Goal: Task Accomplishment & Management: Complete application form

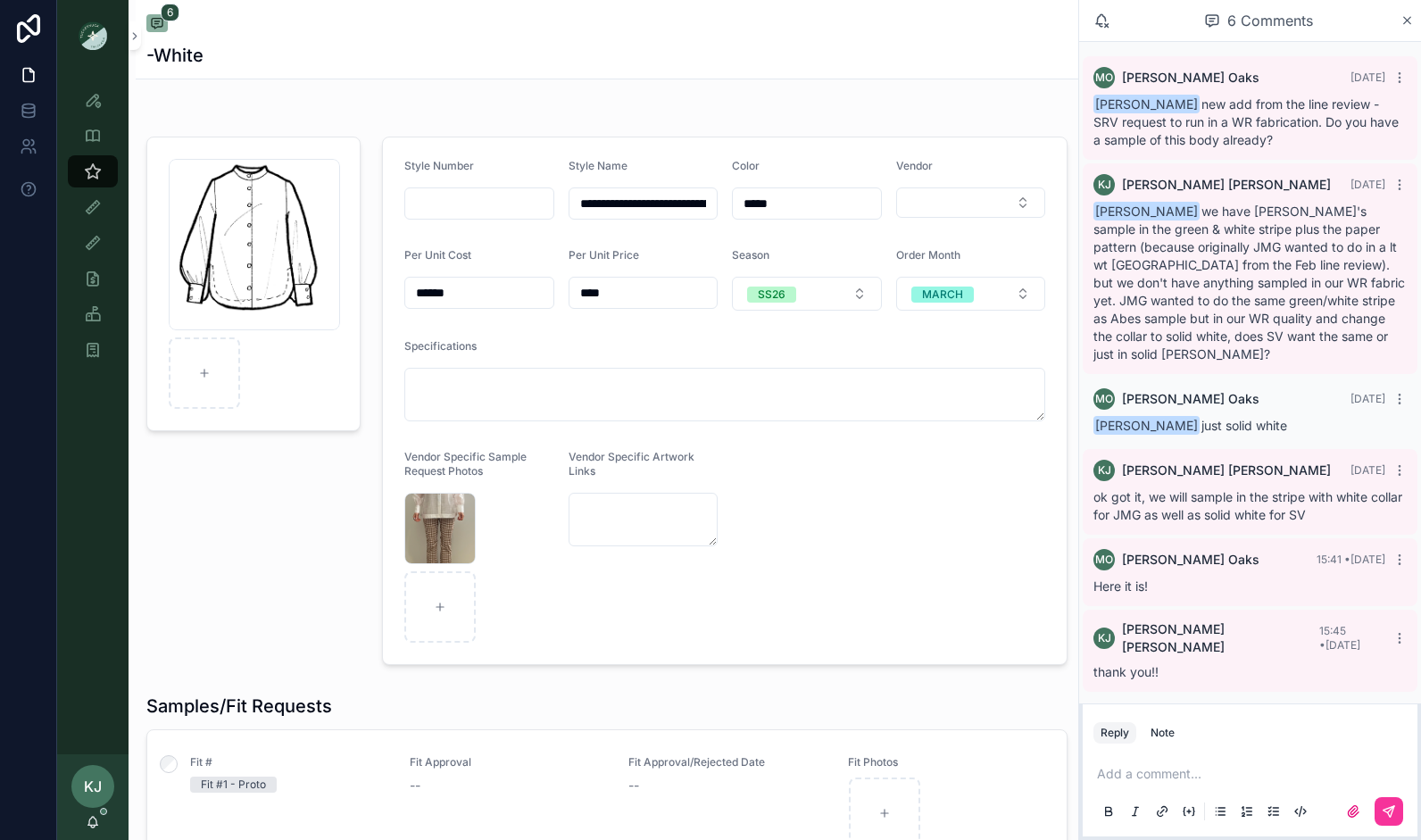
click at [445, 205] on input "scrollable content" at bounding box center [479, 203] width 148 height 25
click at [248, 507] on div "button-down-blouse-BW .png" at bounding box center [254, 400] width 236 height 543
click at [1408, 20] on icon "scrollable content" at bounding box center [1407, 21] width 7 height 7
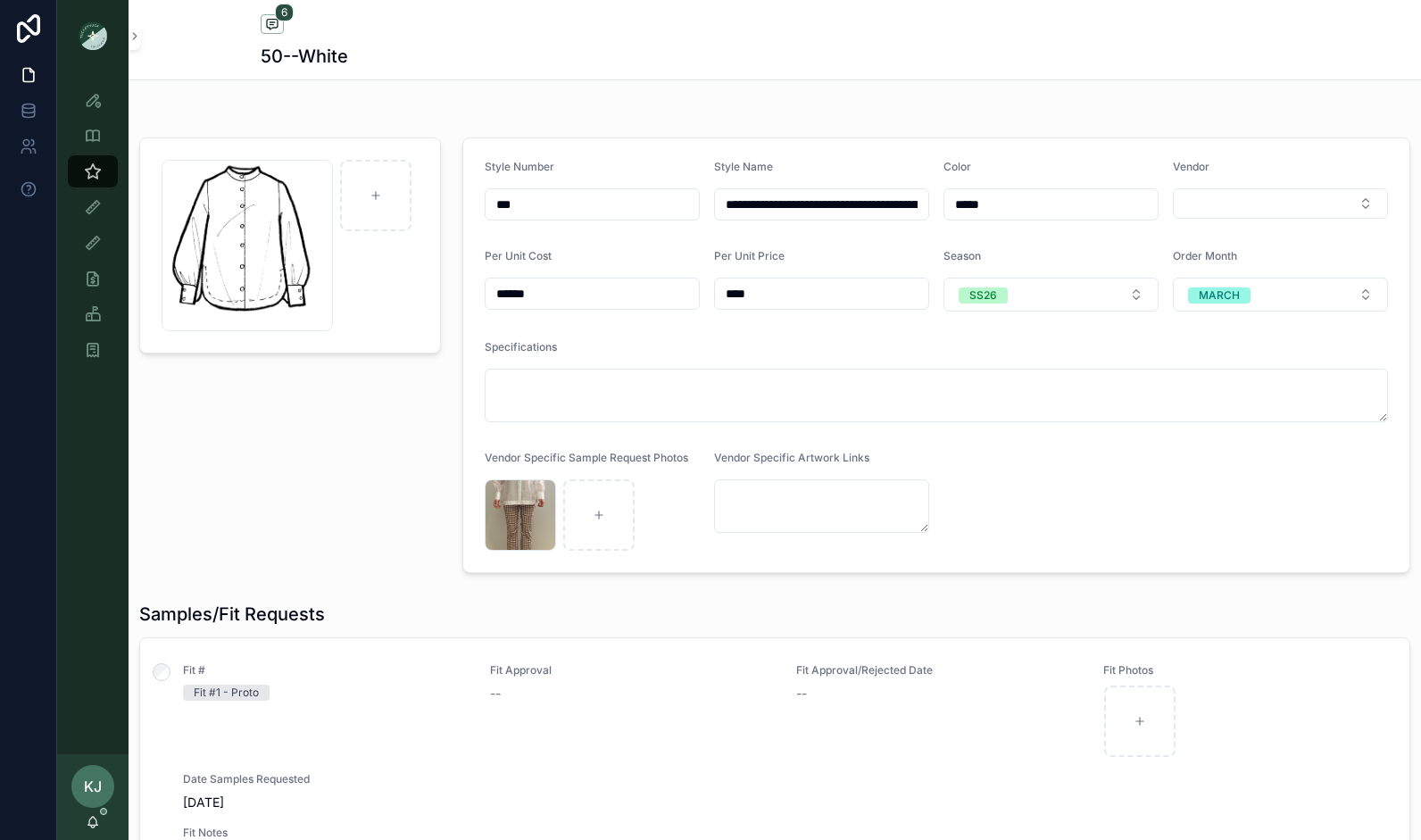
click at [536, 200] on input "***" at bounding box center [592, 204] width 213 height 25
type input "*******"
click at [102, 98] on div "Style View" at bounding box center [93, 100] width 29 height 29
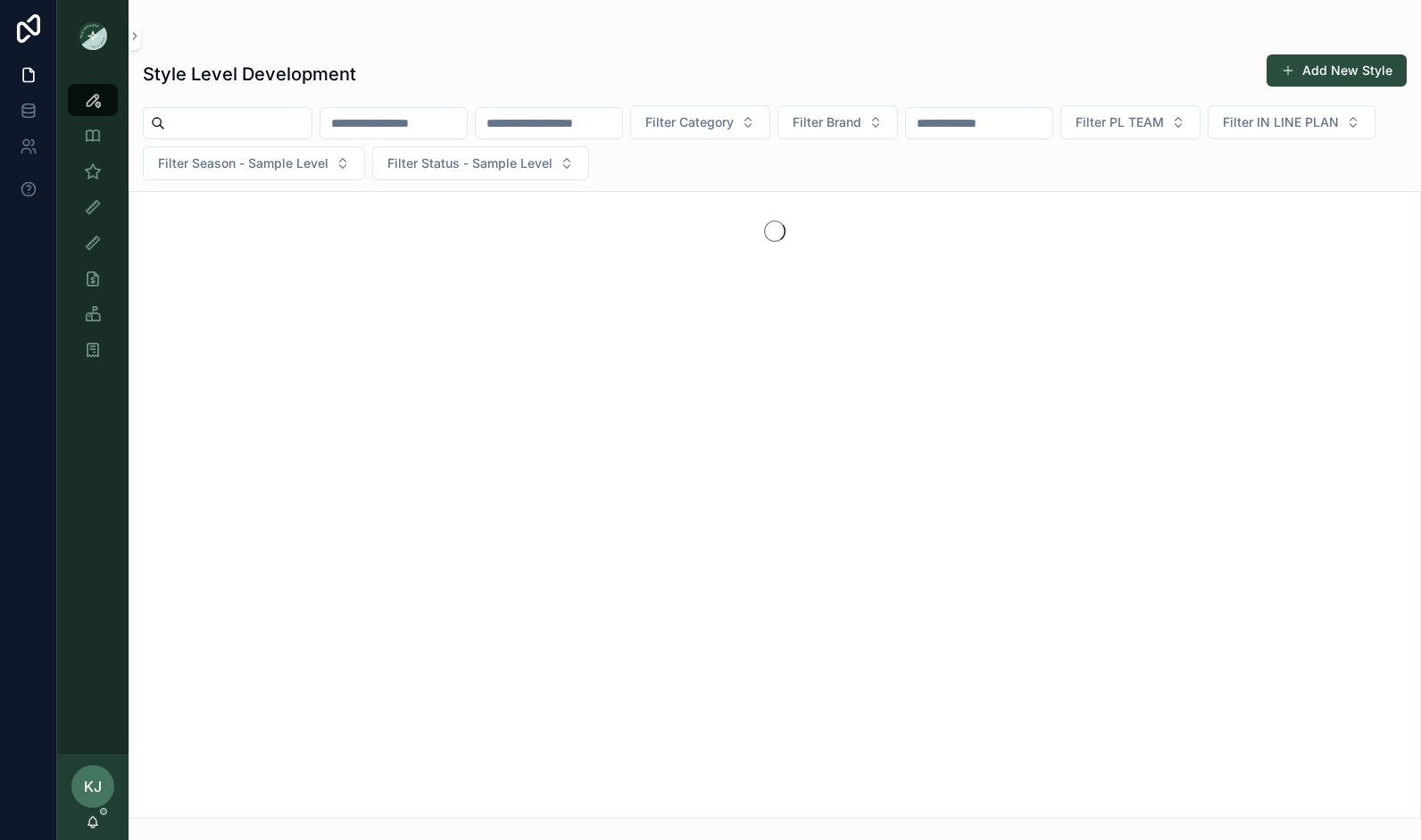
click at [620, 123] on input "scrollable content" at bounding box center [548, 123] width 146 height 25
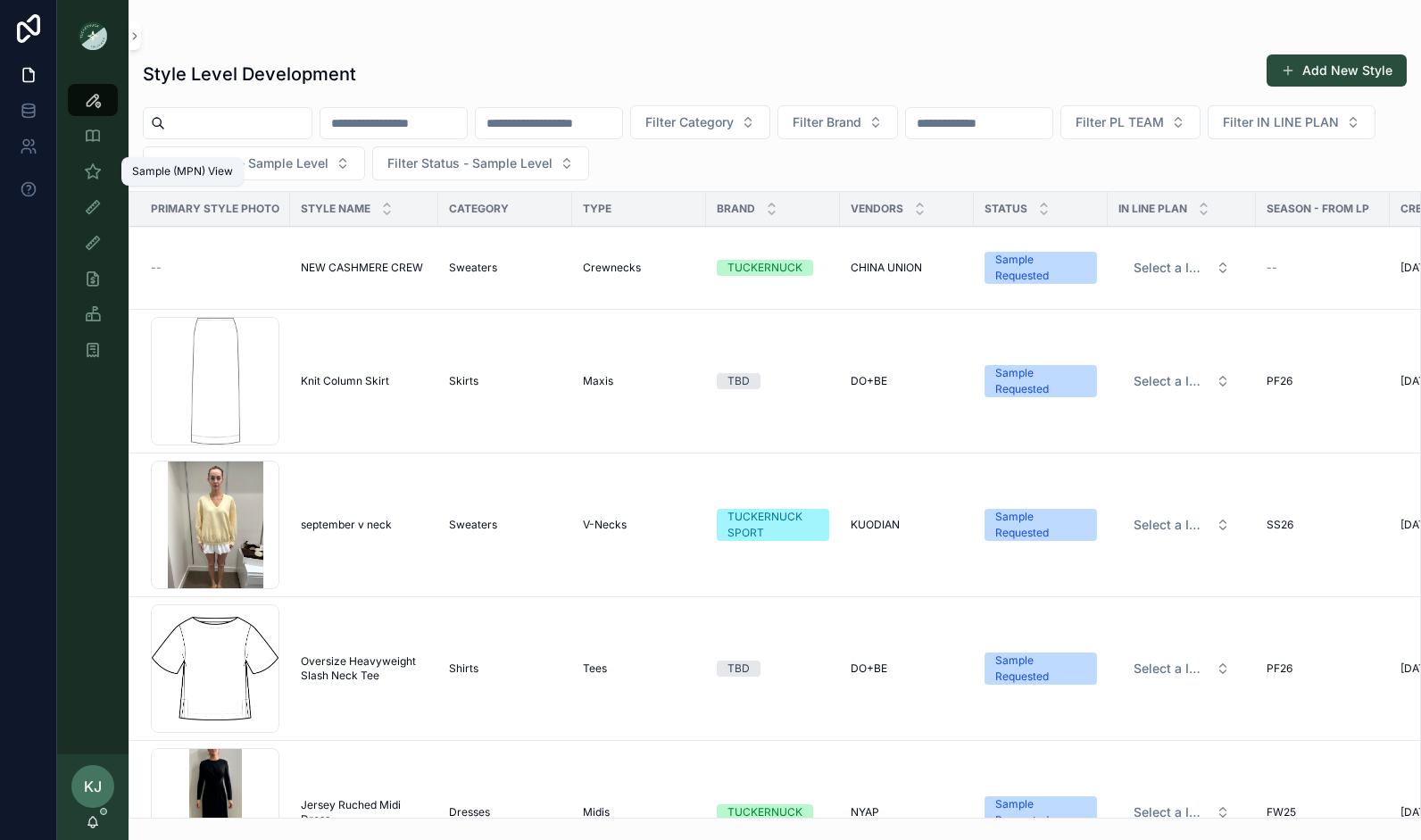
click at [95, 169] on icon "scrollable content" at bounding box center [93, 171] width 18 height 18
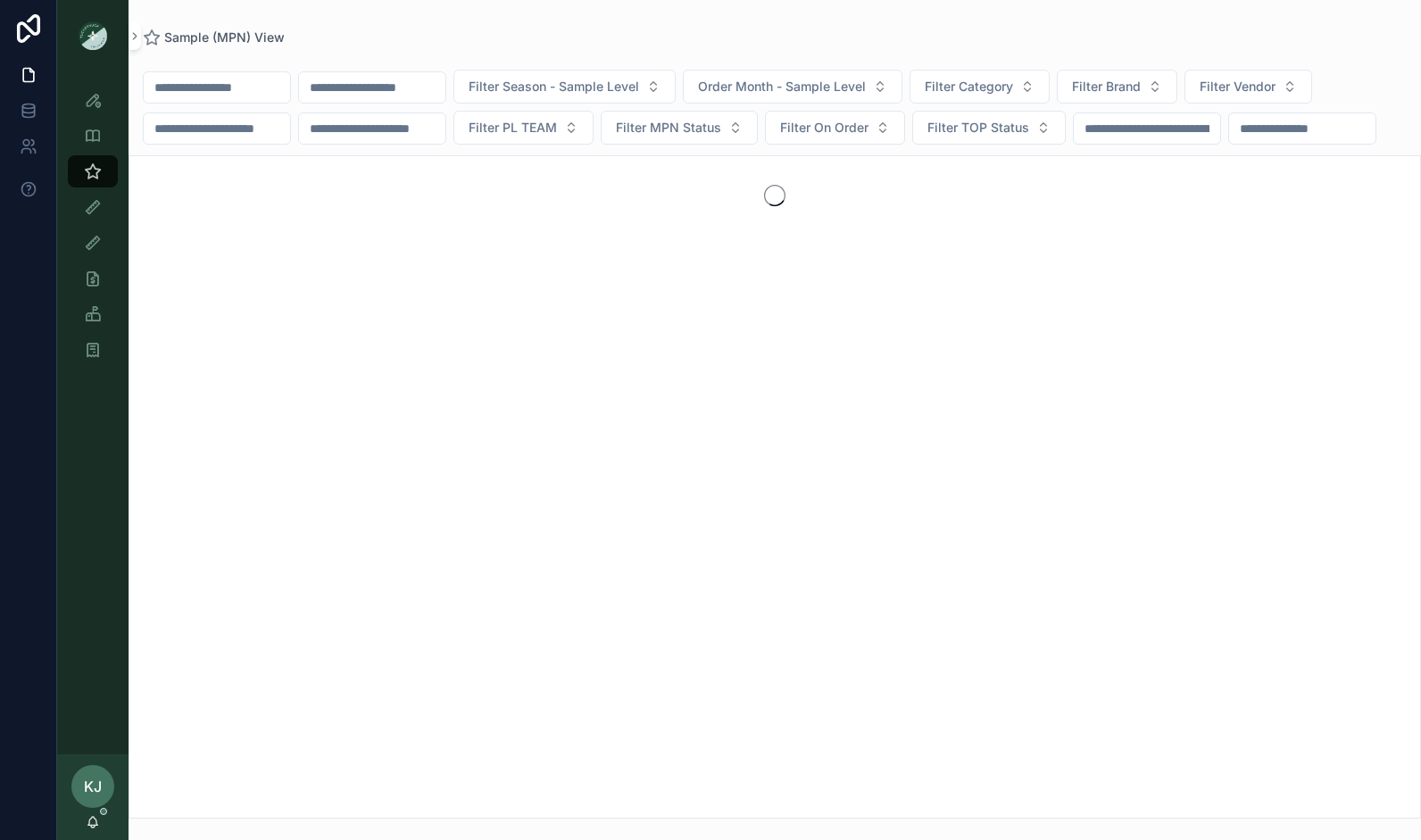
click at [416, 89] on input "scrollable content" at bounding box center [372, 87] width 146 height 25
type input "*******"
click at [79, 104] on div "Style View" at bounding box center [93, 100] width 29 height 29
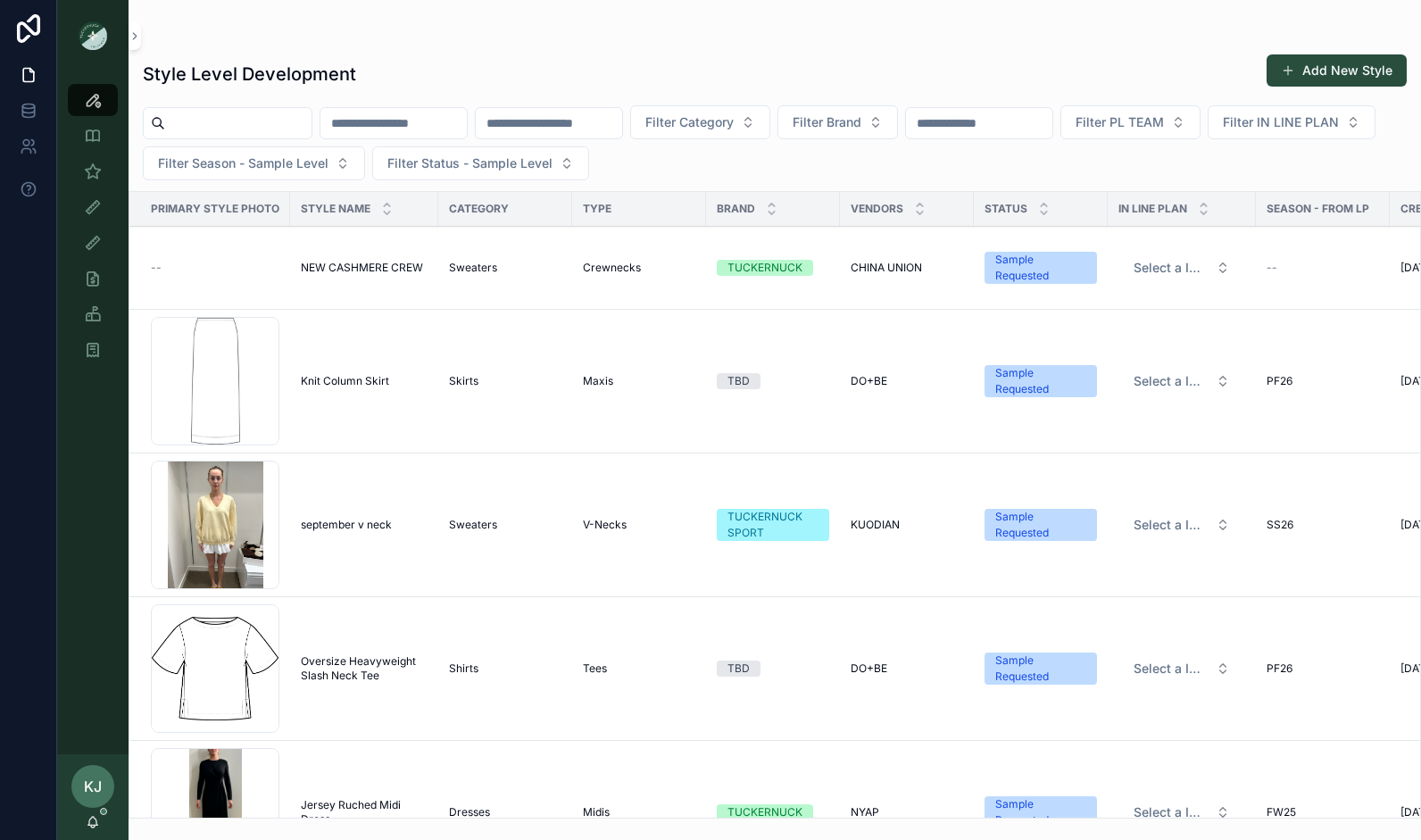
click at [414, 121] on input "scrollable content" at bounding box center [393, 123] width 146 height 25
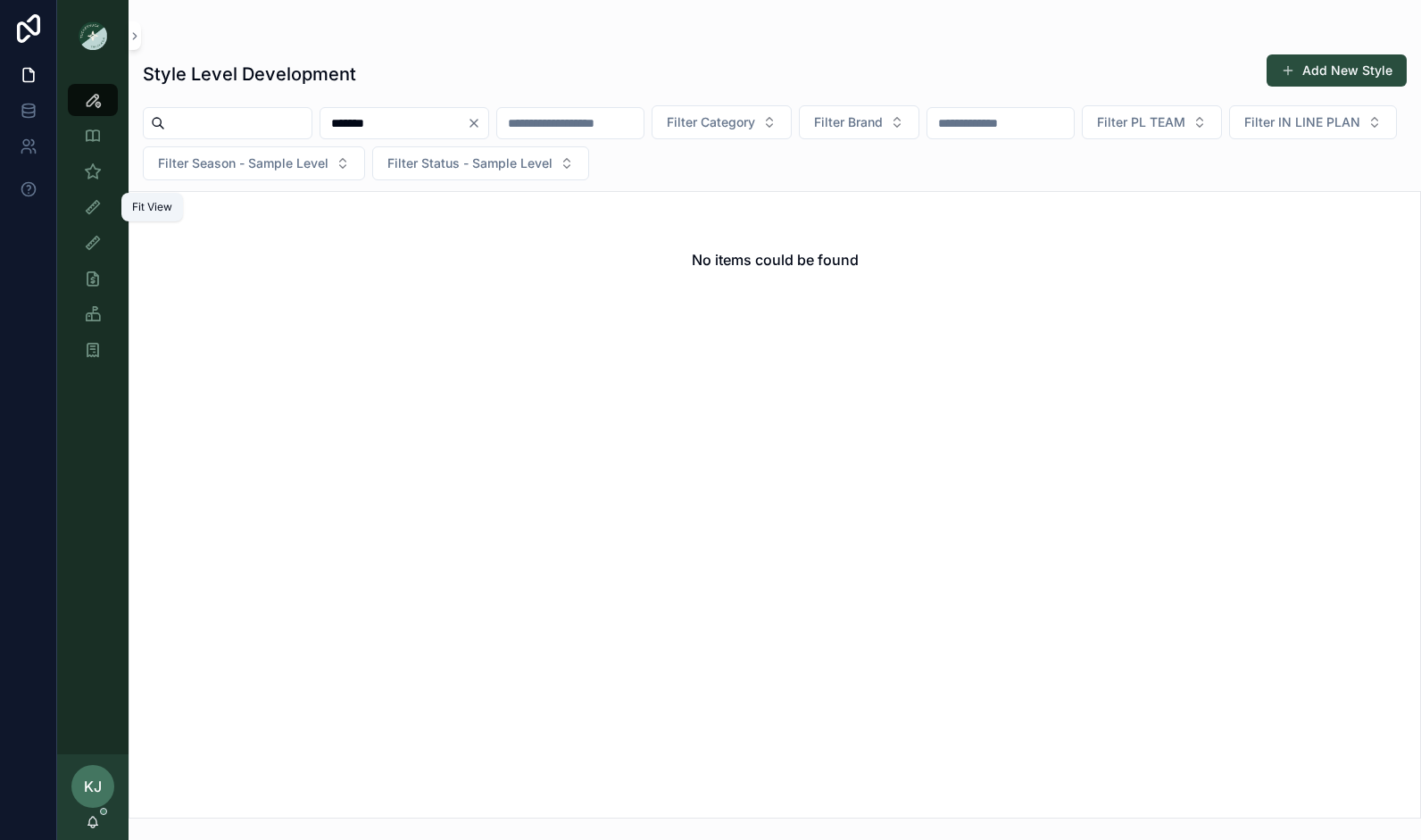
type input "*******"
click at [94, 210] on icon "scrollable content" at bounding box center [93, 207] width 18 height 18
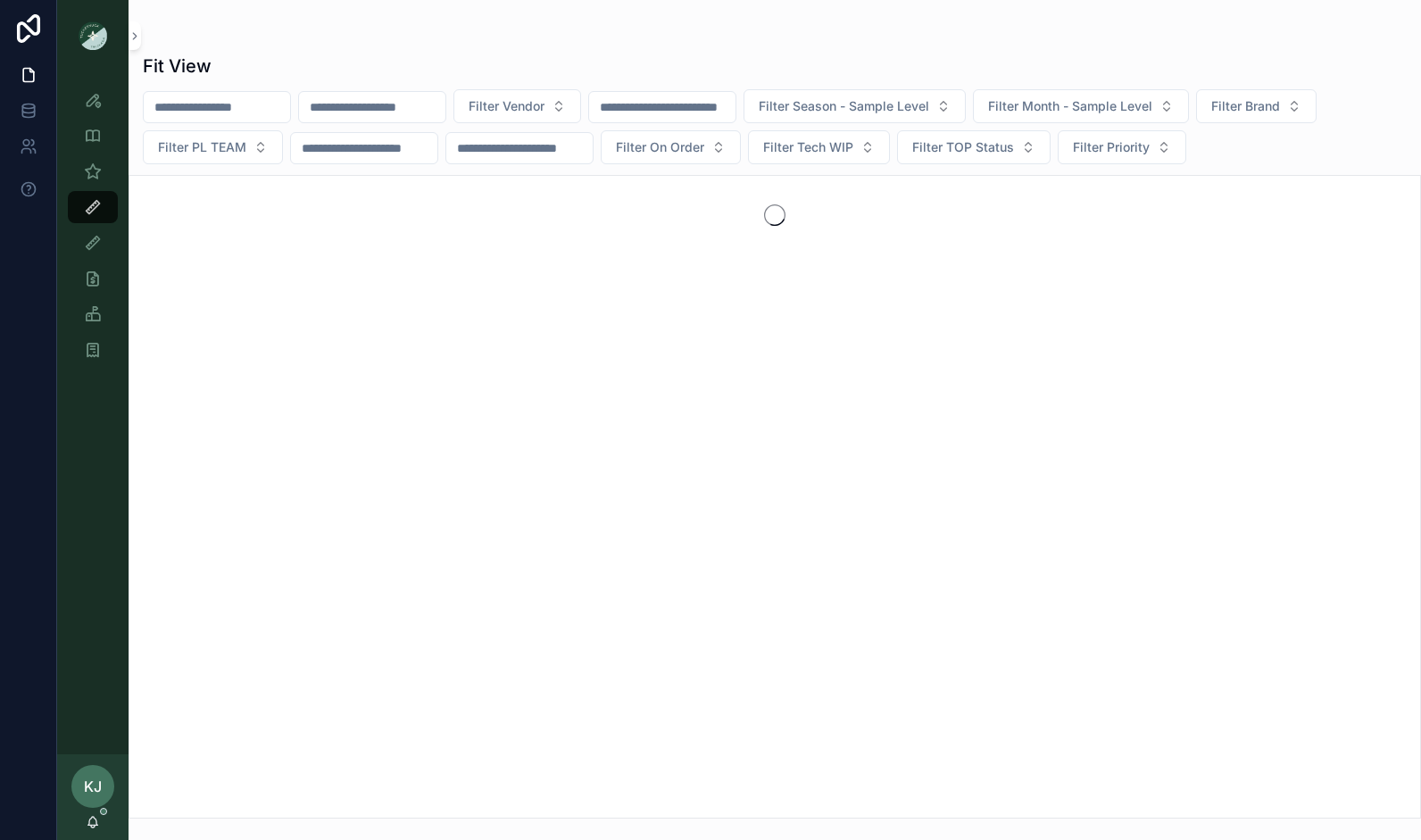
click at [441, 110] on input "scrollable content" at bounding box center [372, 107] width 146 height 25
type input "*******"
click at [467, 107] on button "Clear" at bounding box center [456, 107] width 22 height 14
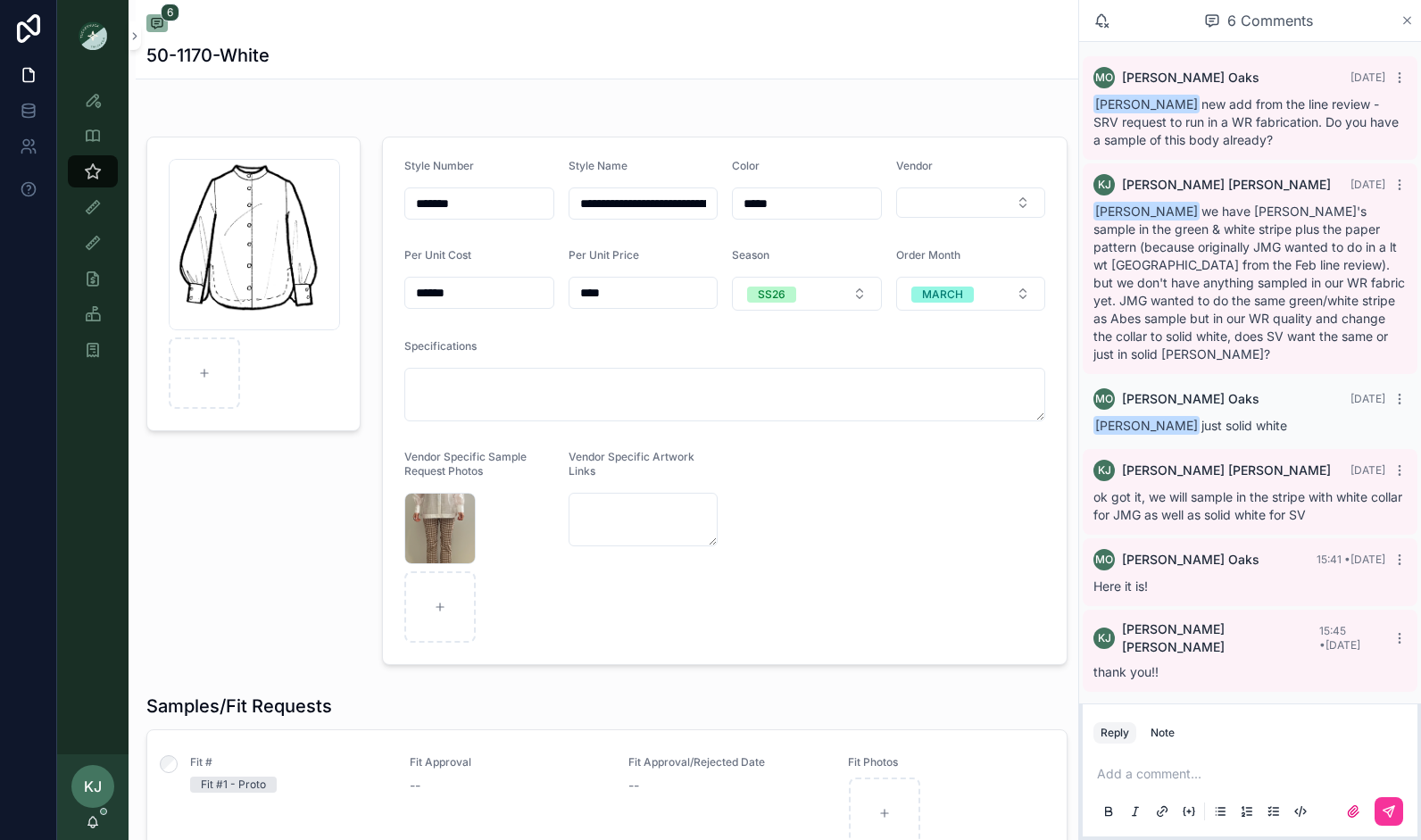
click at [1407, 15] on icon "scrollable content" at bounding box center [1407, 20] width 13 height 14
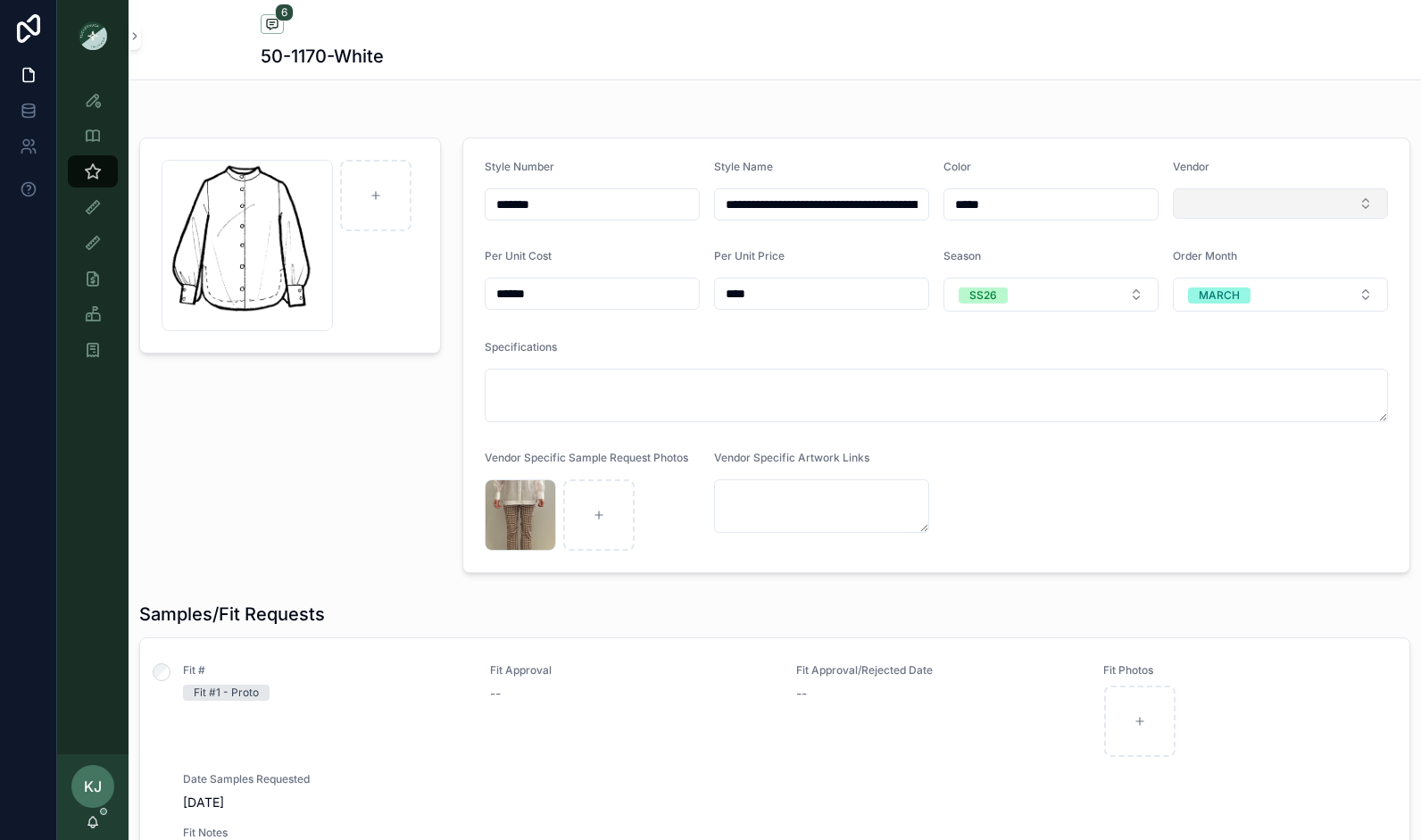
click at [1208, 205] on button "Select Button" at bounding box center [1280, 203] width 215 height 30
type input "******"
click at [1188, 305] on span "[PERSON_NAME]" at bounding box center [1203, 301] width 103 height 18
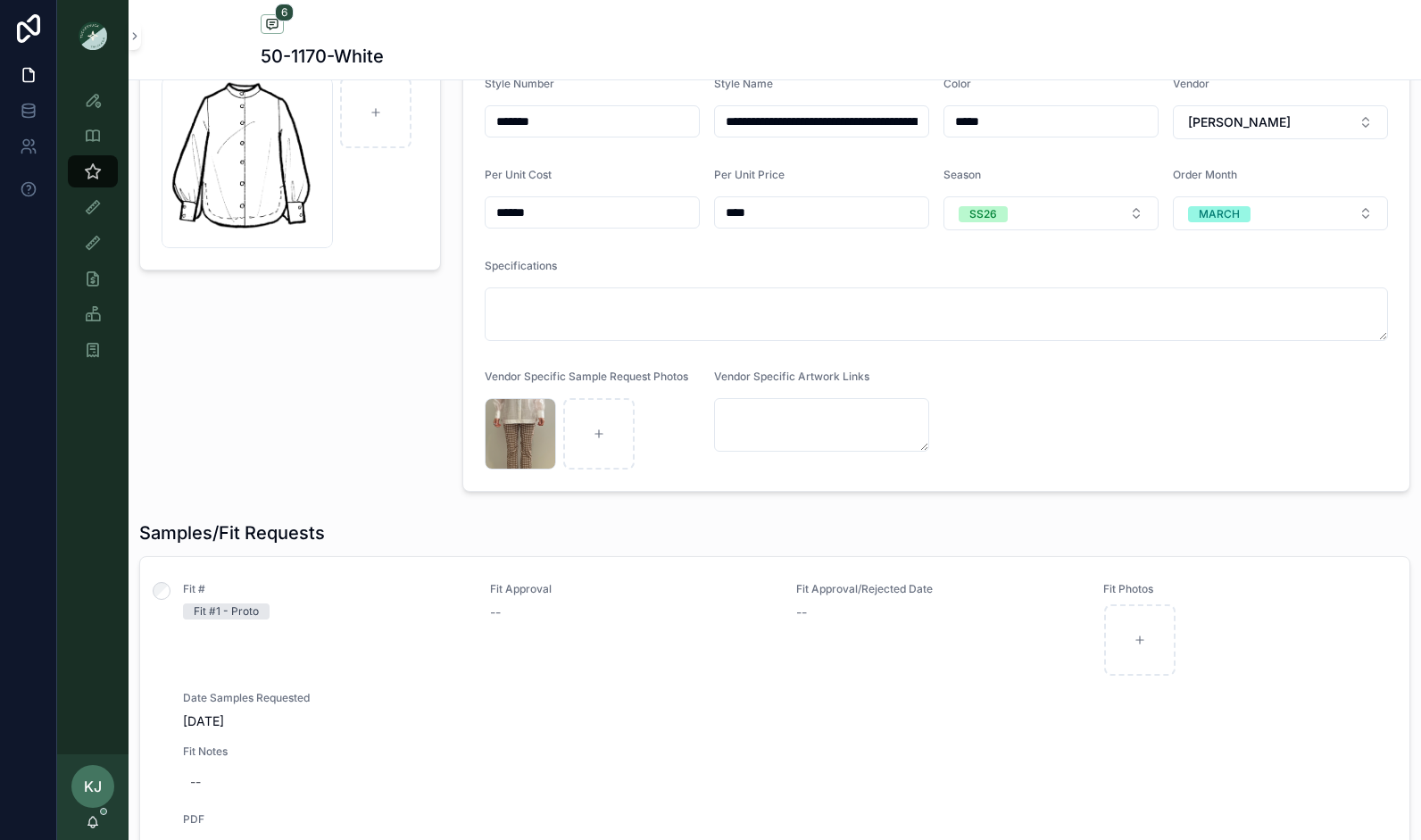
scroll to position [86, 0]
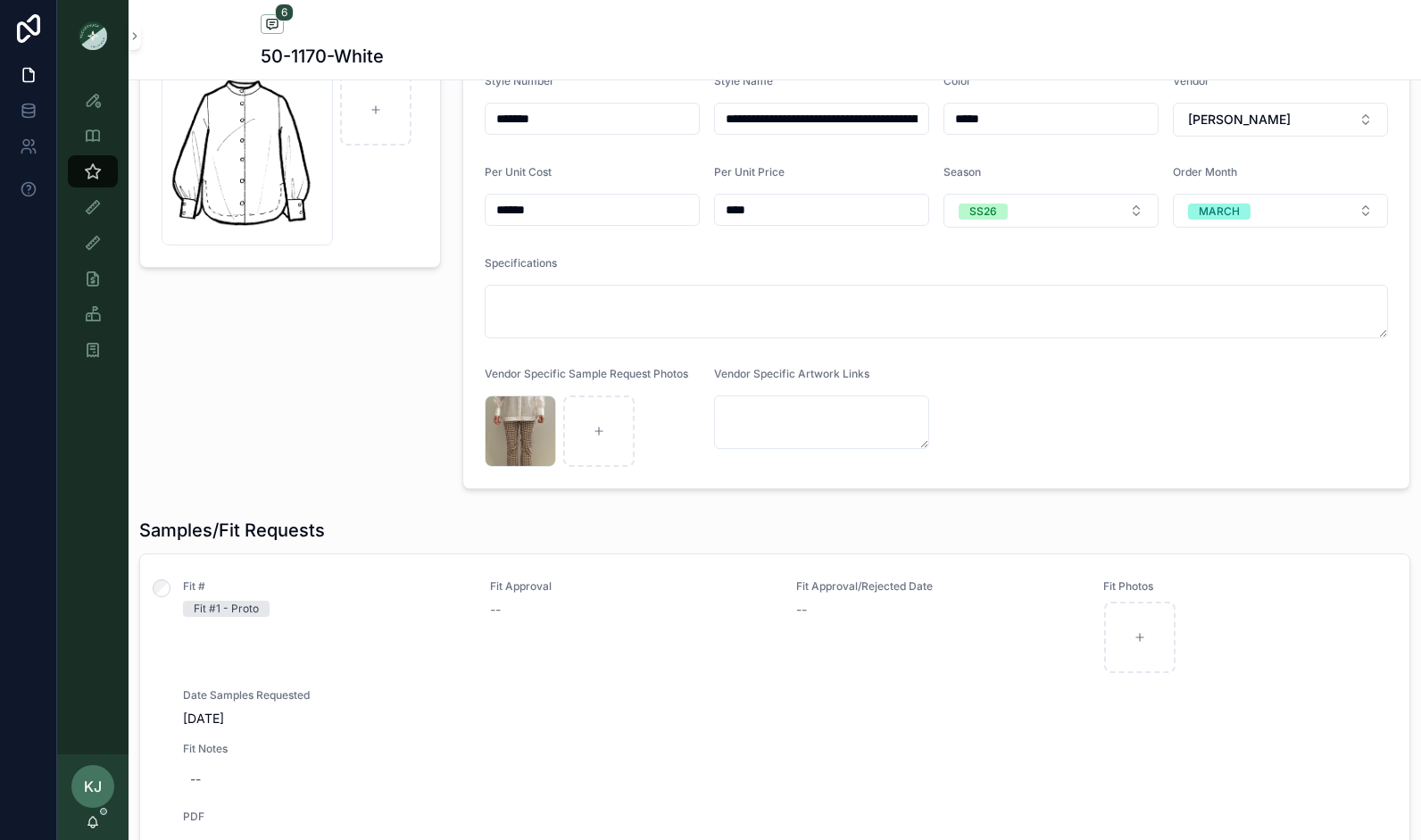
click at [602, 616] on div "Fit Approval --" at bounding box center [632, 626] width 285 height 94
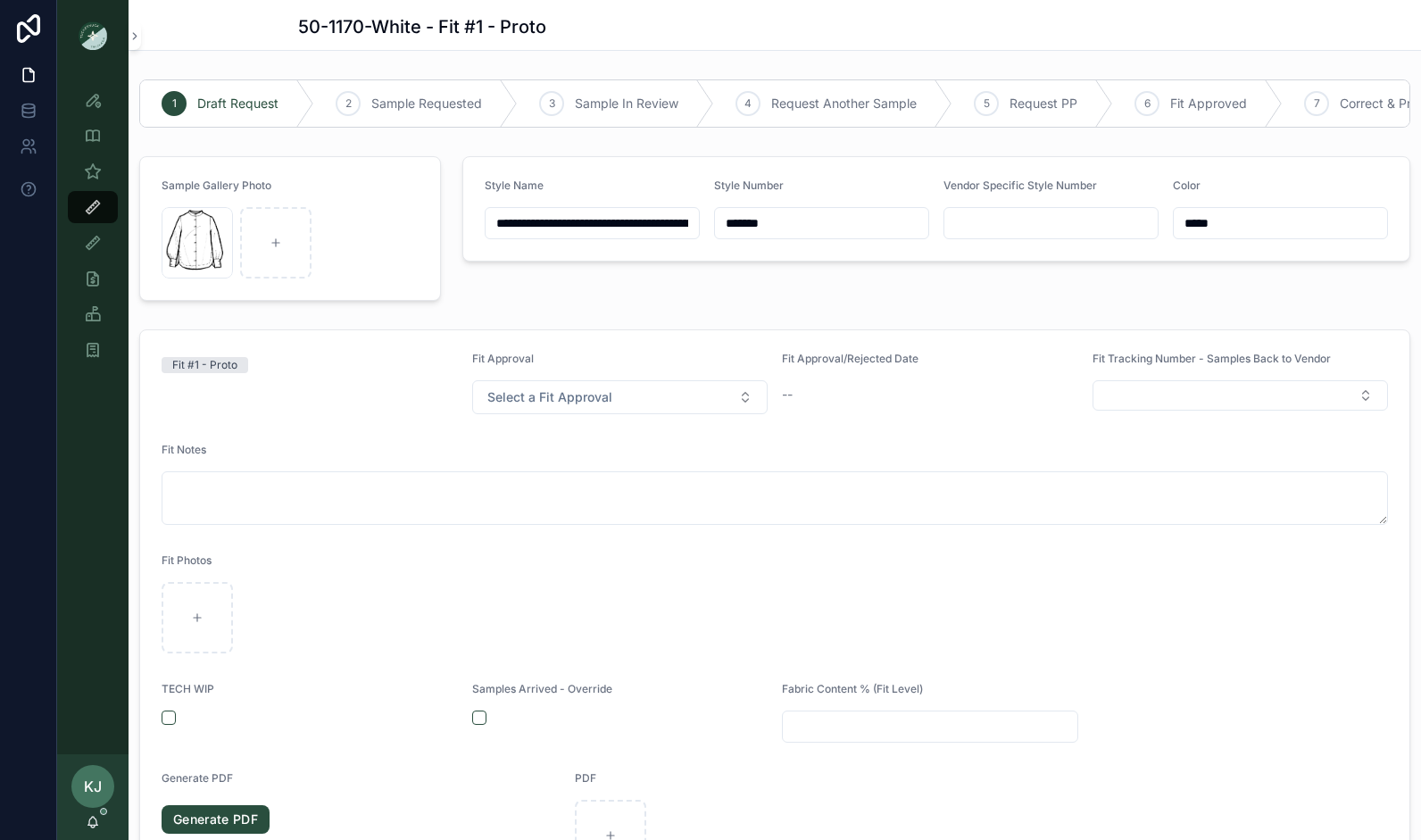
click at [413, 107] on span "Sample Requested" at bounding box center [427, 103] width 110 height 18
click at [0, 0] on icon "scrollable content" at bounding box center [0, 0] width 0 height 0
click at [559, 406] on span "Select a Fit Approval" at bounding box center [550, 397] width 125 height 18
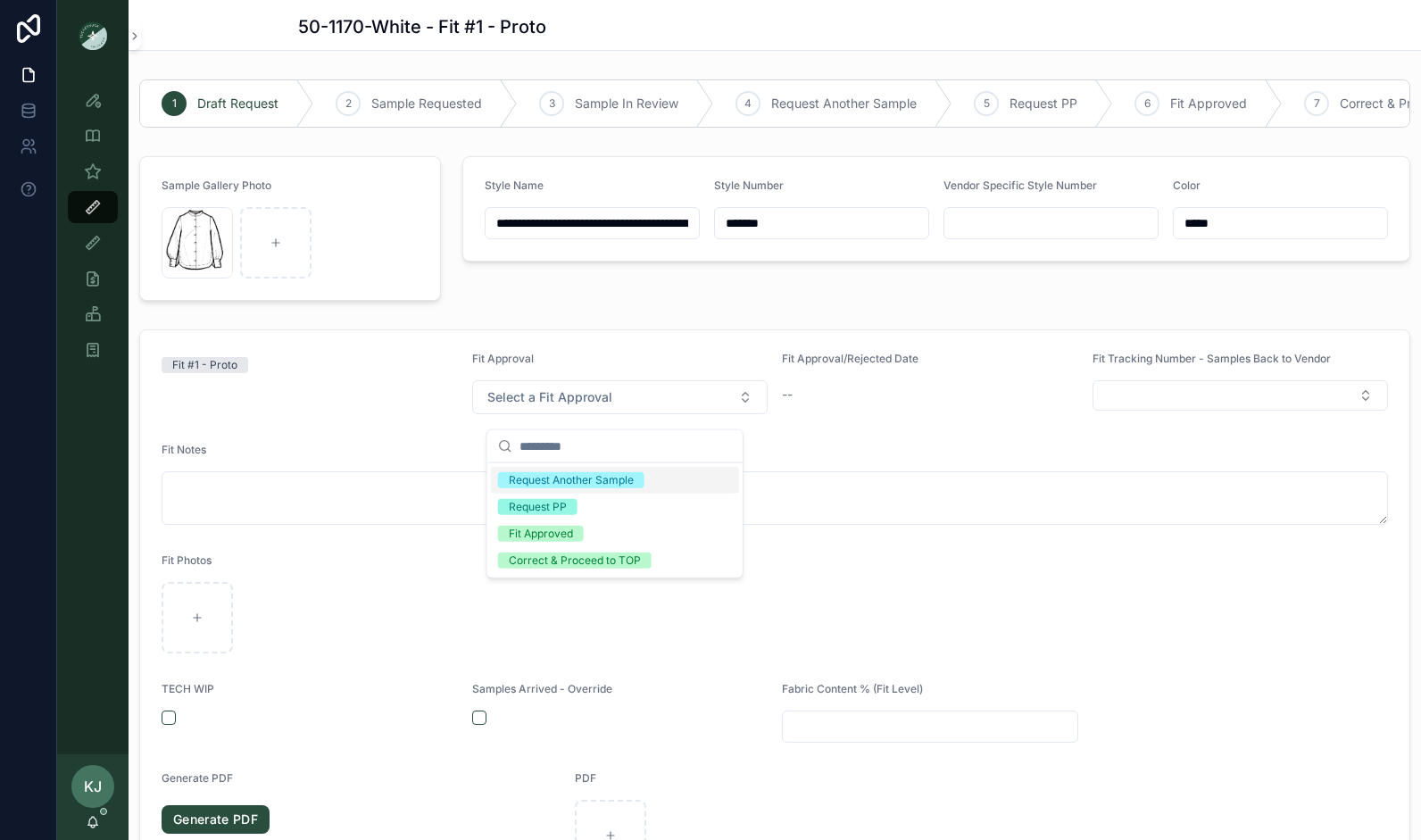
click at [361, 398] on div "Fit #1 - Proto" at bounding box center [310, 383] width 297 height 63
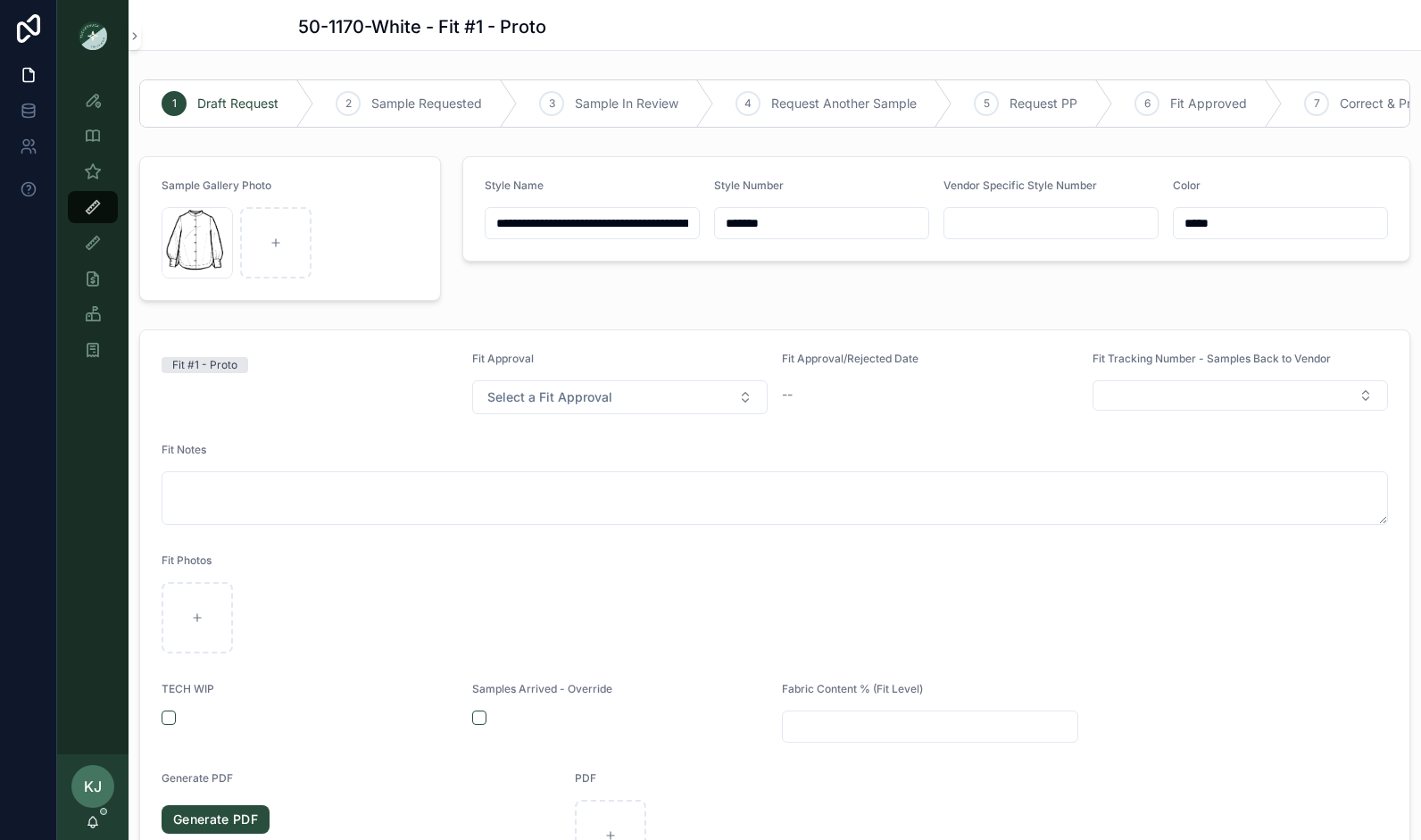
click at [1004, 234] on input "scrollable content" at bounding box center [1051, 223] width 213 height 25
click at [848, 180] on form "**********" at bounding box center [935, 209] width 946 height 104
click at [0, 0] on icon "scrollable content" at bounding box center [0, 0] width 0 height 0
click at [428, 99] on span "Sample Requested" at bounding box center [427, 103] width 110 height 18
click at [227, 102] on span "Draft Request" at bounding box center [238, 103] width 81 height 18
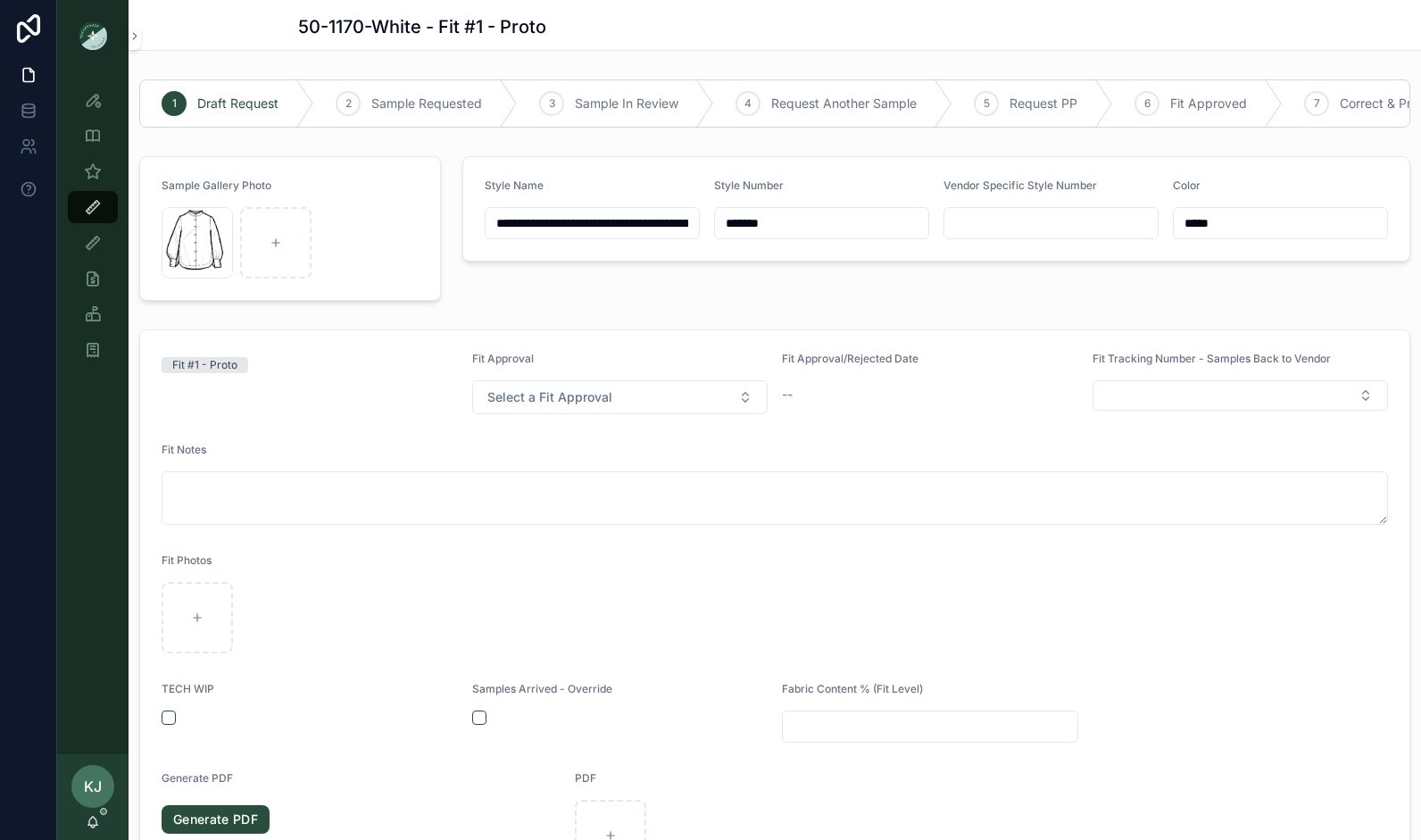
click at [416, 103] on span "Sample Requested" at bounding box center [427, 103] width 110 height 18
click at [0, 0] on icon "scrollable content" at bounding box center [0, 0] width 0 height 0
click at [544, 298] on div "**********" at bounding box center [936, 228] width 969 height 159
click at [360, 102] on div "2 Sample Requested" at bounding box center [415, 104] width 203 height 47
click at [0, 0] on icon "scrollable content" at bounding box center [0, 0] width 0 height 0
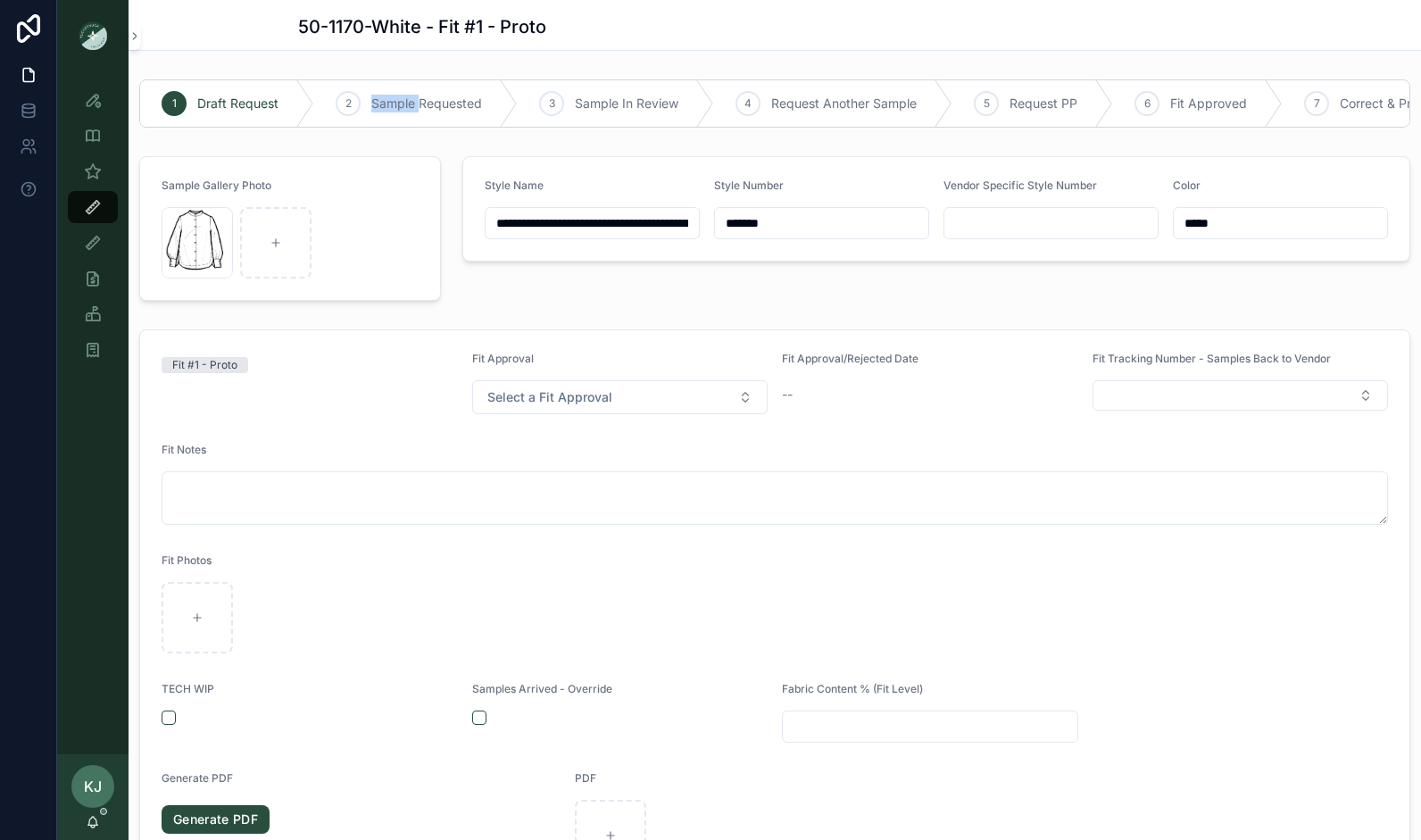
click at [0, 0] on icon "scrollable content" at bounding box center [0, 0] width 0 height 0
drag, startPoint x: 346, startPoint y: 103, endPoint x: 667, endPoint y: 28, distance: 329.6
click at [667, 28] on div "50-1170-White - Fit #1 - Proto" at bounding box center [775, 26] width 953 height 25
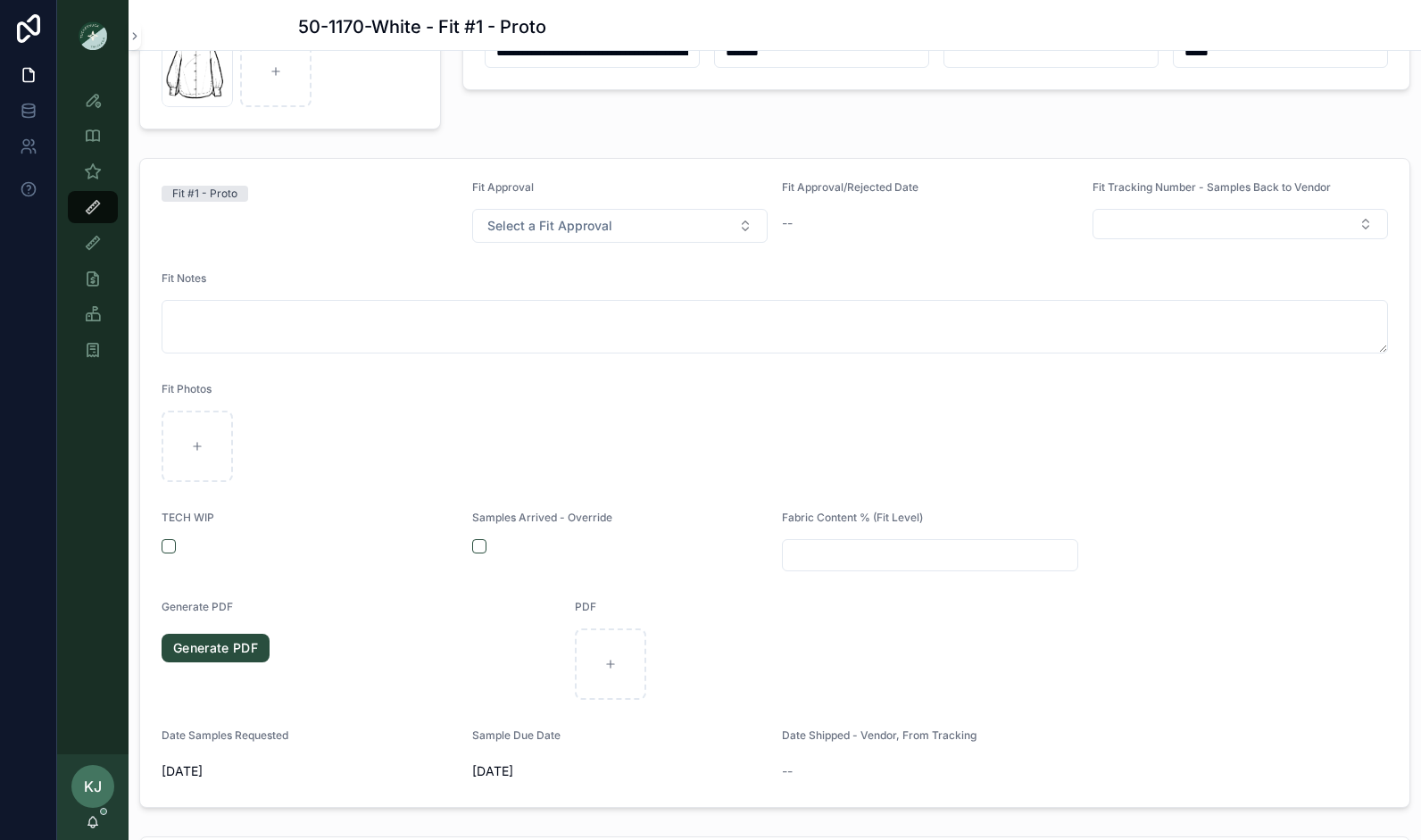
scroll to position [172, 0]
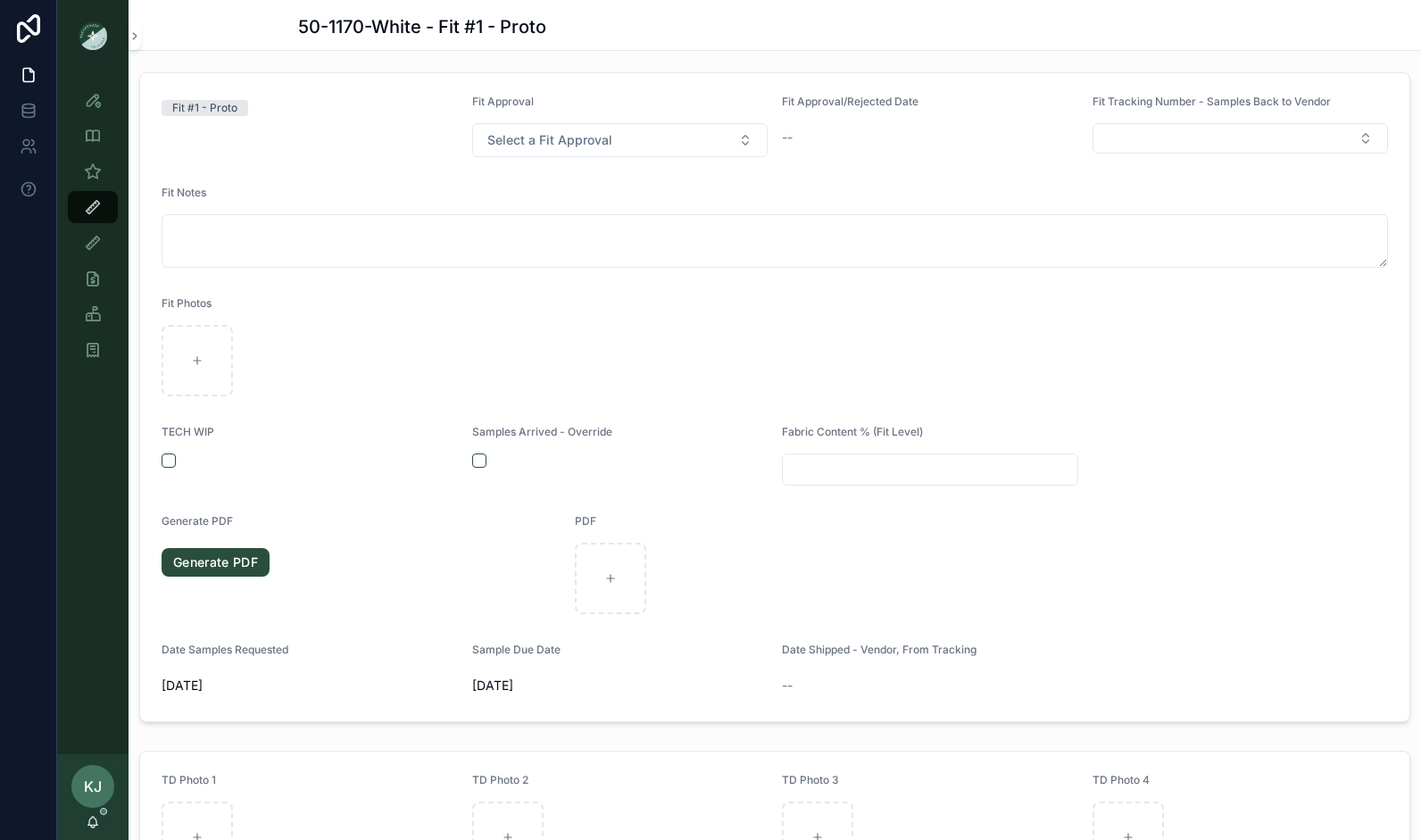
click at [230, 664] on div "Date Samples Requested" at bounding box center [310, 653] width 297 height 22
click at [196, 700] on div "[DATE]" at bounding box center [310, 685] width 297 height 29
click at [205, 656] on span "Date Samples Requested" at bounding box center [225, 649] width 126 height 13
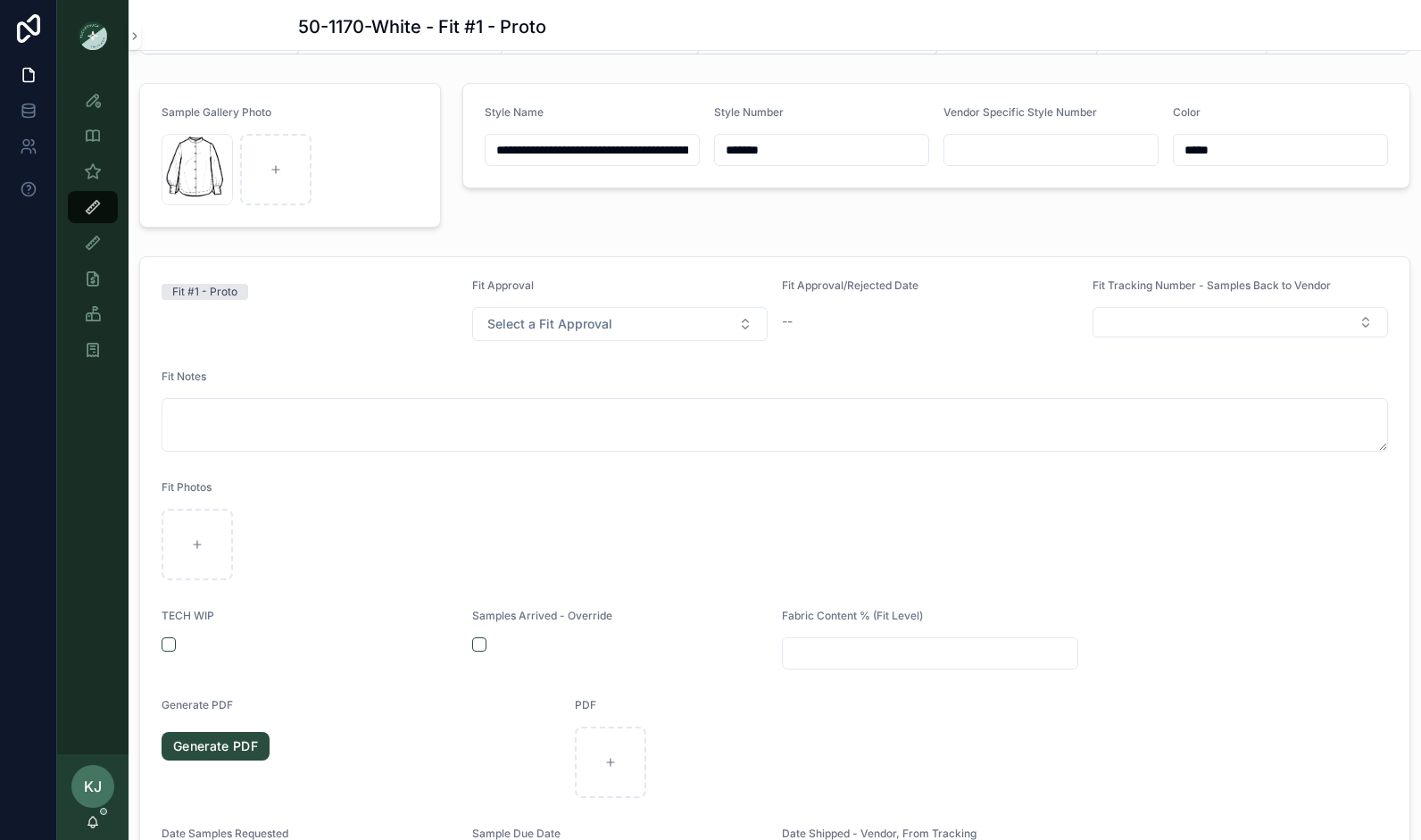
scroll to position [0, 0]
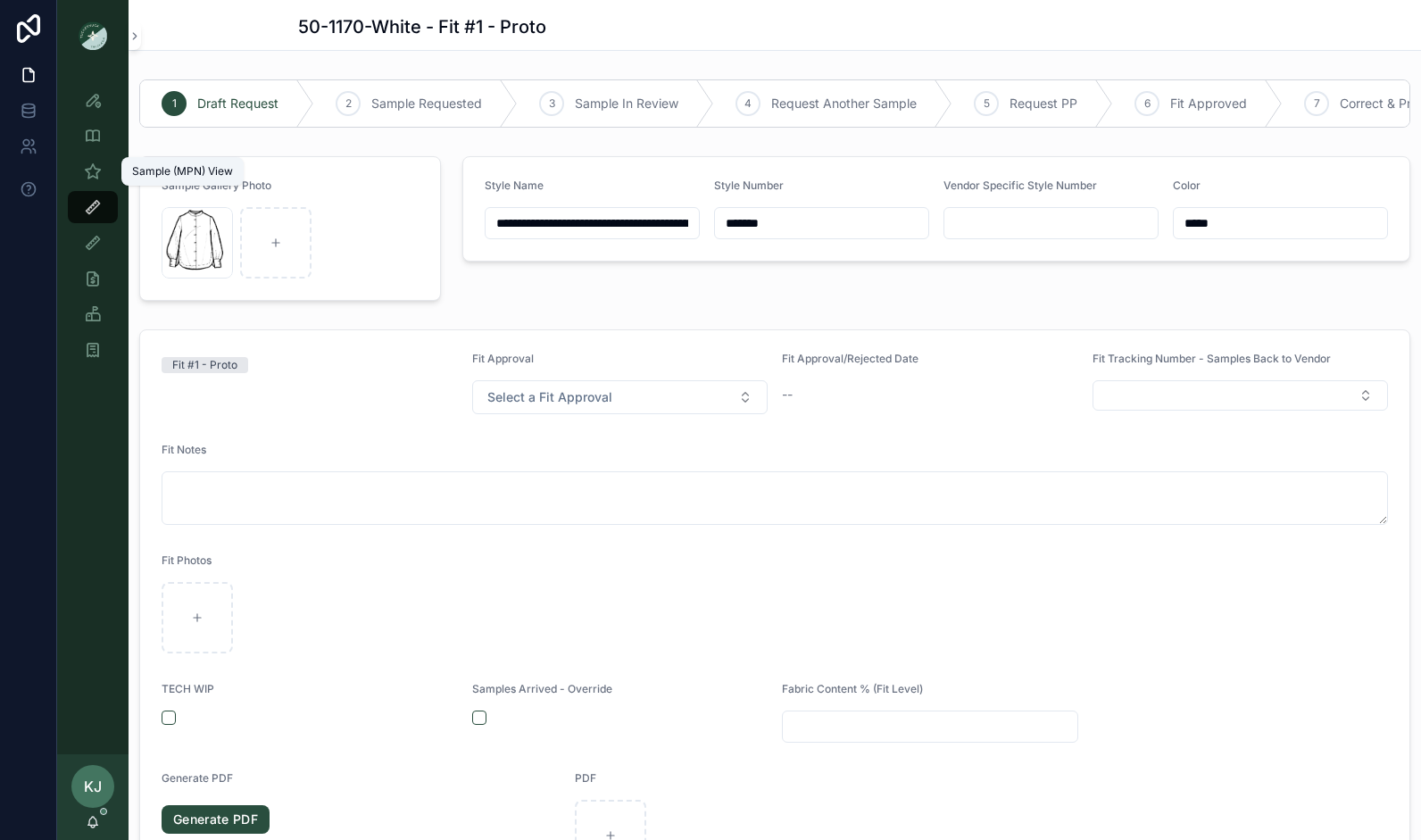
click at [90, 172] on icon "scrollable content" at bounding box center [93, 171] width 18 height 18
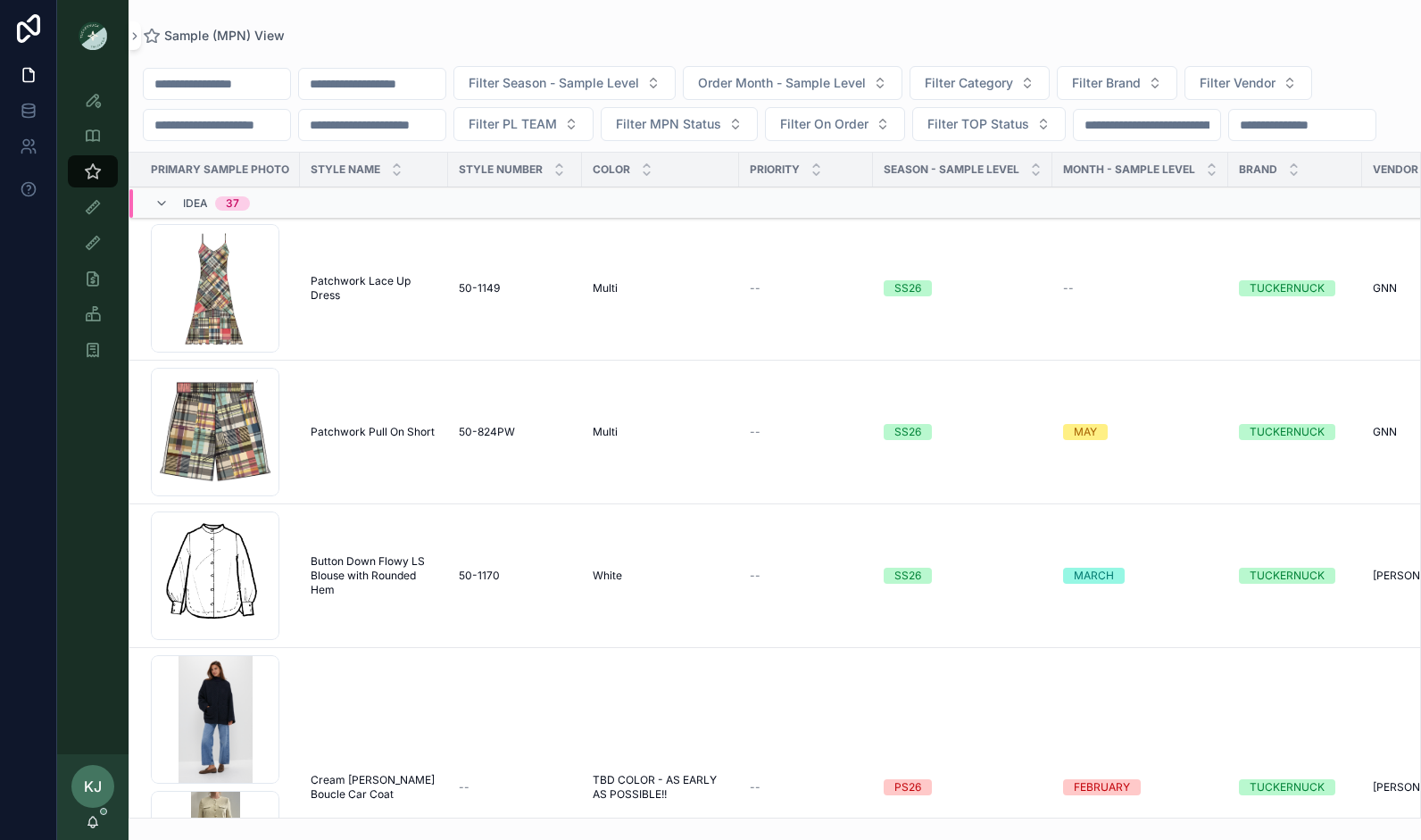
click at [228, 611] on div "button-down-blouse-BW .png" at bounding box center [214, 575] width 128 height 128
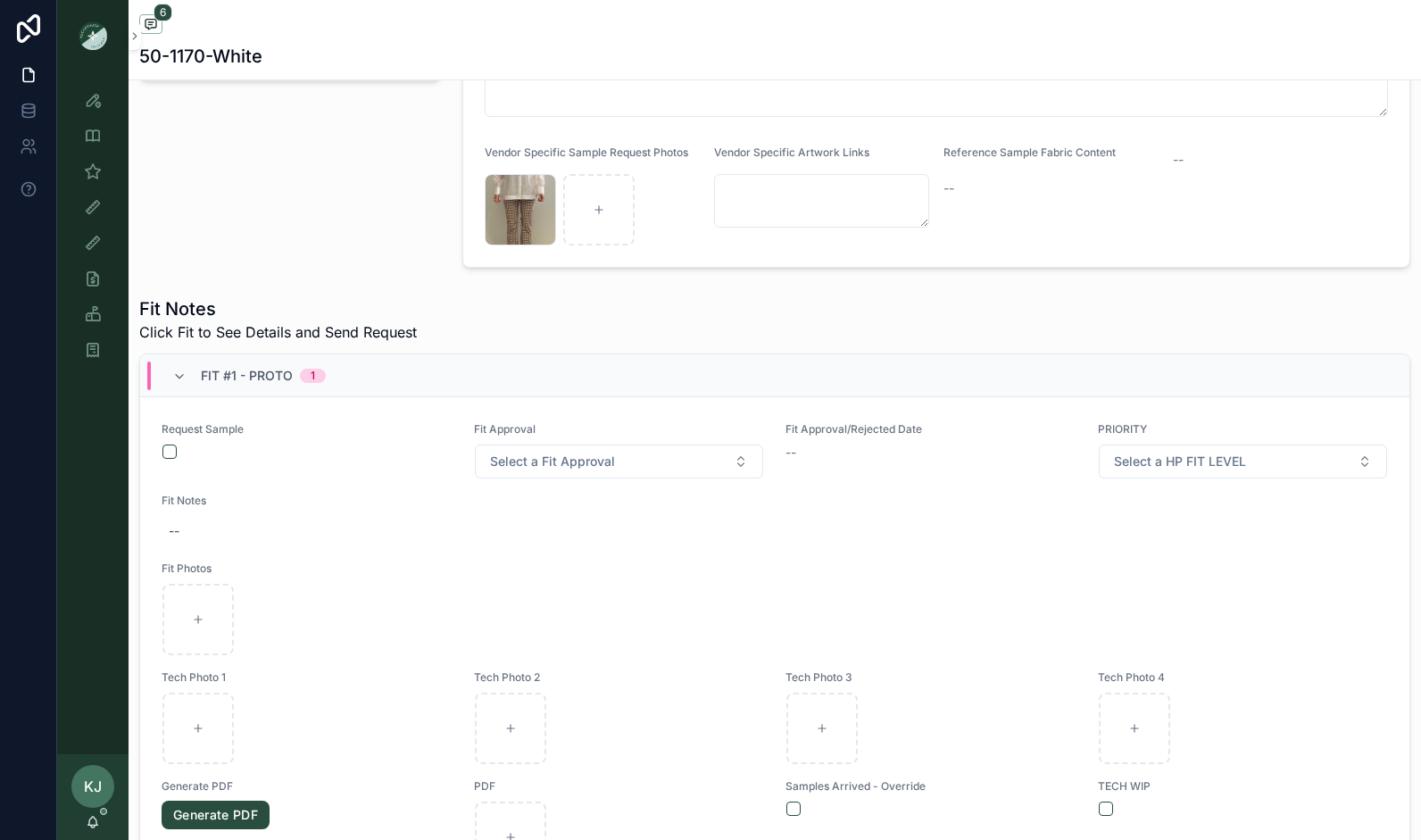
scroll to position [431, 0]
click at [169, 441] on button "scrollable content" at bounding box center [169, 447] width 14 height 14
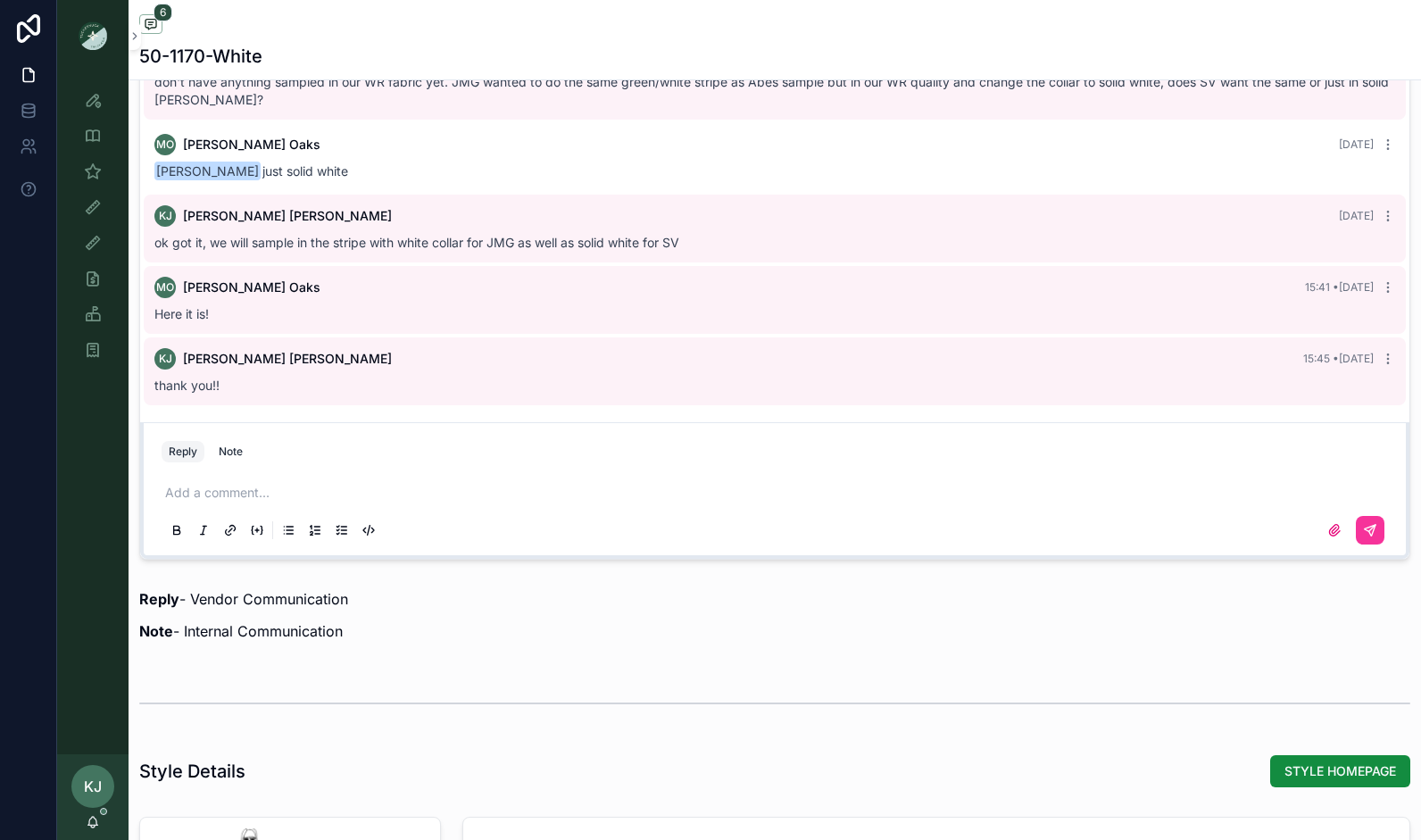
scroll to position [1500, 0]
click at [207, 484] on p "scrollable content" at bounding box center [777, 492] width 1226 height 18
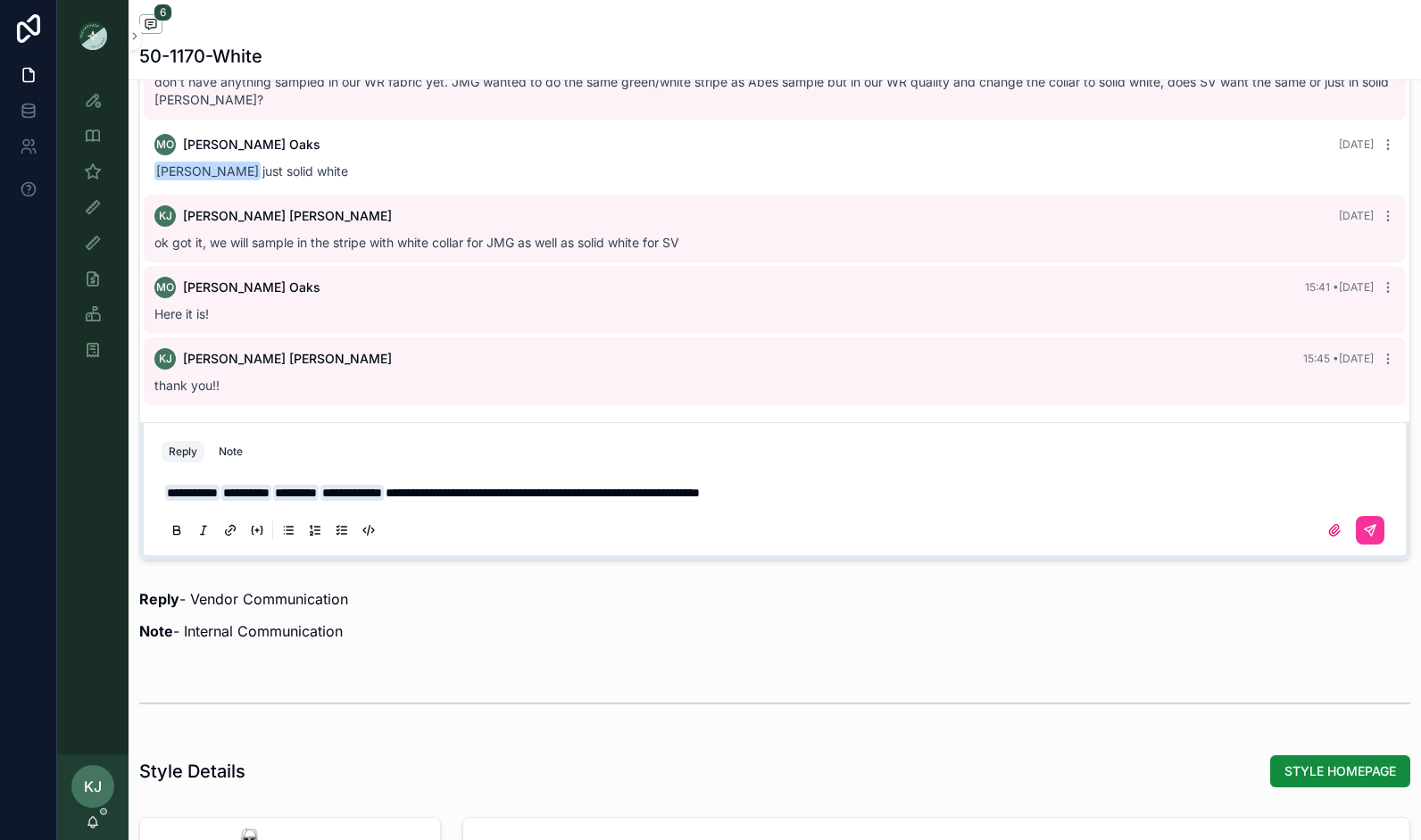
click at [919, 484] on p "**********" at bounding box center [777, 492] width 1226 height 18
drag, startPoint x: 910, startPoint y: 474, endPoint x: 790, endPoint y: 472, distance: 120.0
click at [790, 484] on p "**********" at bounding box center [777, 492] width 1226 height 18
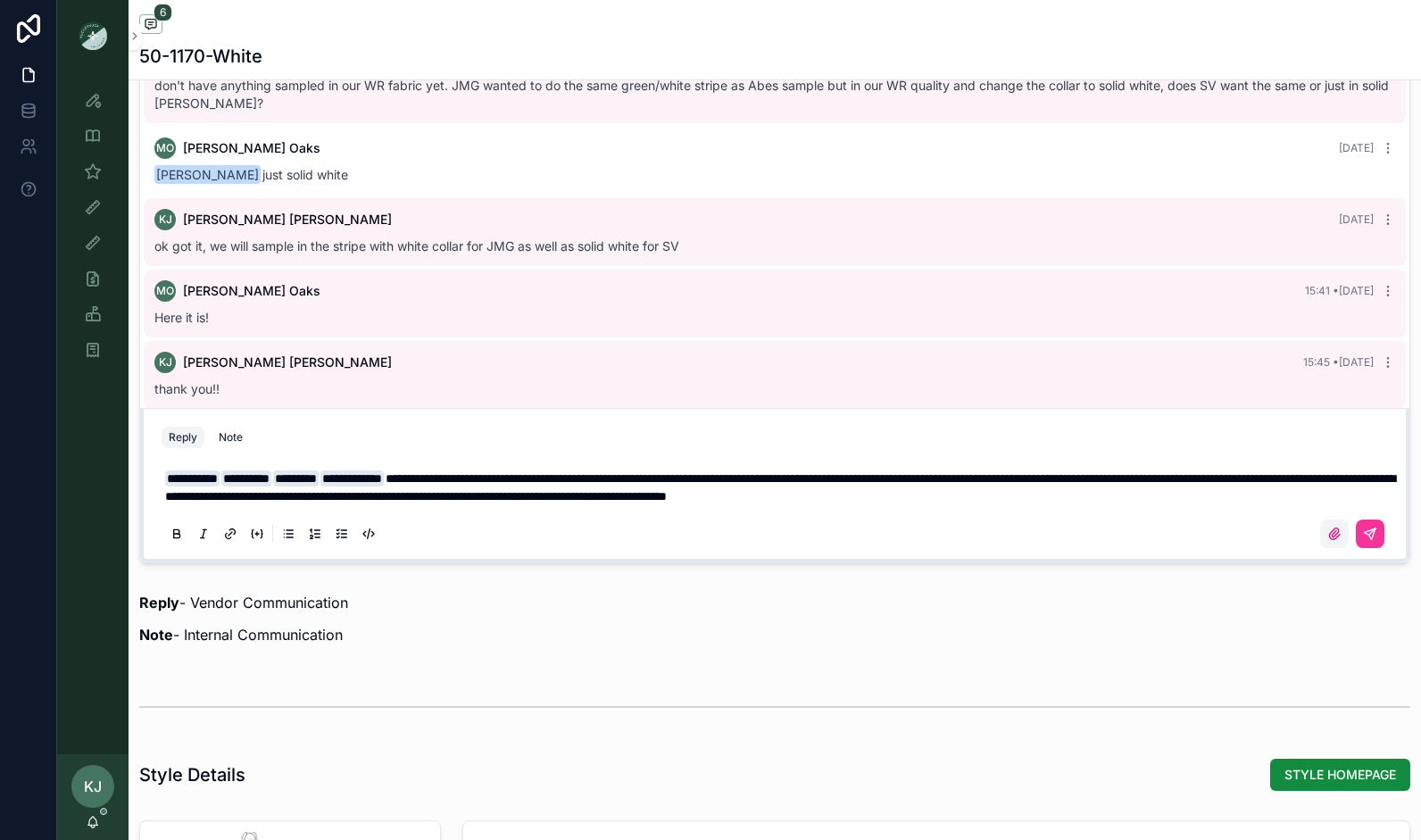
click at [1327, 530] on icon "scrollable content" at bounding box center [1333, 533] width 14 height 14
click at [0, 0] on input "scrollable content" at bounding box center [0, 0] width 0 height 0
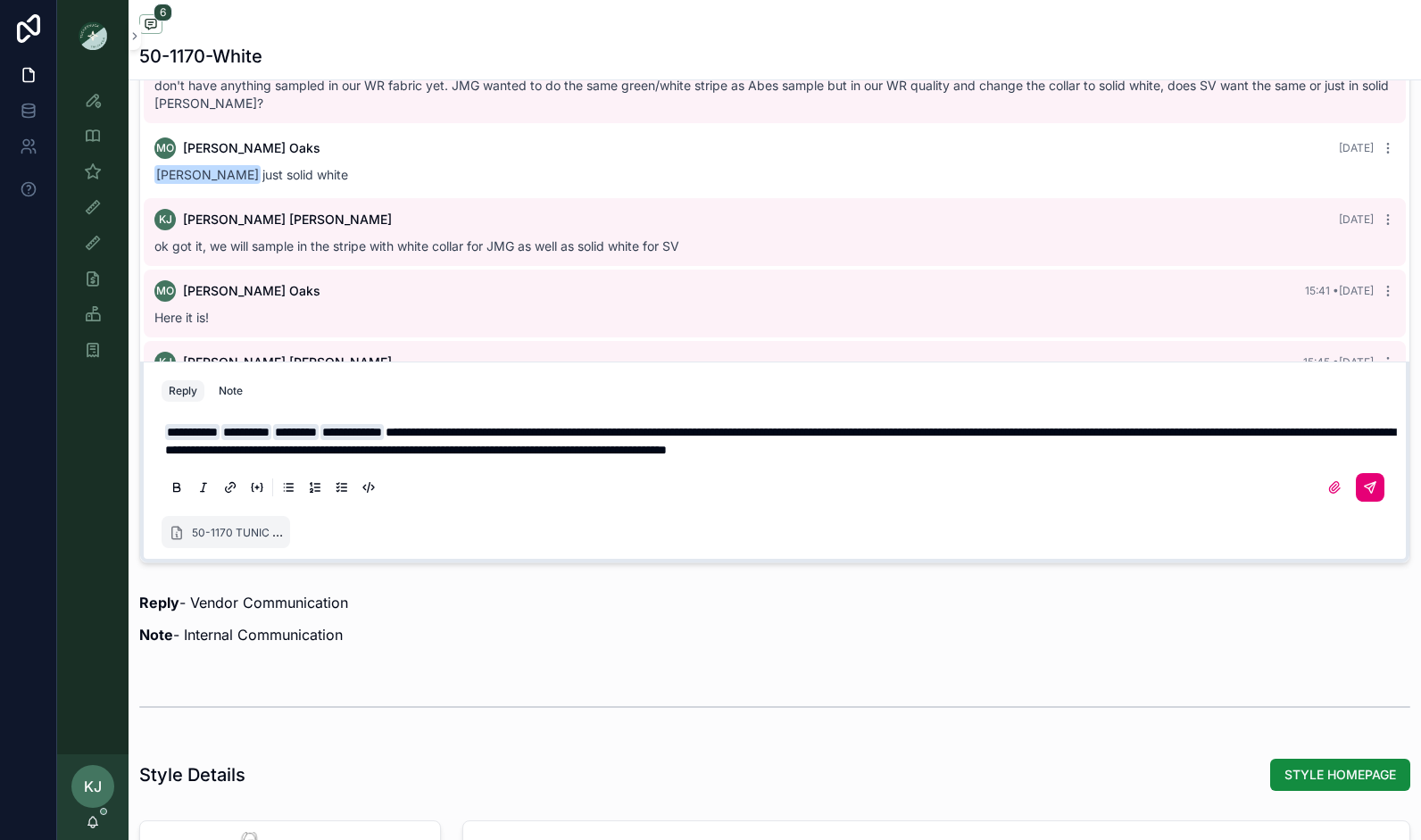
click at [1365, 484] on icon "scrollable content" at bounding box center [1370, 486] width 10 height 10
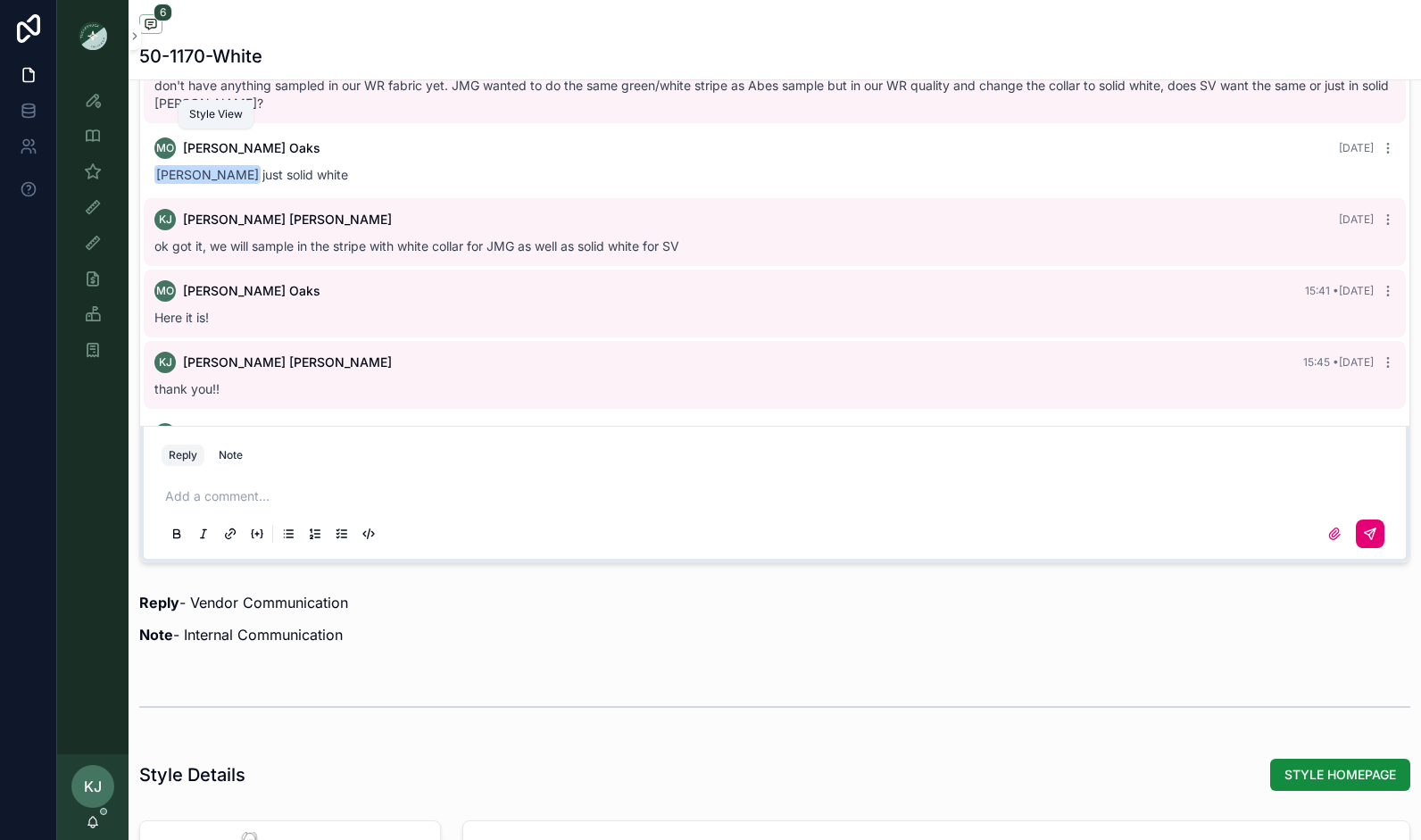
click at [93, 98] on icon "scrollable content" at bounding box center [93, 99] width 18 height 18
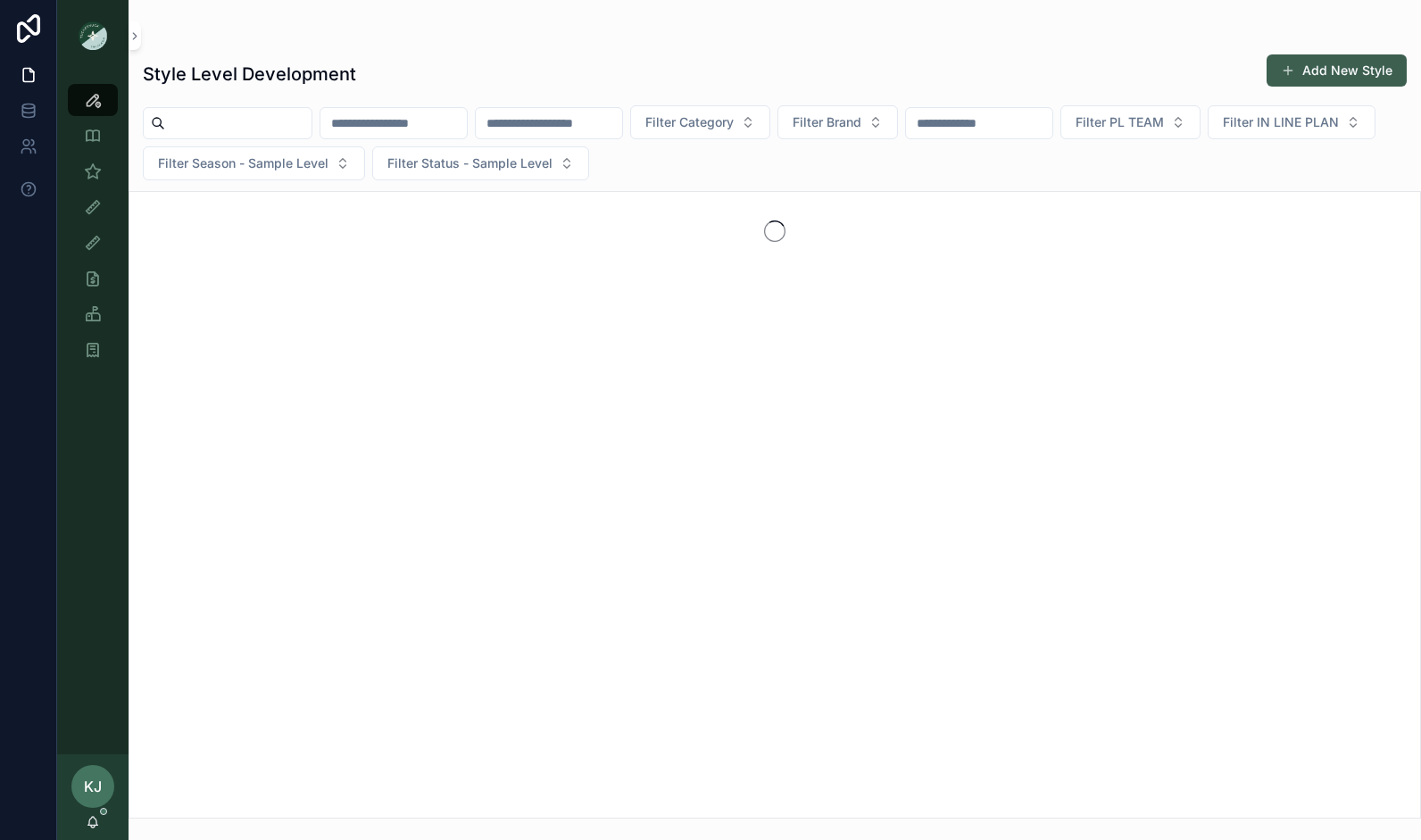
click at [1328, 67] on button "Add New Style" at bounding box center [1337, 70] width 140 height 32
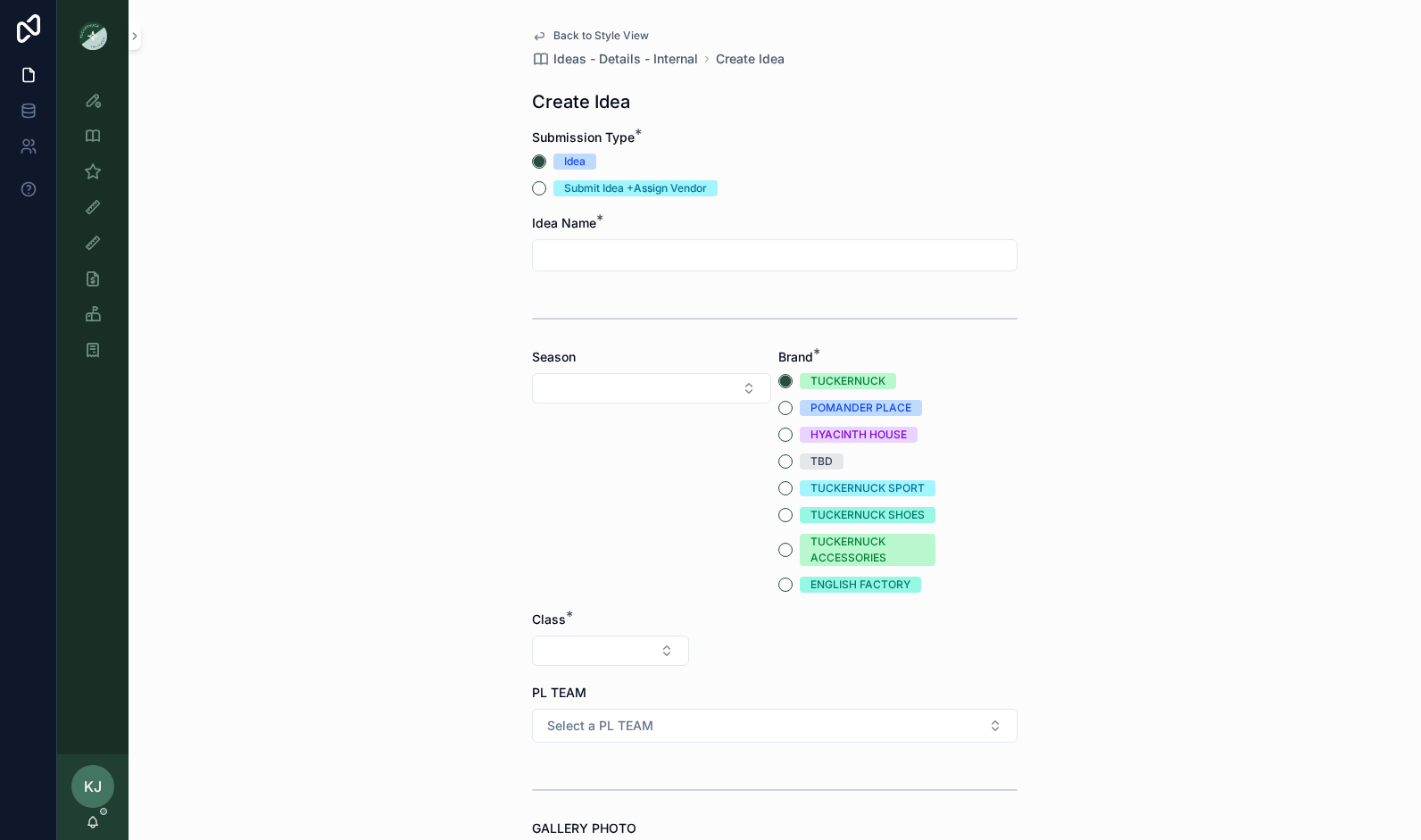
click at [571, 252] on input "scrollable content" at bounding box center [774, 254] width 484 height 25
type input "*"
type input "**********"
click at [535, 193] on button "Submit Idea +Assign Vendor" at bounding box center [539, 188] width 14 height 14
click at [593, 380] on button "Select Button" at bounding box center [652, 388] width 239 height 30
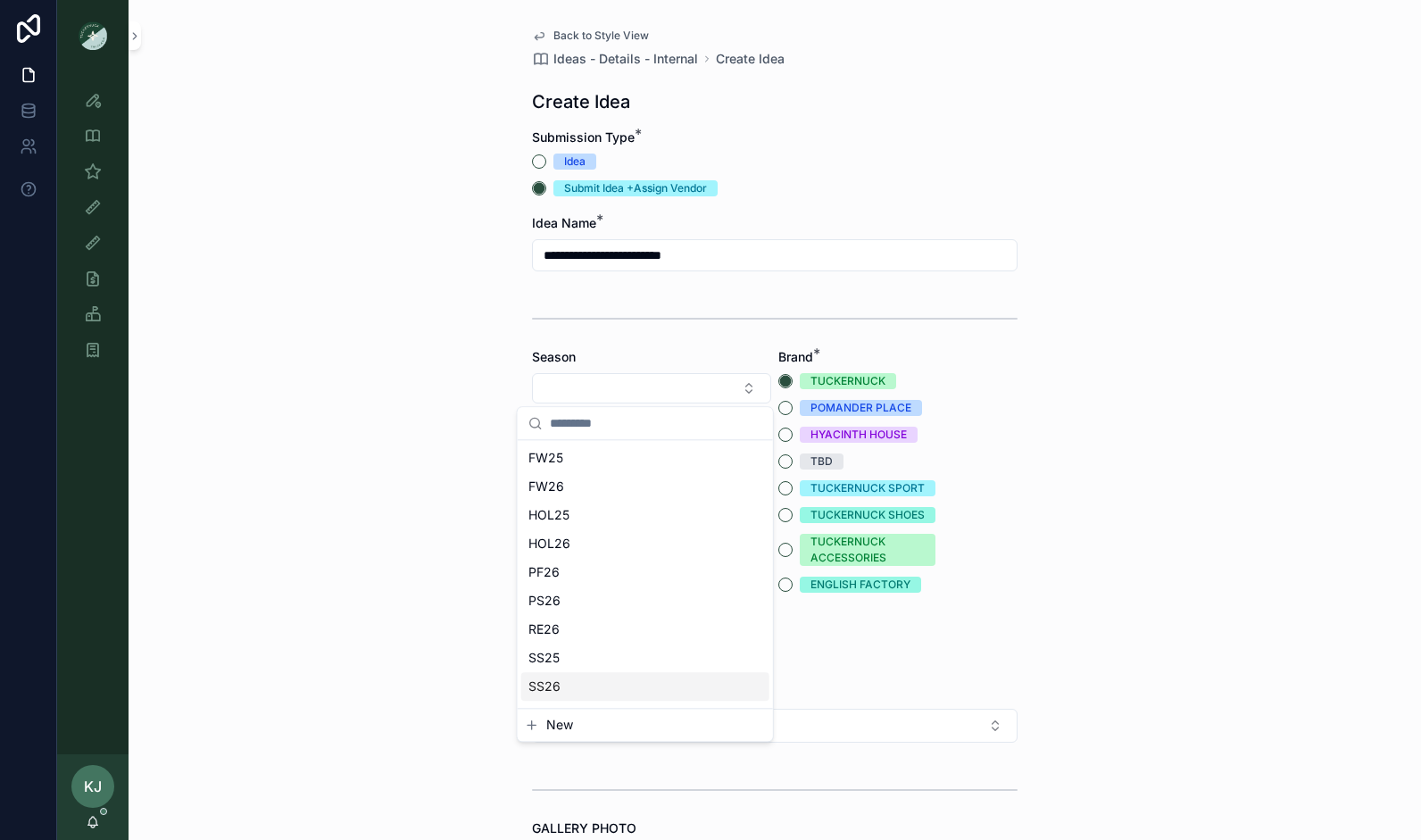
click at [608, 679] on div "SS26" at bounding box center [645, 686] width 248 height 29
click at [629, 649] on button "Select Button" at bounding box center [611, 650] width 157 height 30
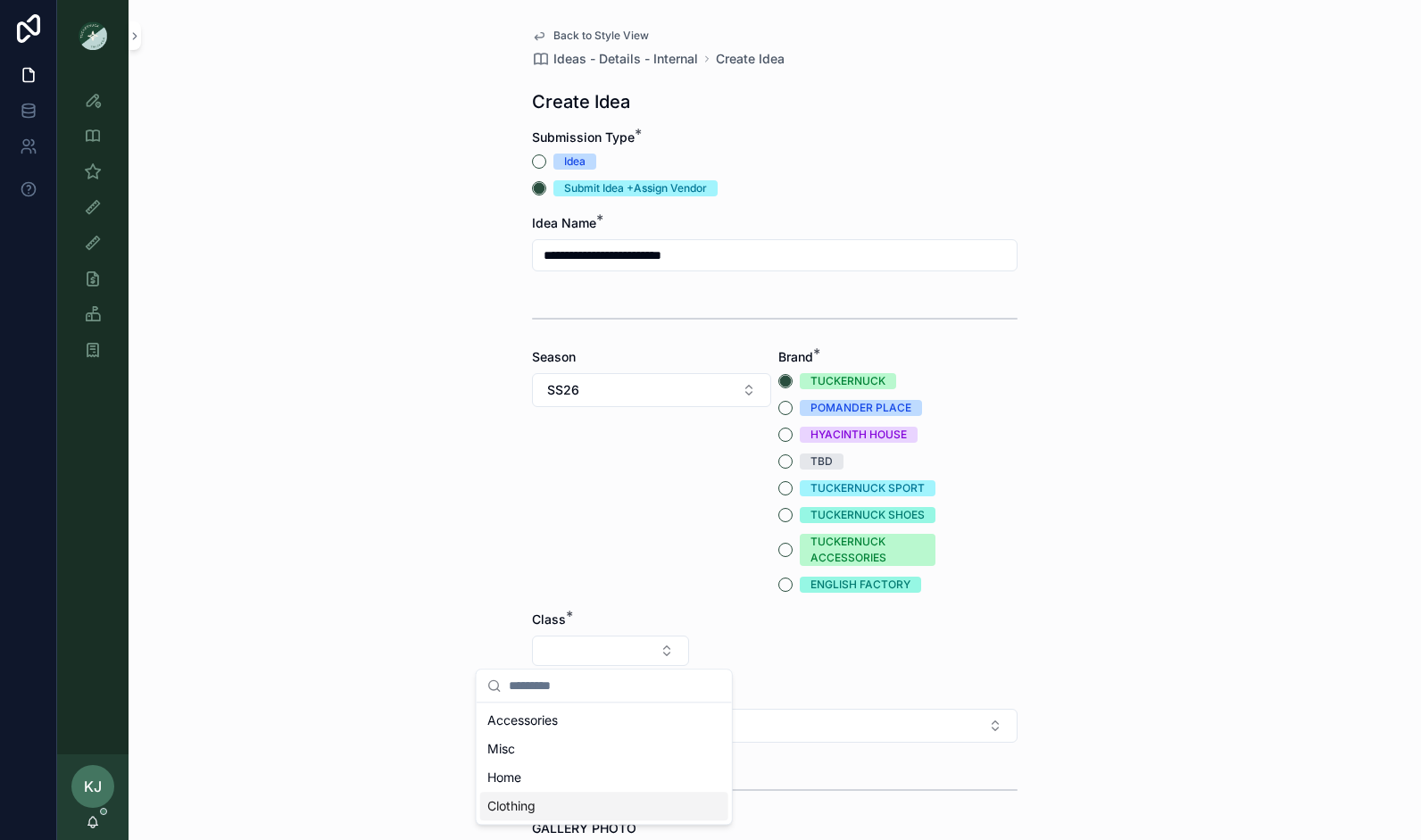
click at [573, 804] on div "Clothing" at bounding box center [603, 805] width 248 height 29
click at [716, 648] on button "Select Button" at bounding box center [775, 650] width 157 height 30
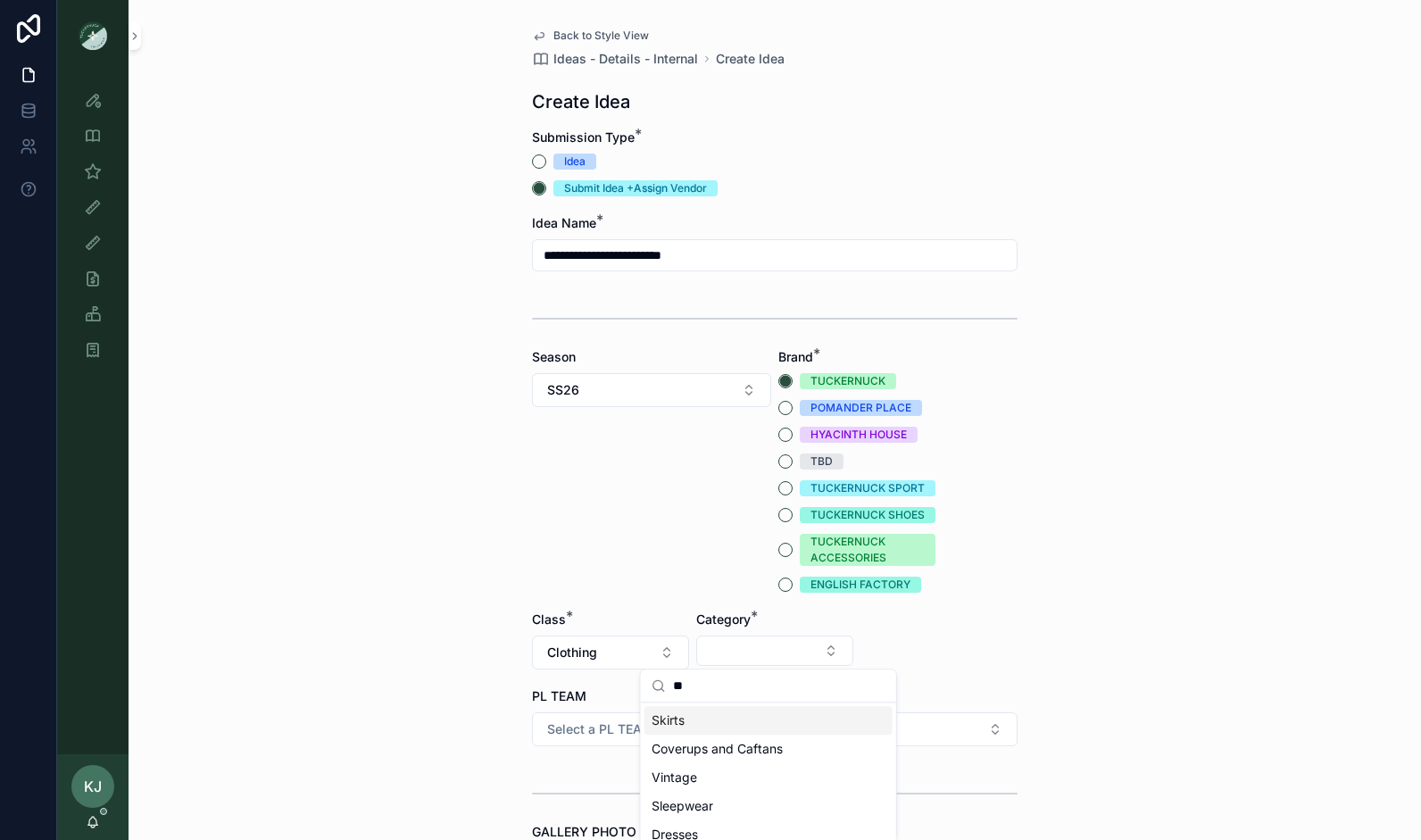
type input "***"
click at [957, 648] on button "Select Button" at bounding box center [939, 650] width 157 height 30
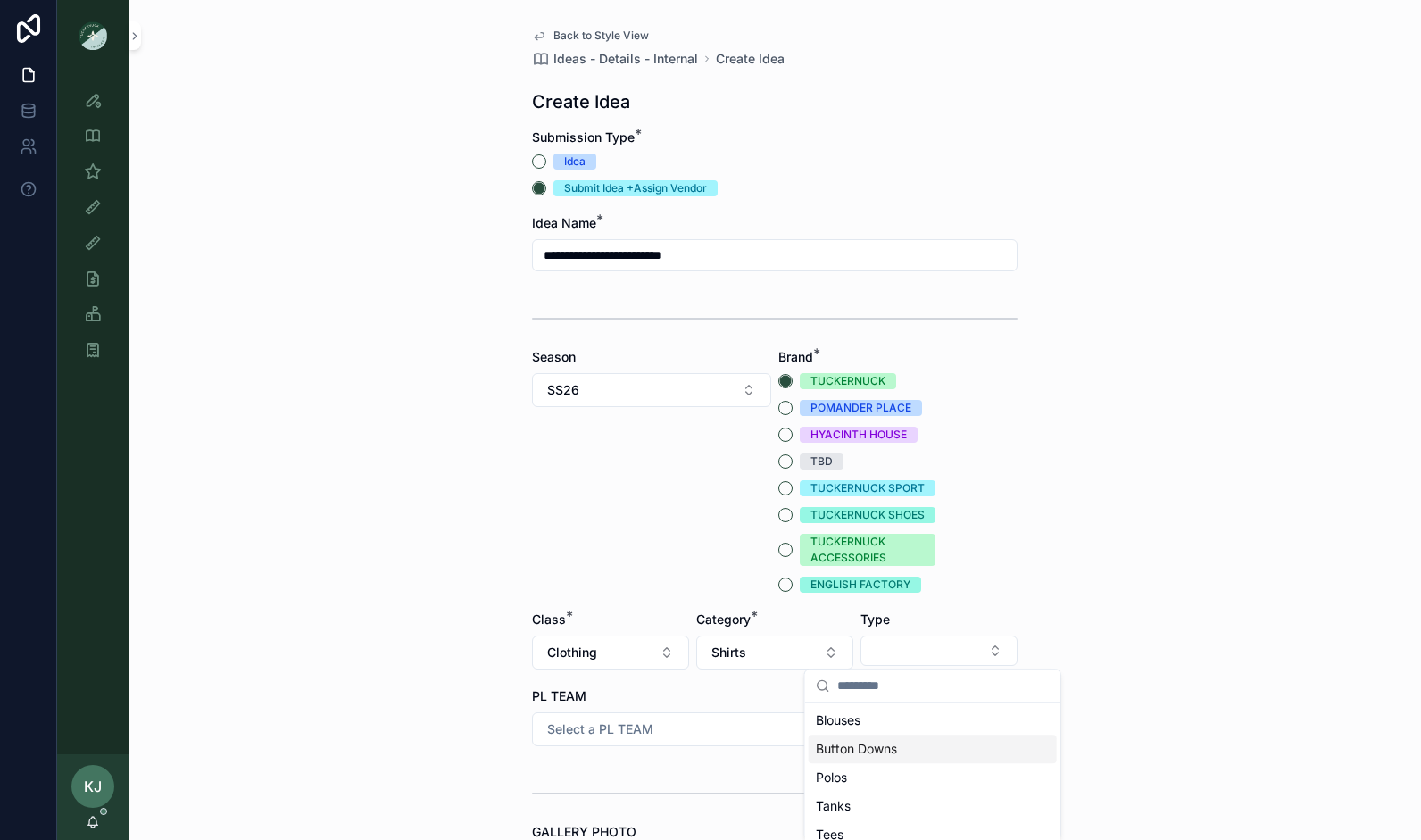
click at [905, 755] on div "Button Downs" at bounding box center [932, 748] width 248 height 29
click at [927, 723] on button "Select a PL TEAM" at bounding box center [775, 729] width 486 height 34
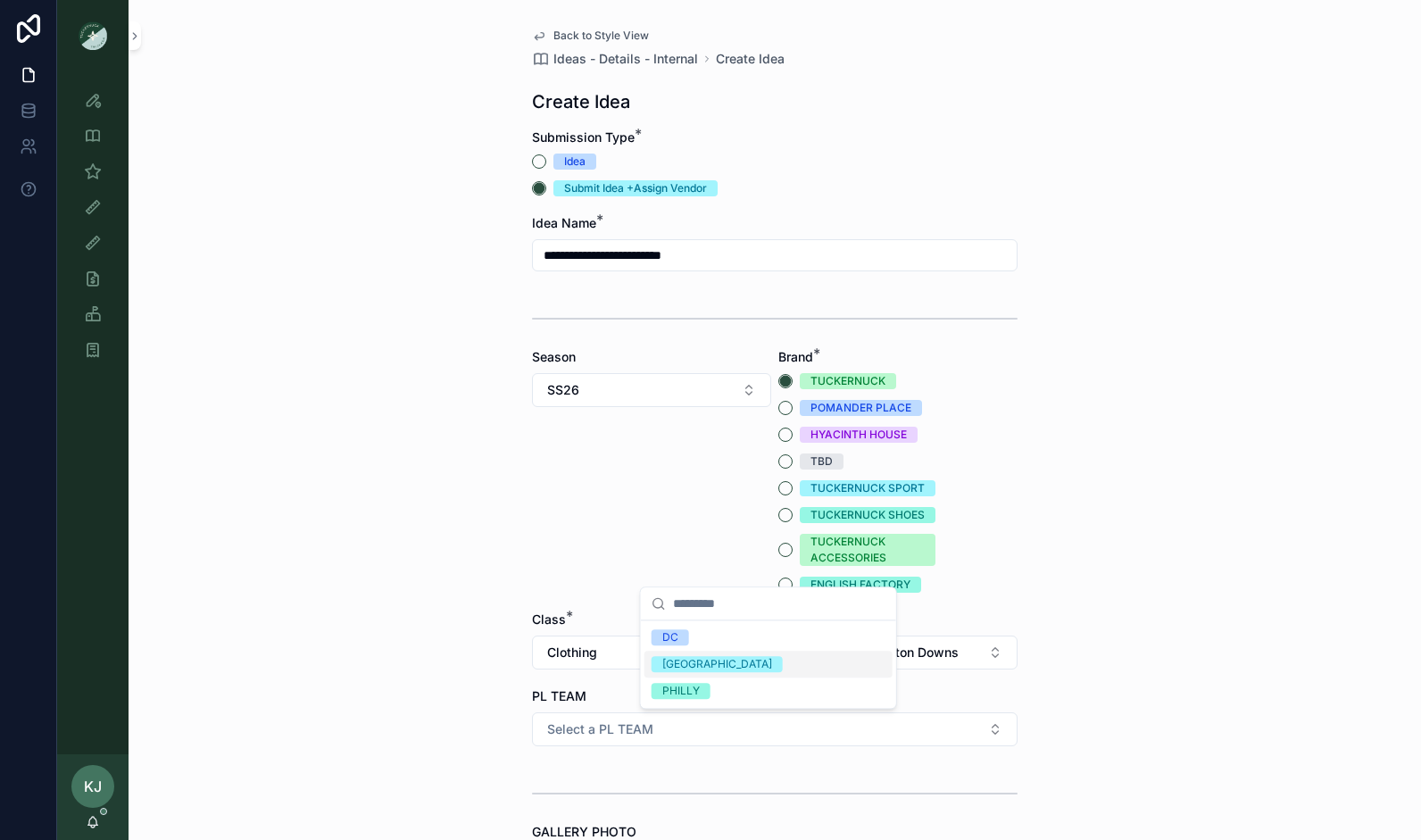
click at [692, 659] on span "[GEOGRAPHIC_DATA]" at bounding box center [717, 663] width 131 height 16
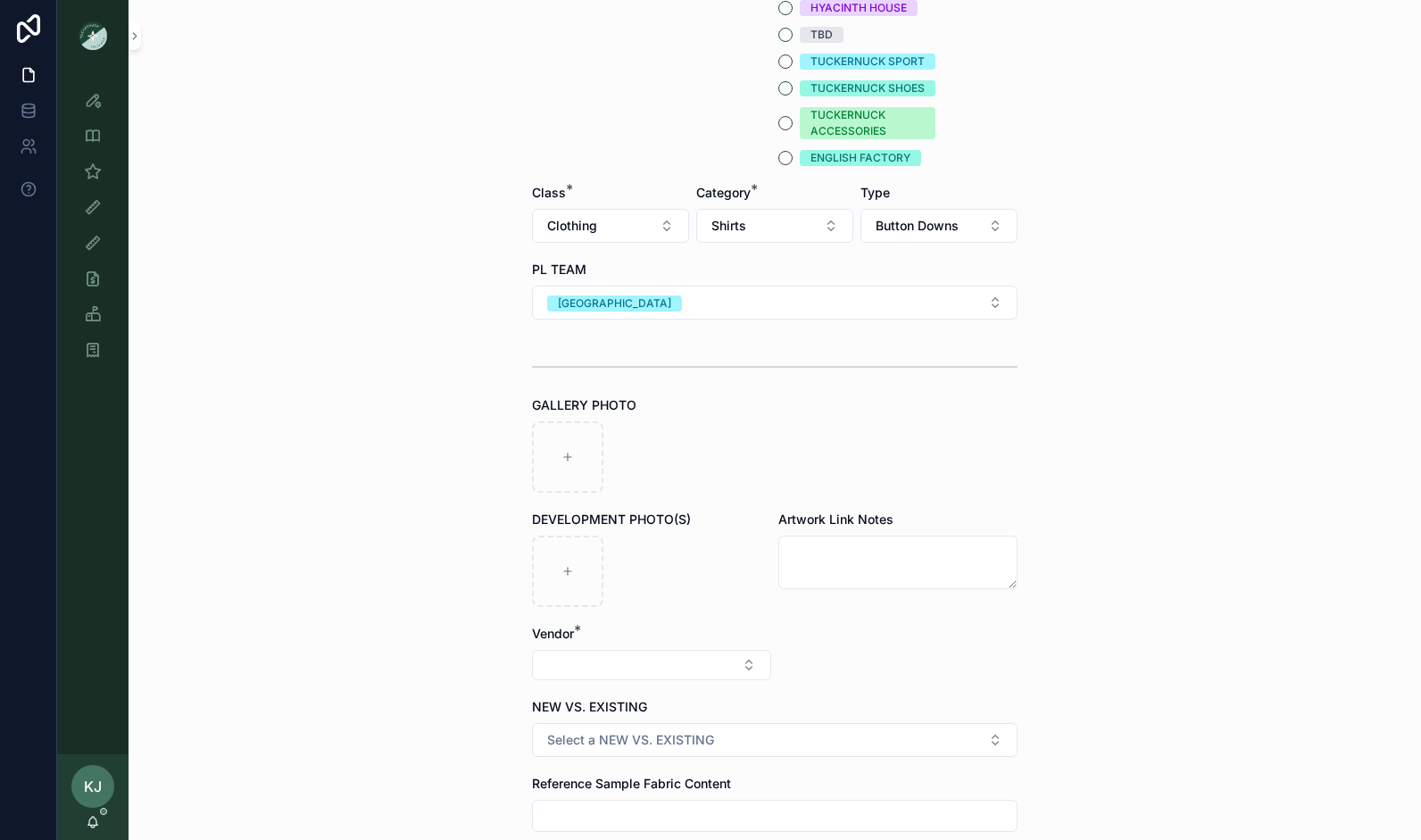
scroll to position [427, 0]
click at [571, 446] on div "scrollable content" at bounding box center [568, 456] width 71 height 71
click at [560, 444] on div "scrollable content" at bounding box center [568, 456] width 71 height 71
type input "**********"
click at [680, 655] on button "Select Button" at bounding box center [652, 664] width 239 height 30
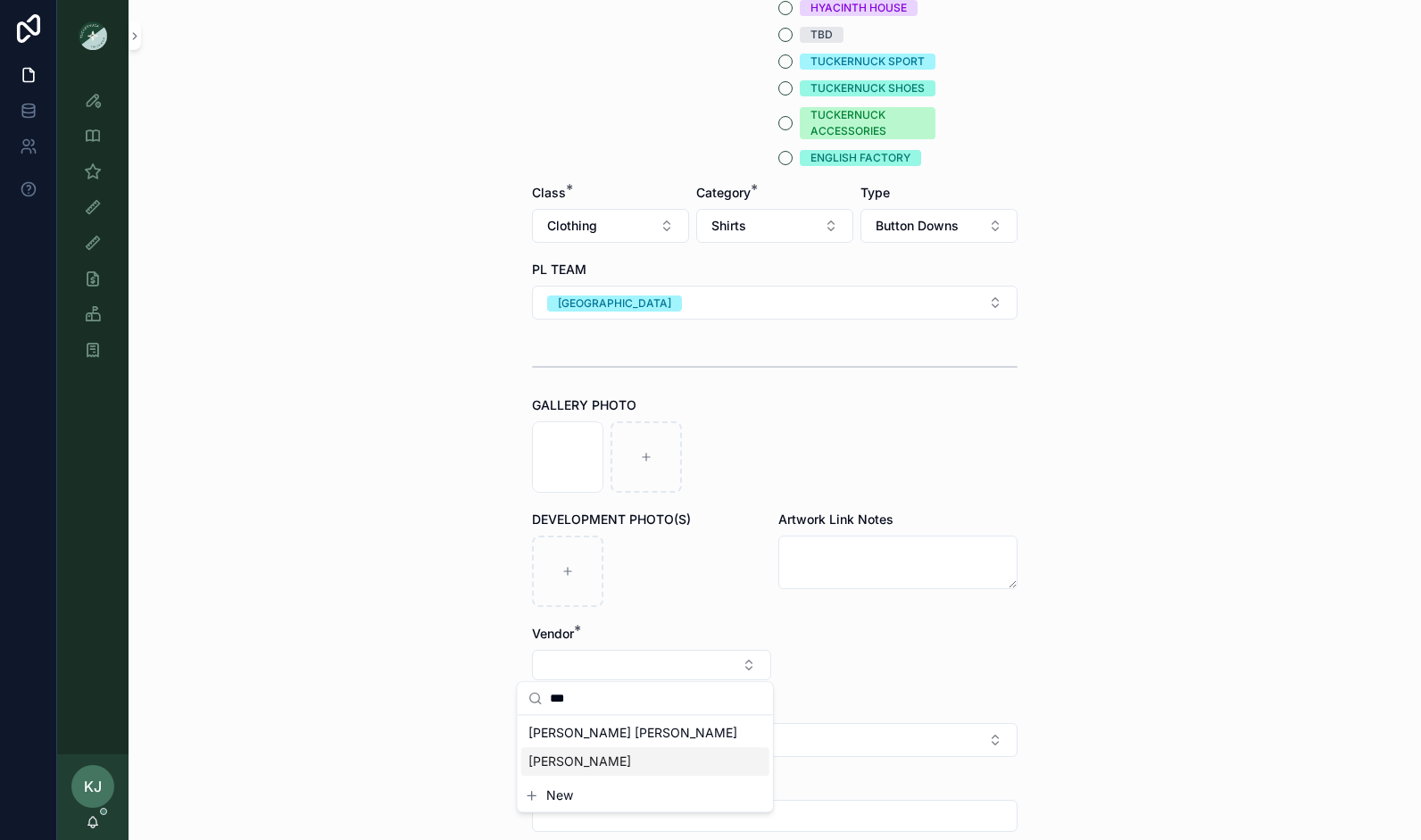
type input "***"
click at [559, 765] on span "[PERSON_NAME]" at bounding box center [580, 760] width 103 height 18
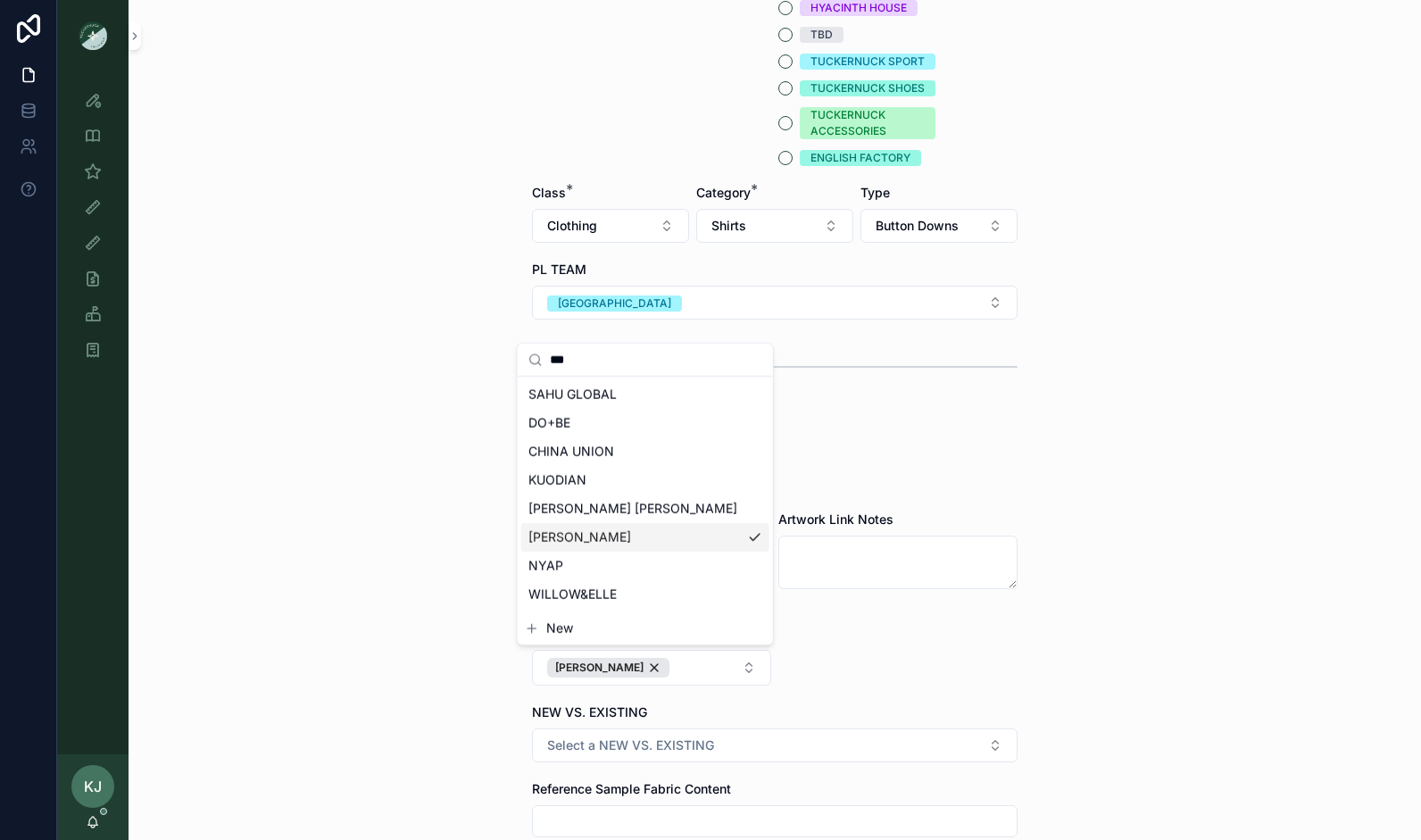
click at [1126, 617] on div "**********" at bounding box center [774, 420] width 1292 height 840
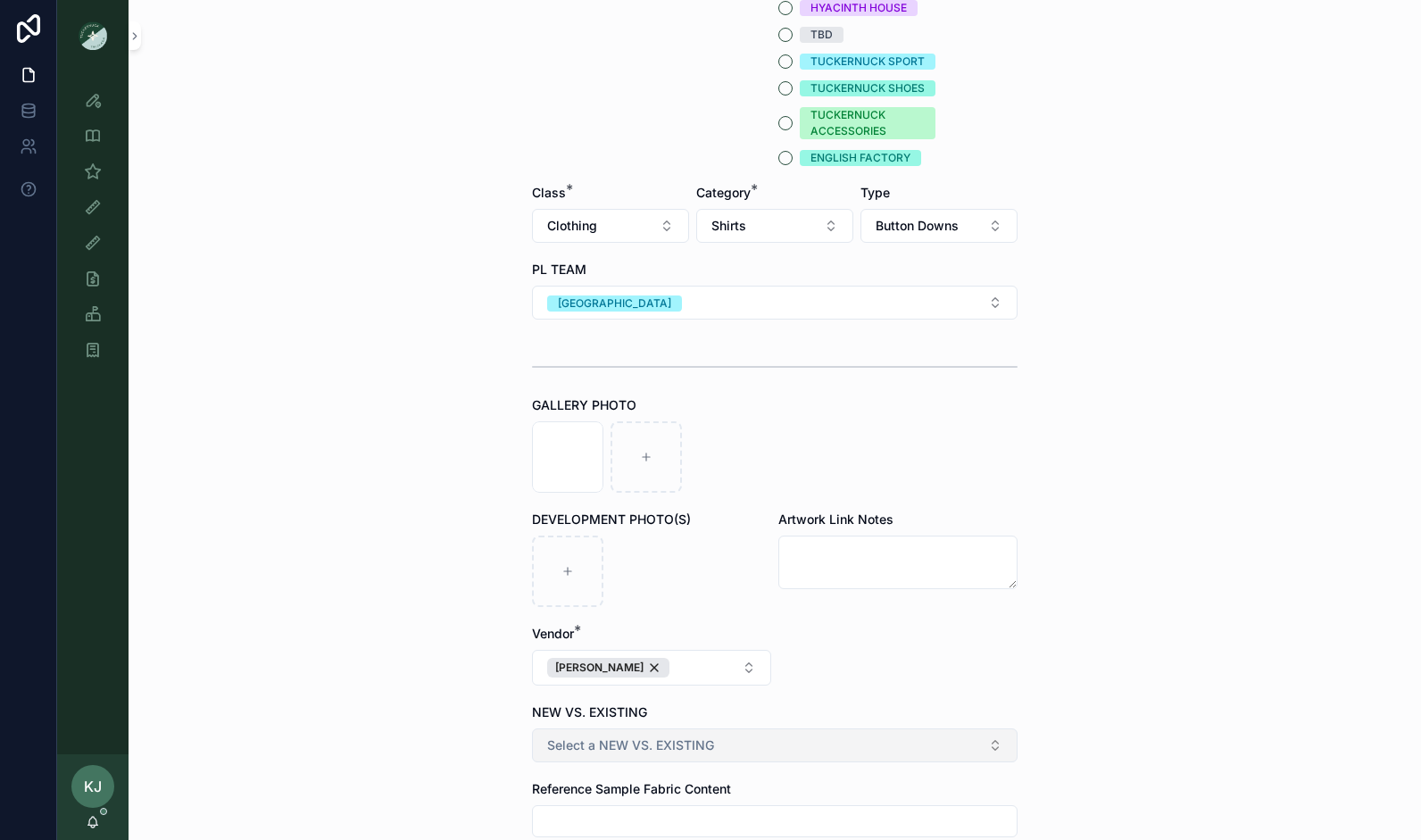
click at [771, 730] on button "Select a NEW VS. EXISTING" at bounding box center [775, 745] width 486 height 34
click at [726, 679] on div "NEW DEVELOPMENT" at bounding box center [716, 677] width 108 height 16
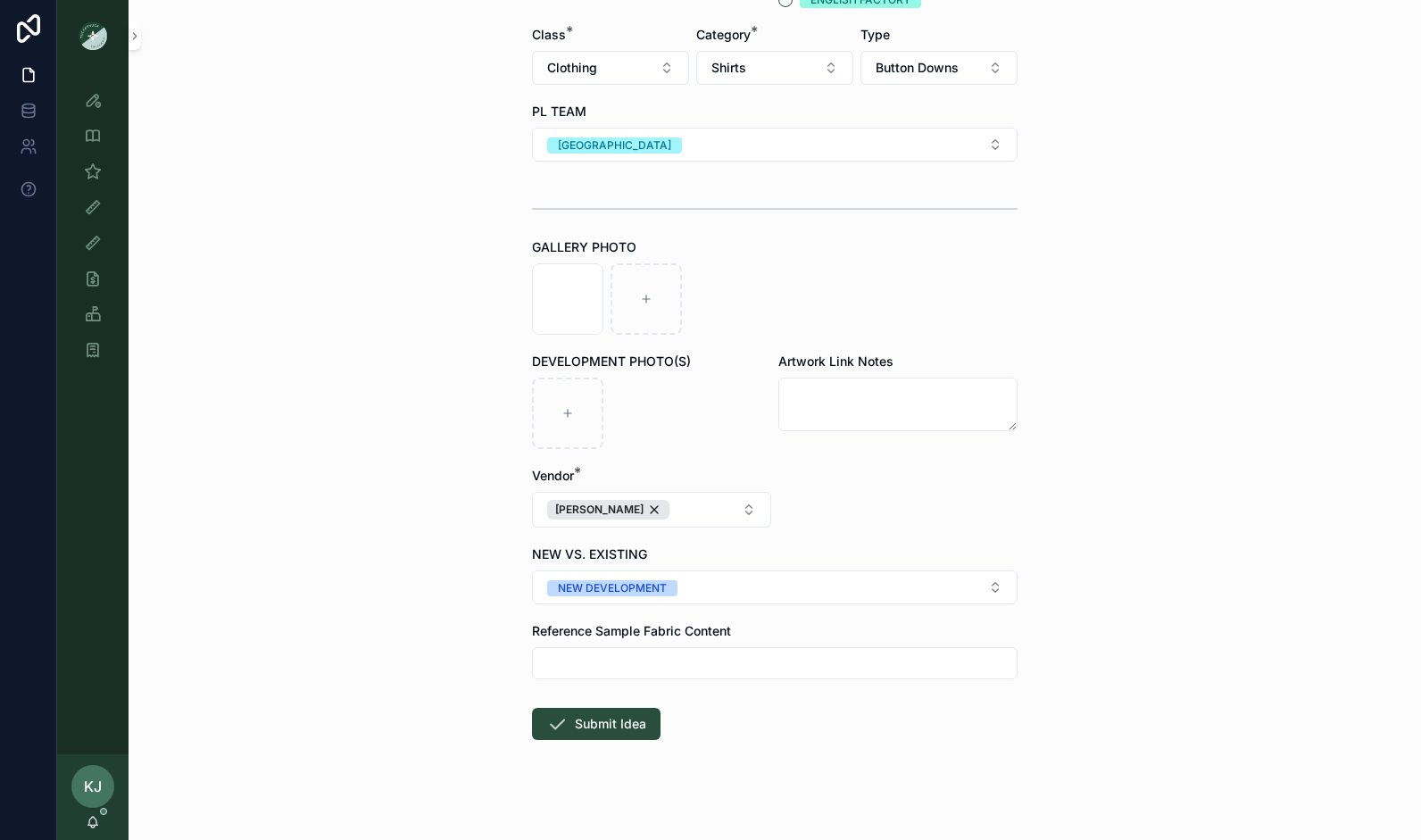
scroll to position [595, 0]
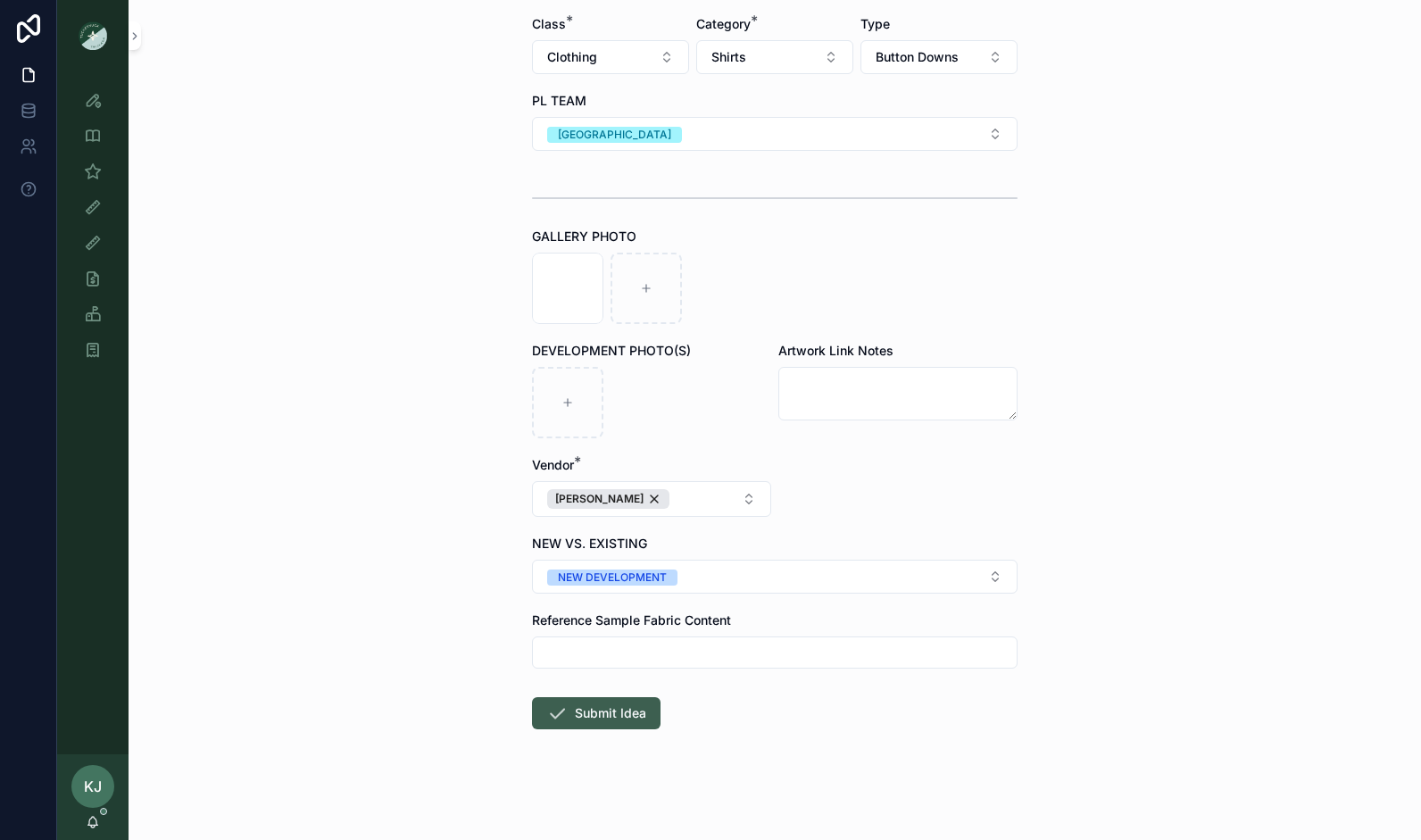
click at [603, 706] on button "Submit Idea" at bounding box center [596, 713] width 128 height 32
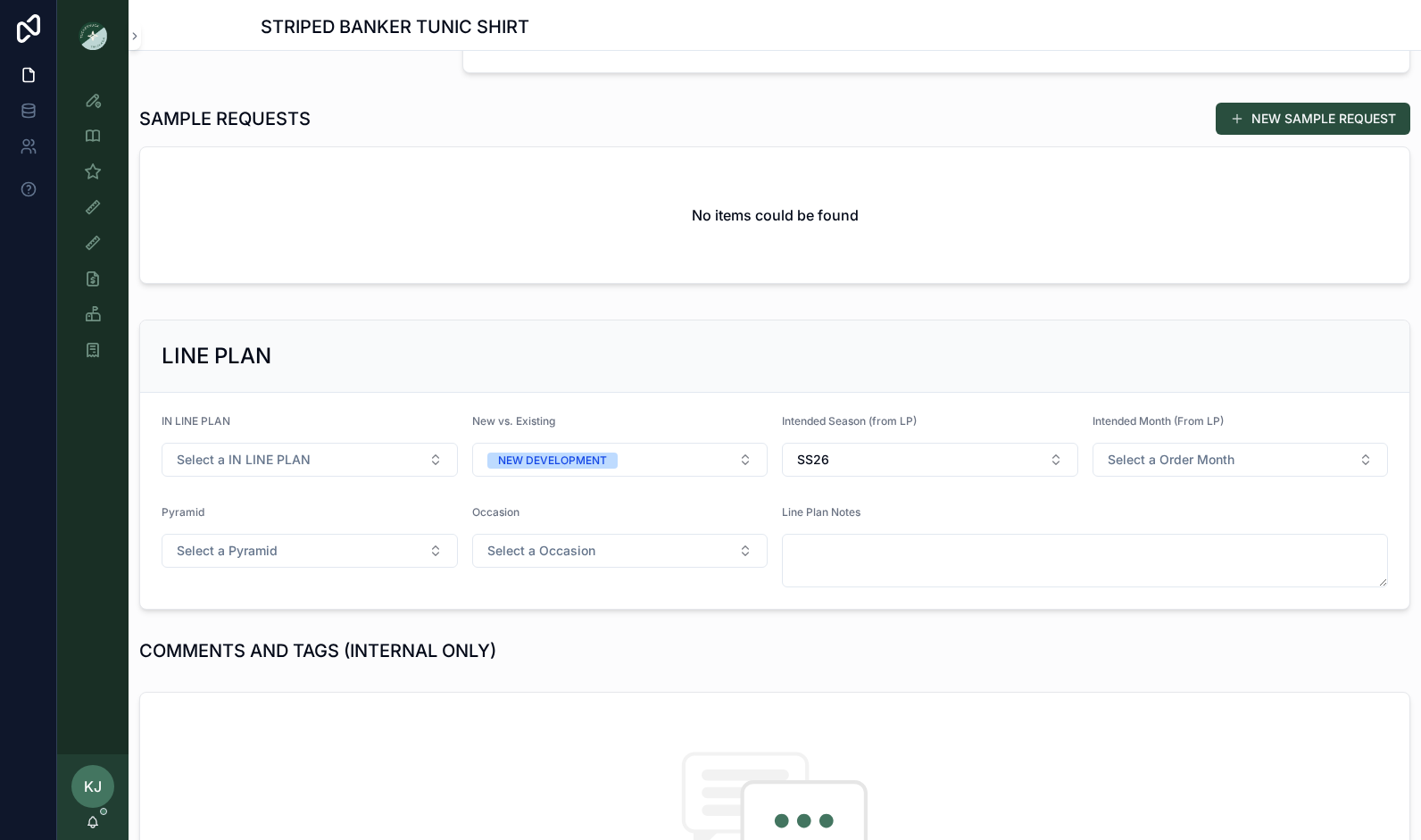
scroll to position [520, 0]
click at [297, 454] on span "Select a IN LINE PLAN" at bounding box center [243, 458] width 134 height 18
click at [486, 351] on div "LINE PLAN" at bounding box center [775, 355] width 1226 height 29
click at [1211, 471] on button "Select a Order Month" at bounding box center [1240, 458] width 297 height 34
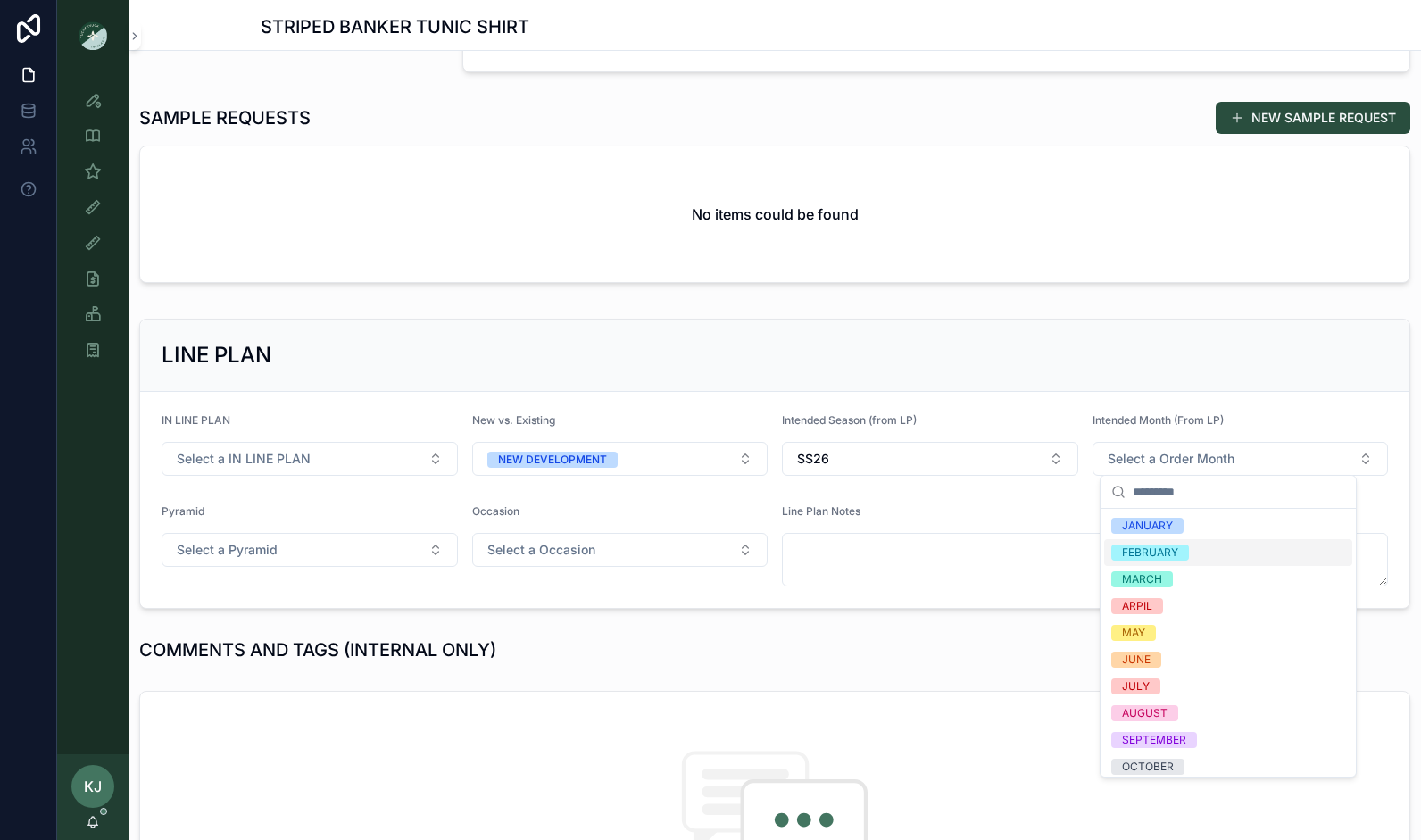
click at [1146, 555] on div "FEBRUARY" at bounding box center [1150, 552] width 56 height 16
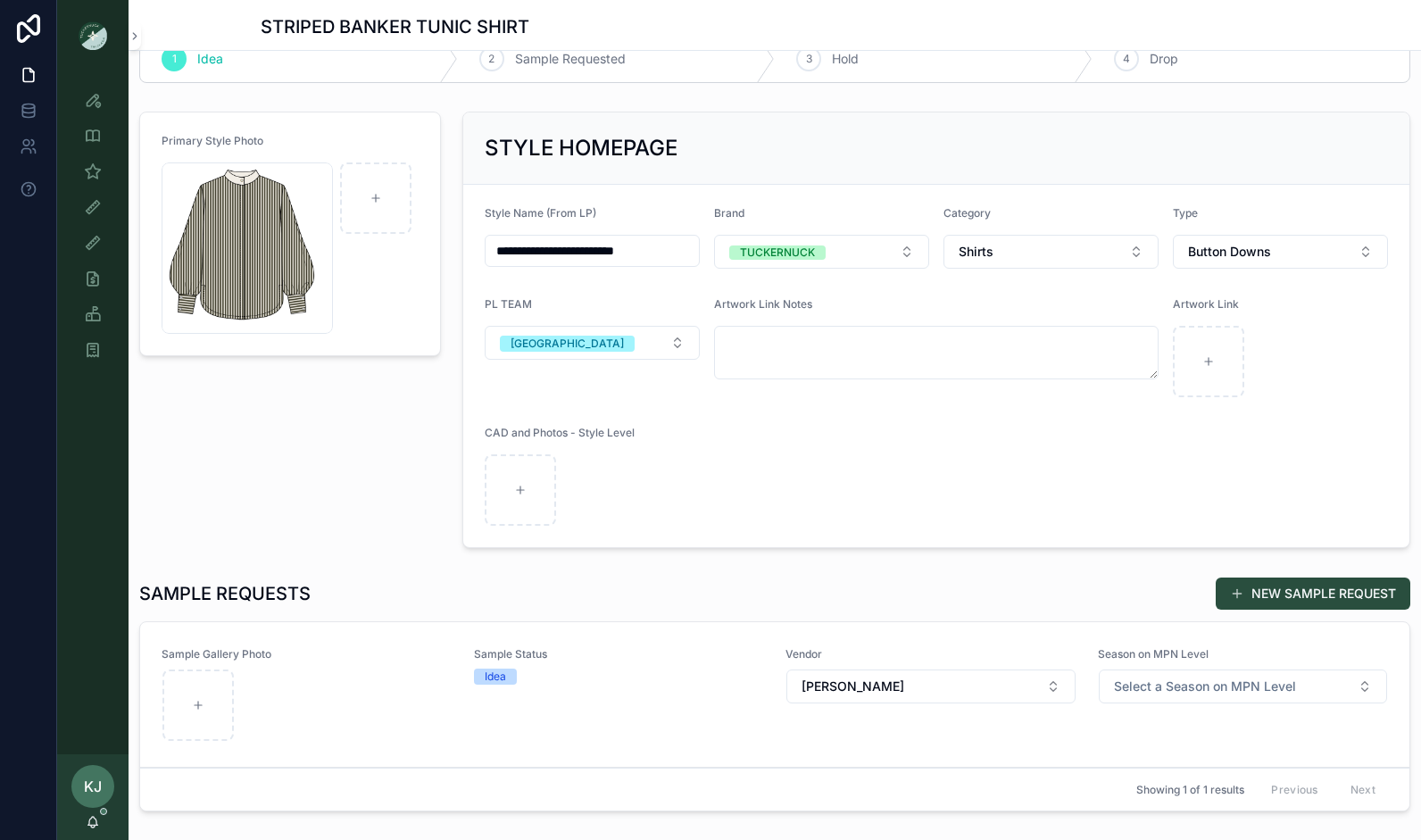
scroll to position [0, 0]
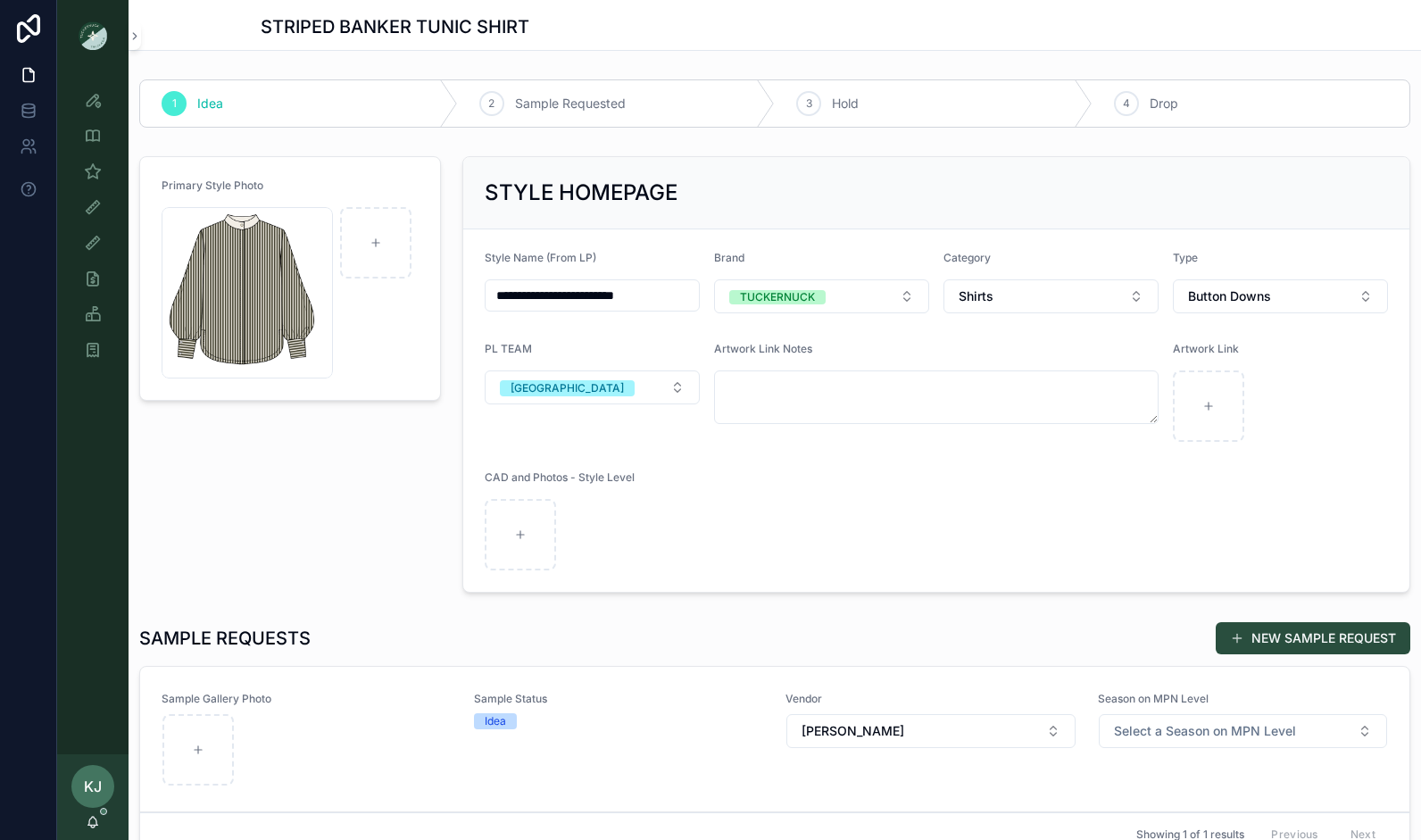
click at [504, 104] on div "2 Sample Requested" at bounding box center [616, 104] width 318 height 47
click at [302, 525] on div "Primary Style Photo 50-1170S .png" at bounding box center [289, 374] width 323 height 451
click at [93, 176] on icon "scrollable content" at bounding box center [93, 171] width 18 height 18
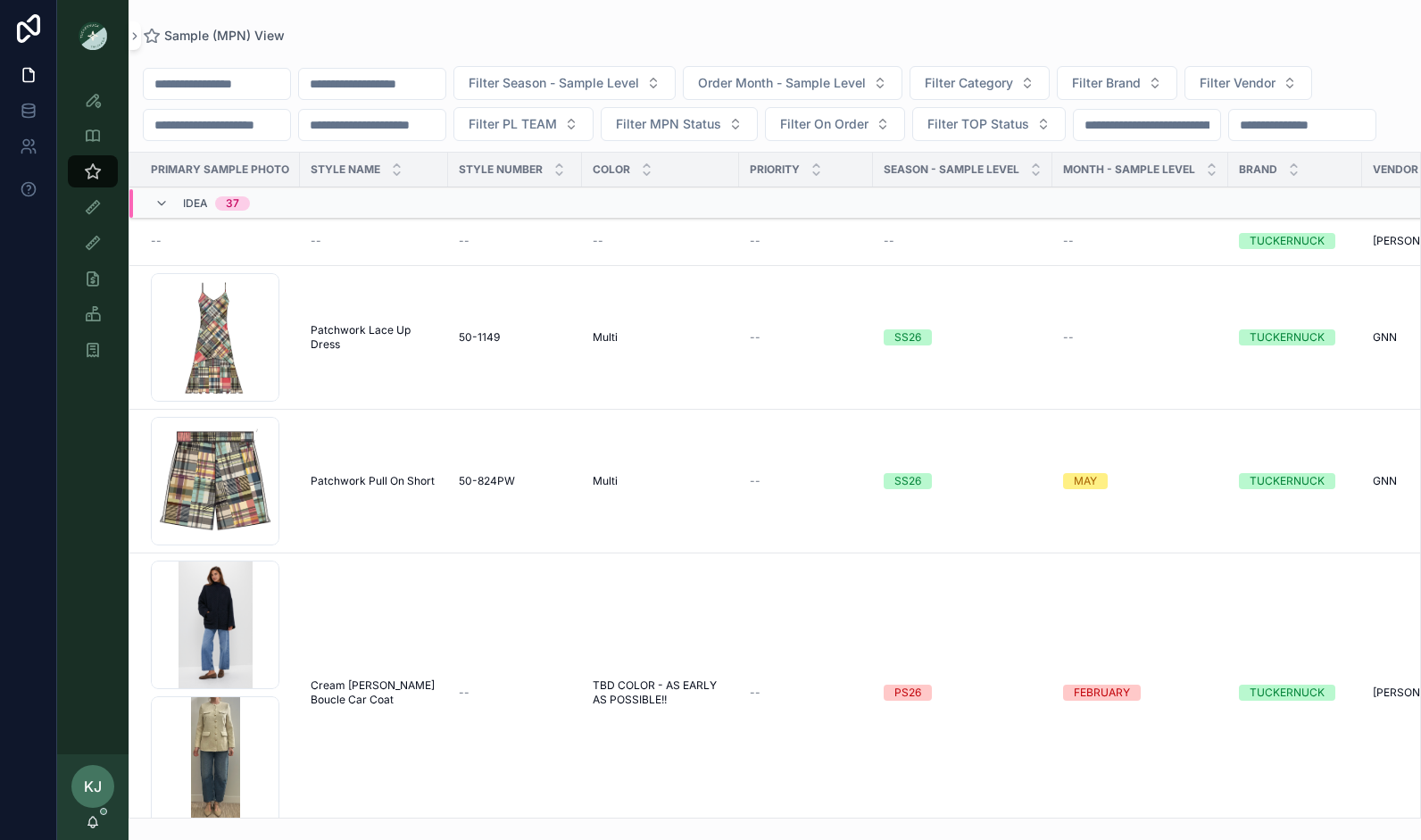
click at [268, 84] on input "scrollable content" at bounding box center [217, 83] width 146 height 25
type input "**********"
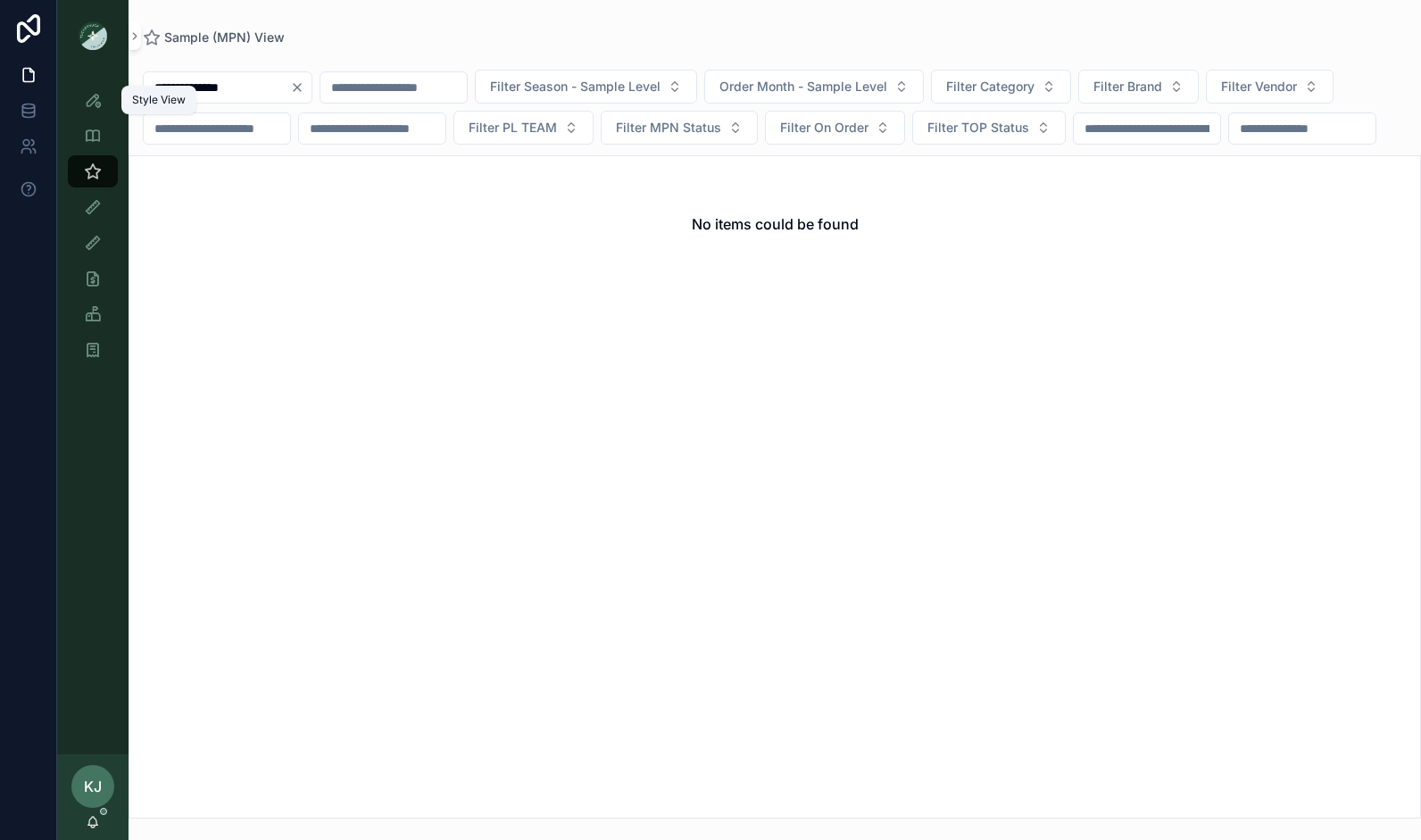
click at [90, 95] on icon "scrollable content" at bounding box center [93, 99] width 18 height 18
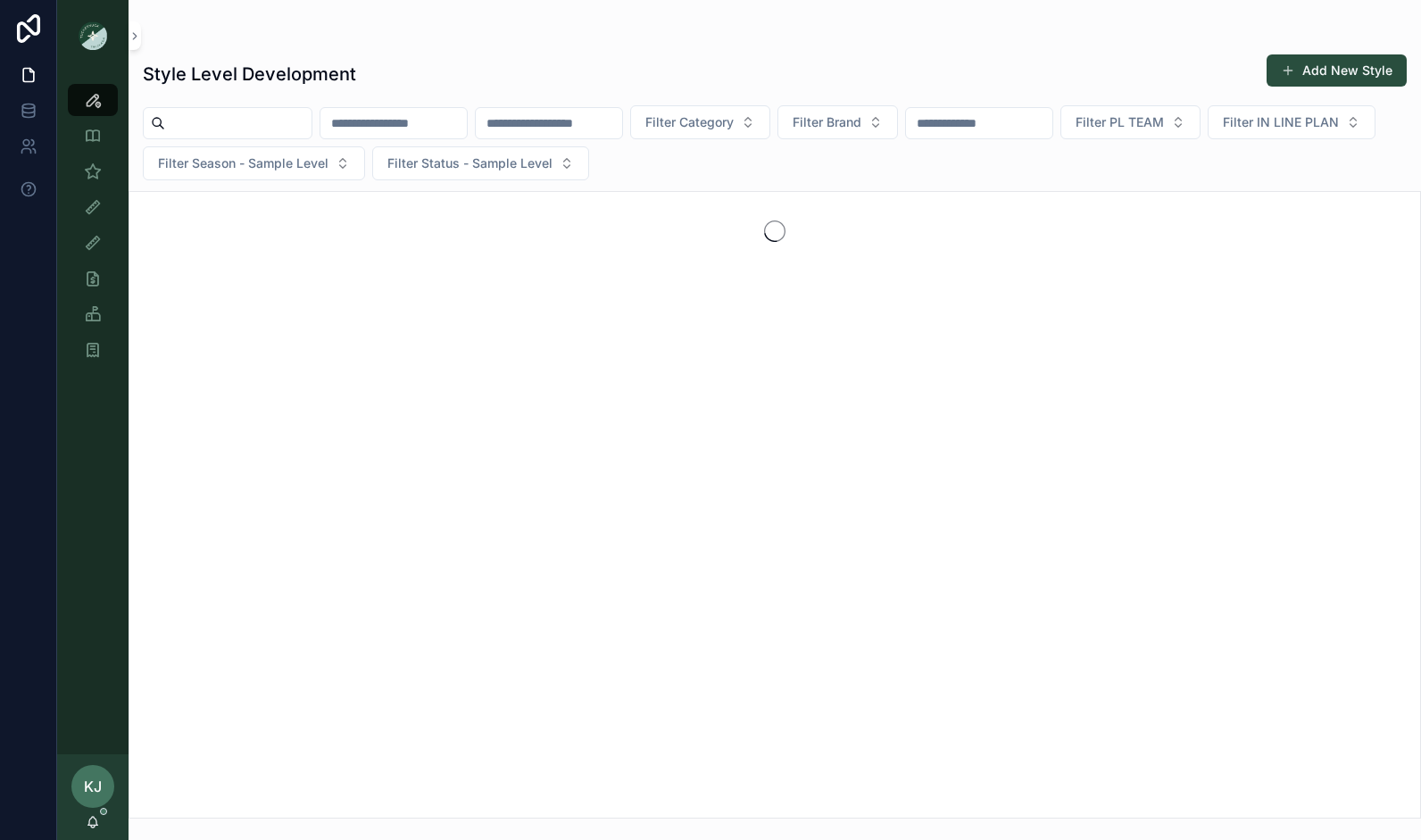
click at [229, 118] on input "scrollable content" at bounding box center [238, 123] width 146 height 25
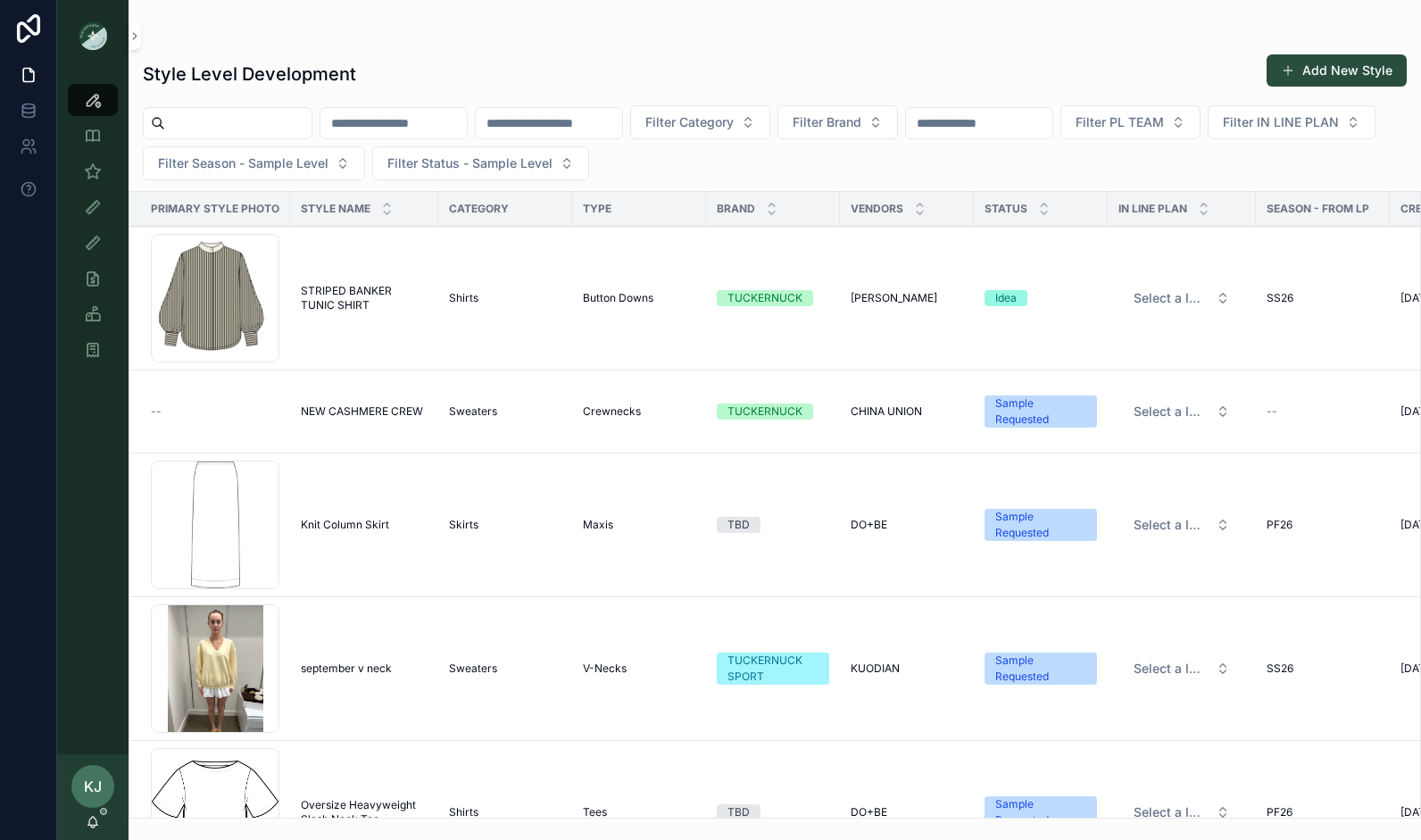
click at [218, 289] on div "50-1170S .png" at bounding box center [214, 297] width 128 height 128
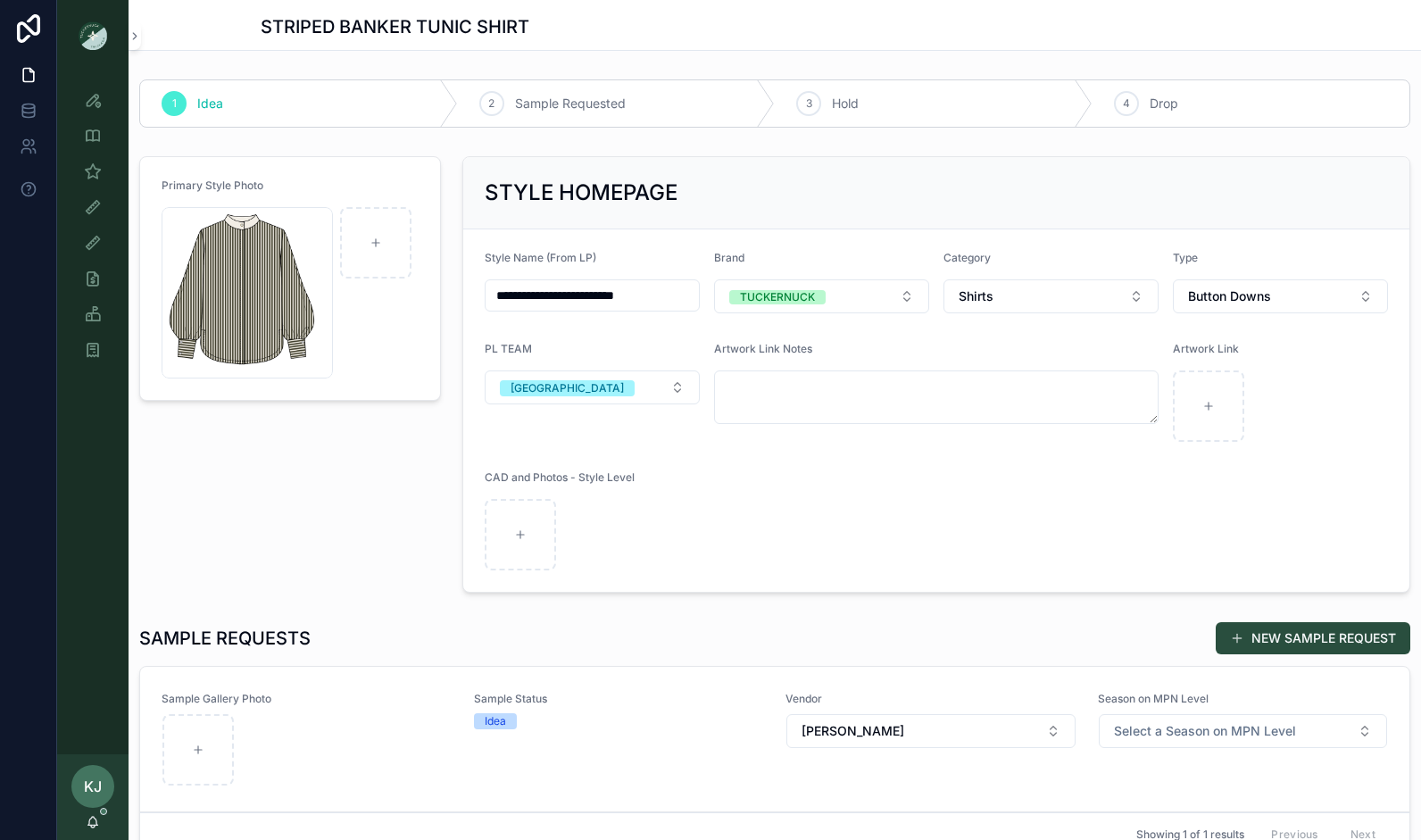
click at [489, 718] on div "Idea" at bounding box center [495, 720] width 22 height 16
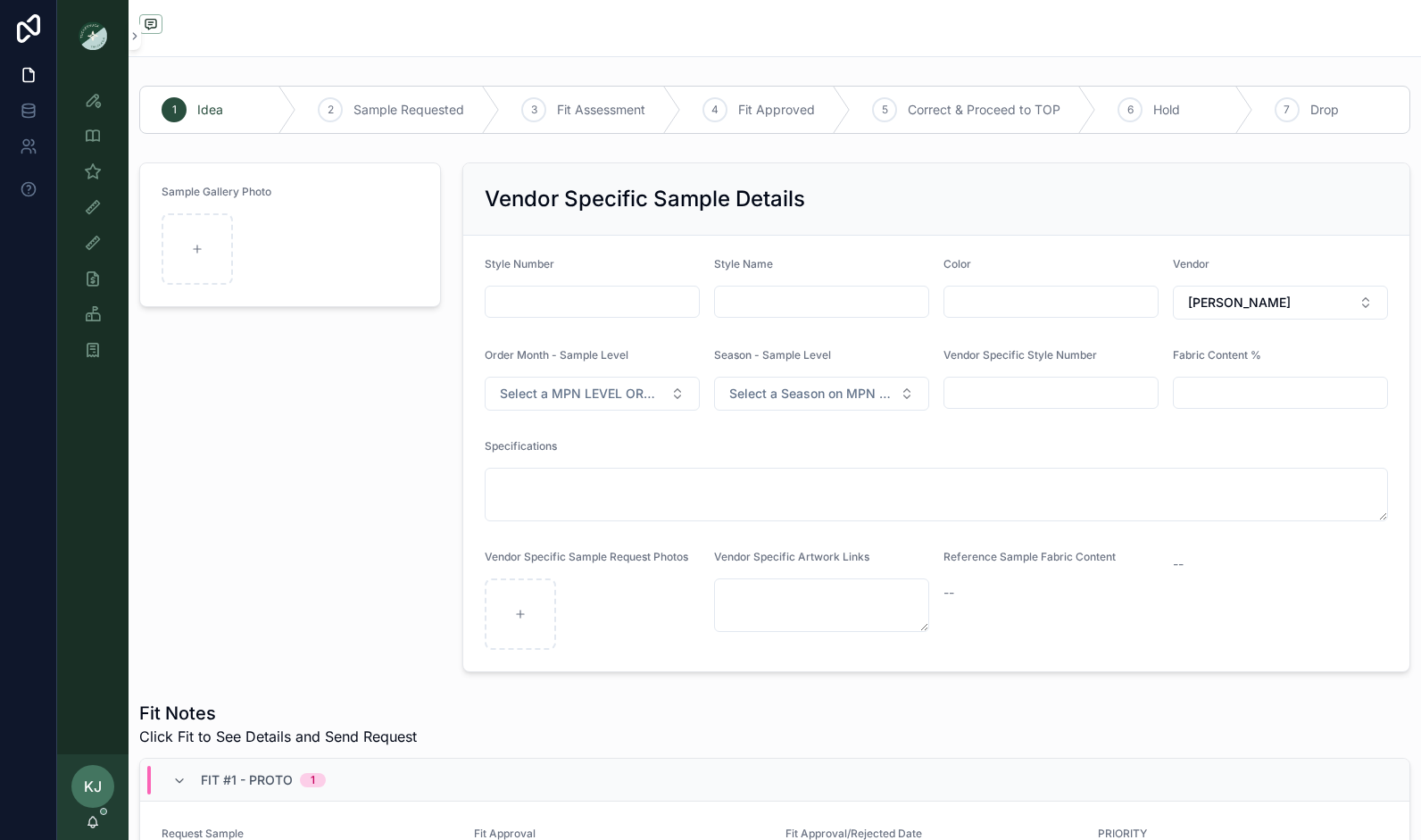
click at [575, 297] on input "scrollable content" at bounding box center [592, 301] width 213 height 25
type input "********"
click at [844, 298] on input "scrollable content" at bounding box center [821, 301] width 213 height 25
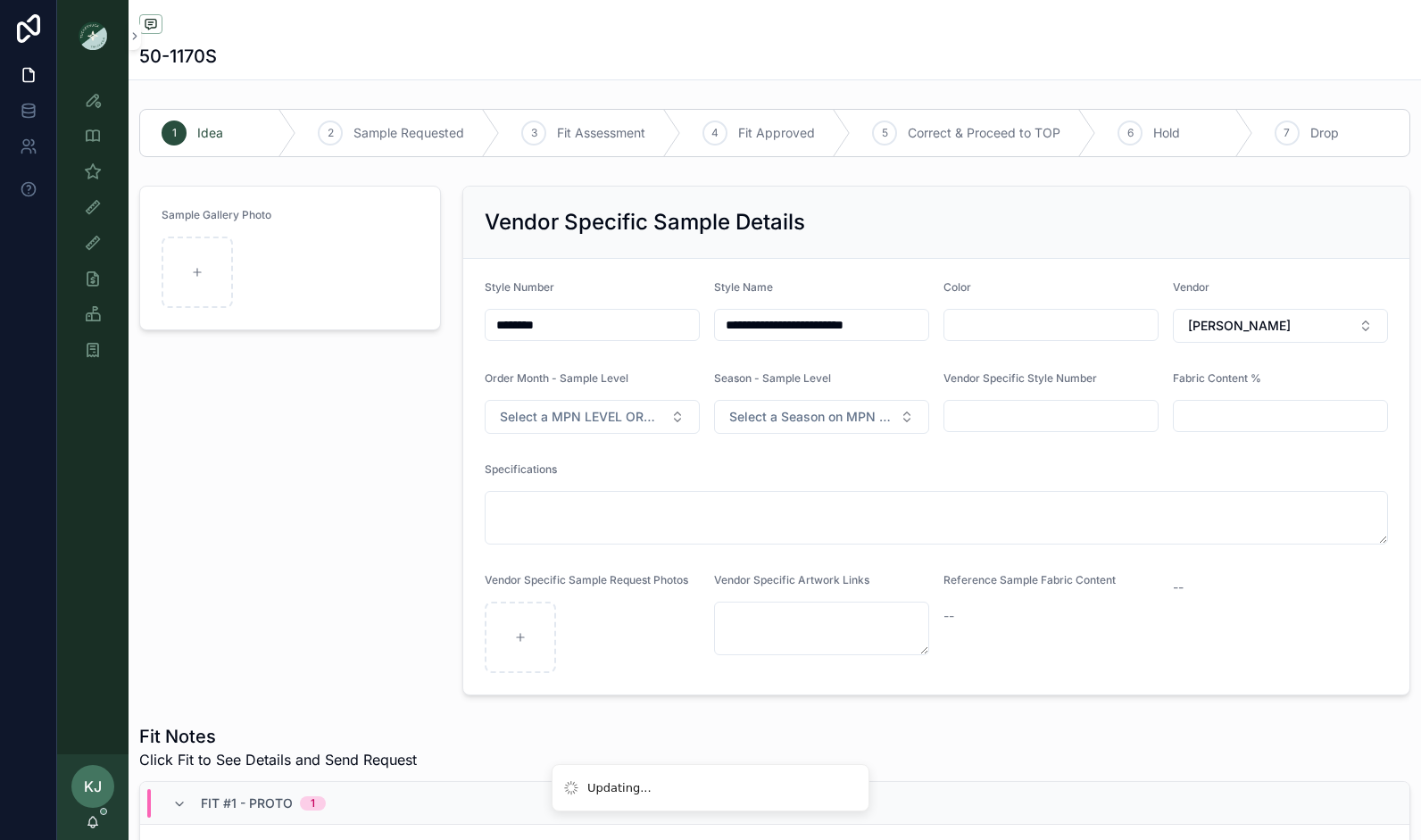
type input "**********"
click at [1036, 323] on input "scrollable content" at bounding box center [1051, 325] width 213 height 25
type input "**********"
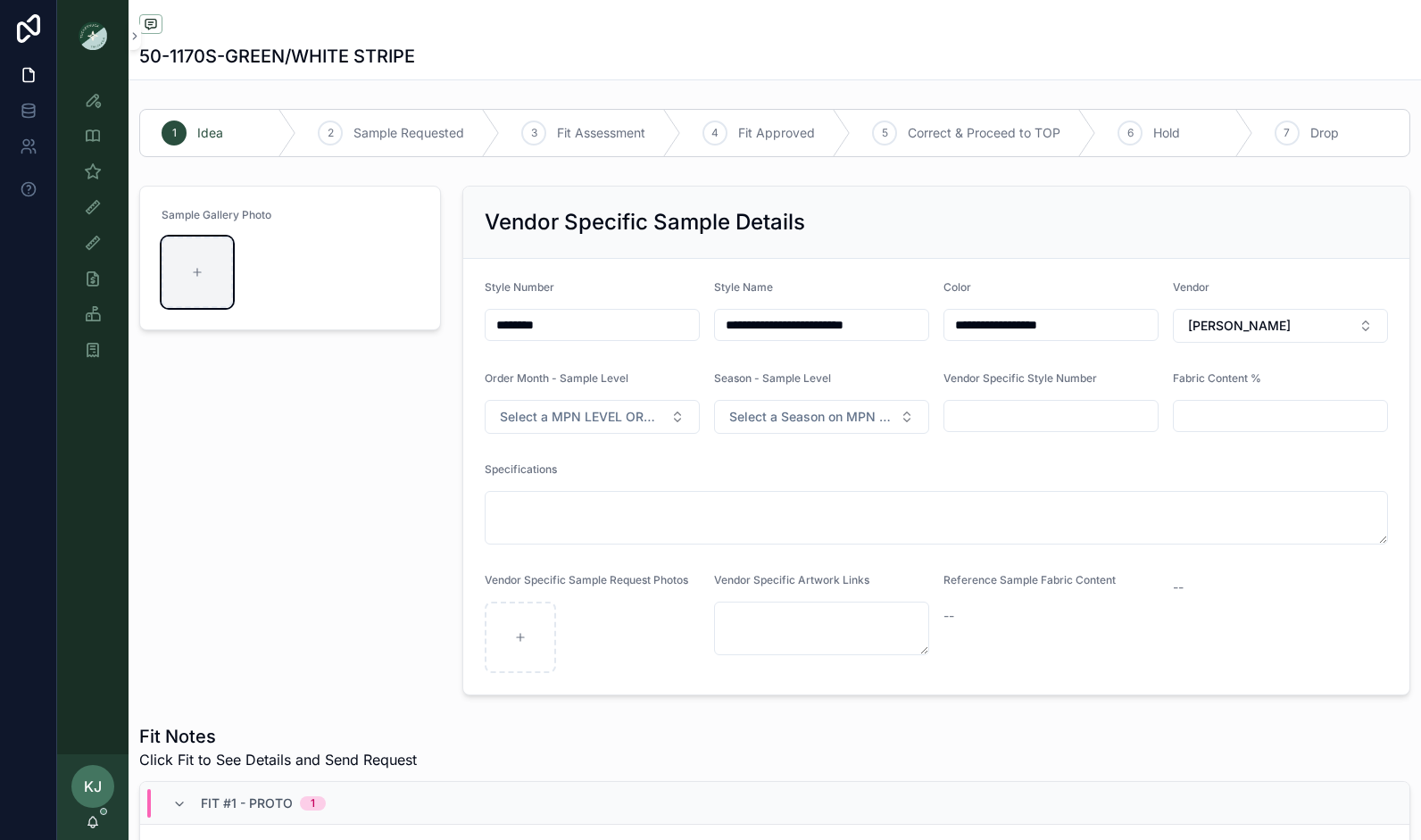
click at [185, 277] on div "scrollable content" at bounding box center [197, 272] width 71 height 71
type input "**********"
click at [620, 417] on span "Select a MPN LEVEL ORDER MONTH" at bounding box center [581, 416] width 164 height 18
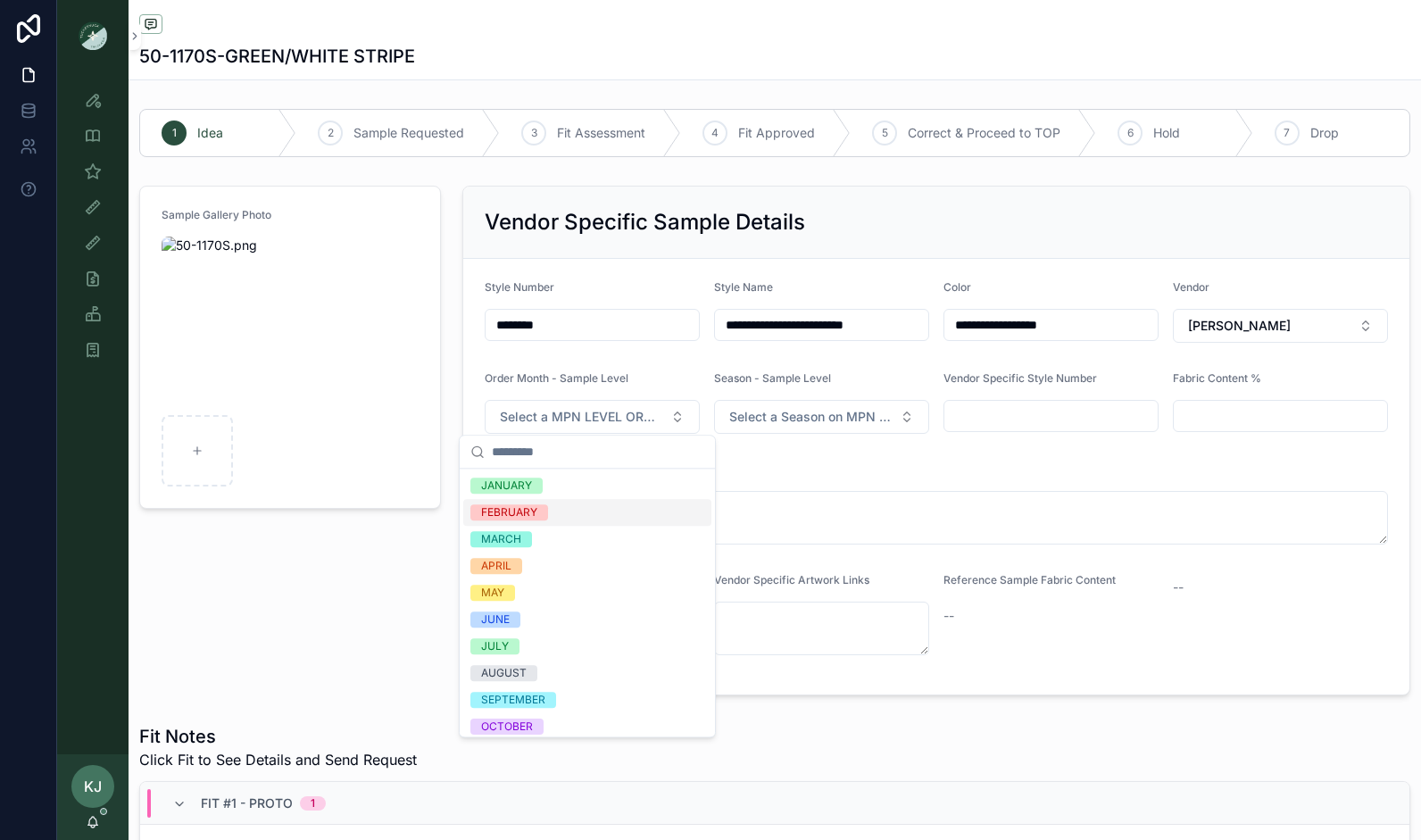
click at [528, 513] on div "FEBRUARY" at bounding box center [509, 512] width 56 height 16
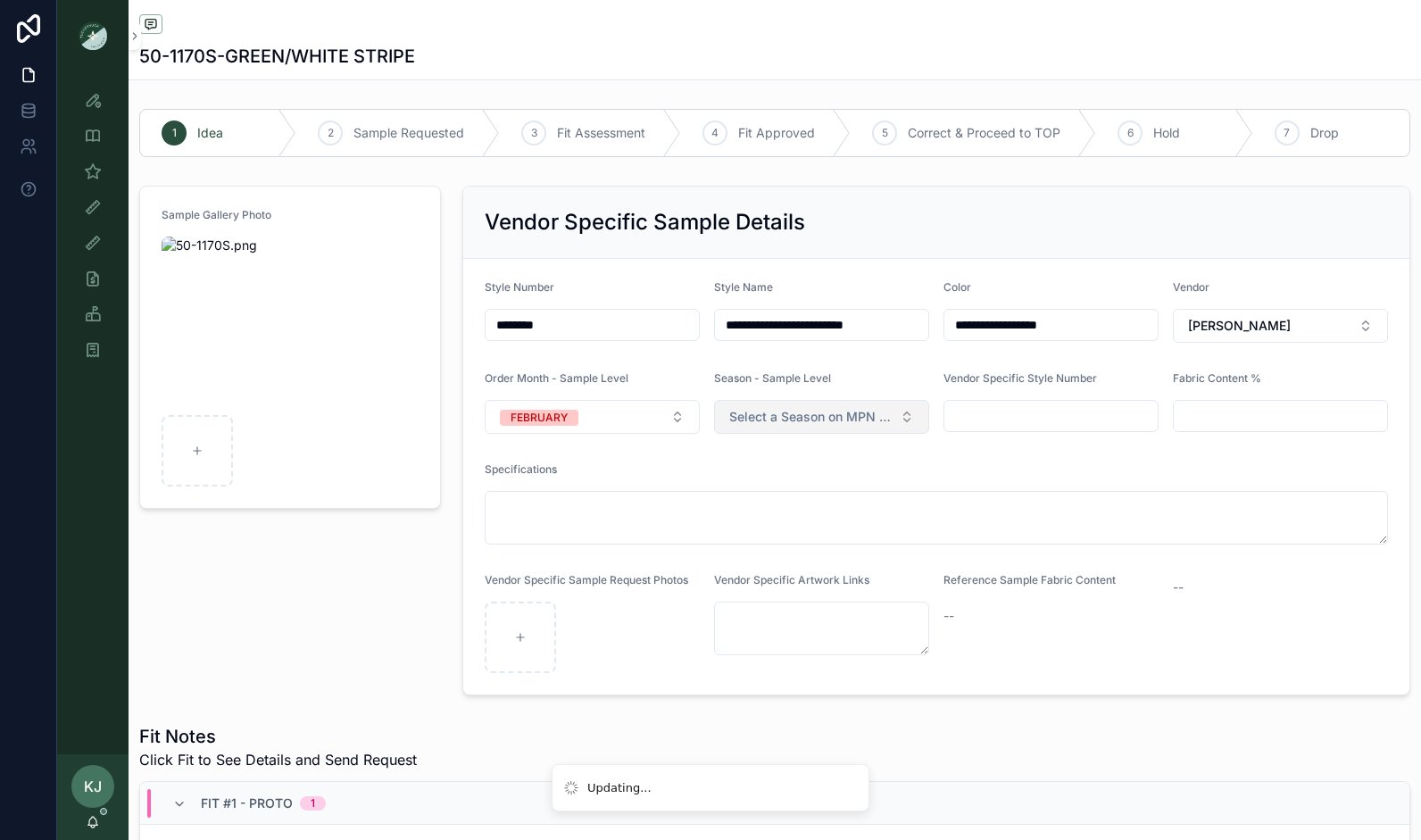
click at [781, 417] on span "Select a Season on MPN Level" at bounding box center [810, 416] width 164 height 18
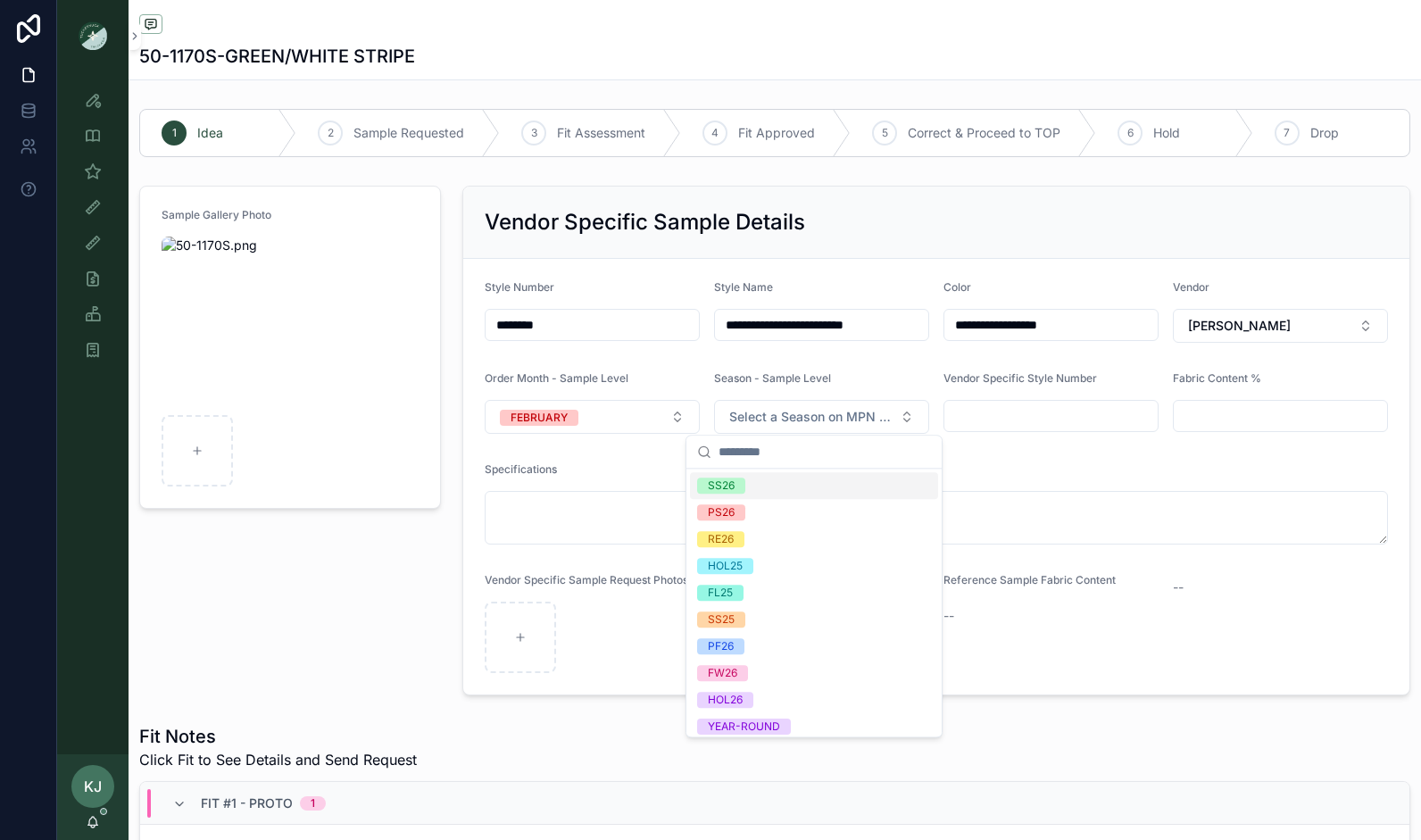
drag, startPoint x: 752, startPoint y: 484, endPoint x: 1002, endPoint y: 432, distance: 255.4
click at [753, 484] on div "SS26" at bounding box center [813, 485] width 248 height 27
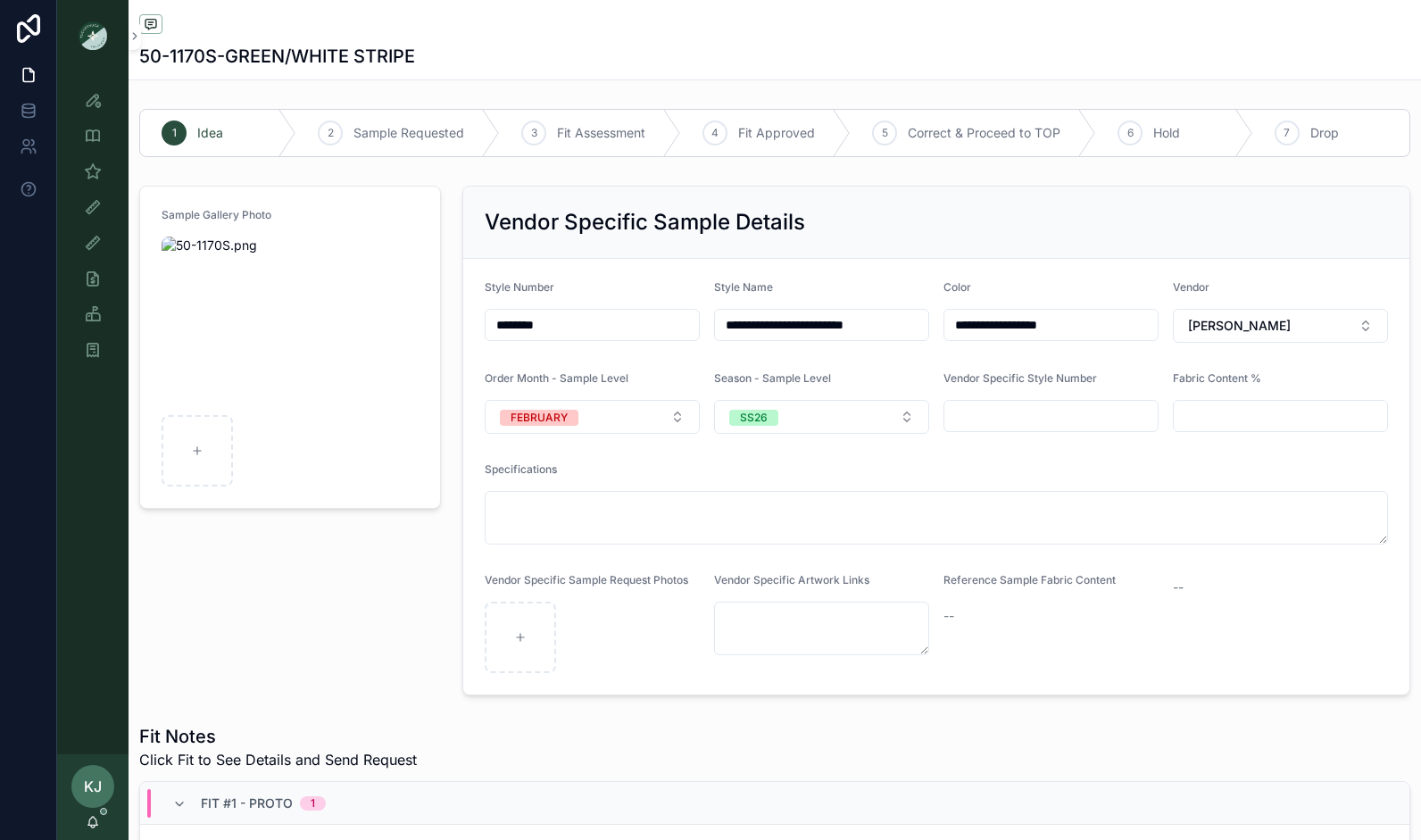
click at [1034, 413] on input "scrollable content" at bounding box center [1051, 415] width 213 height 25
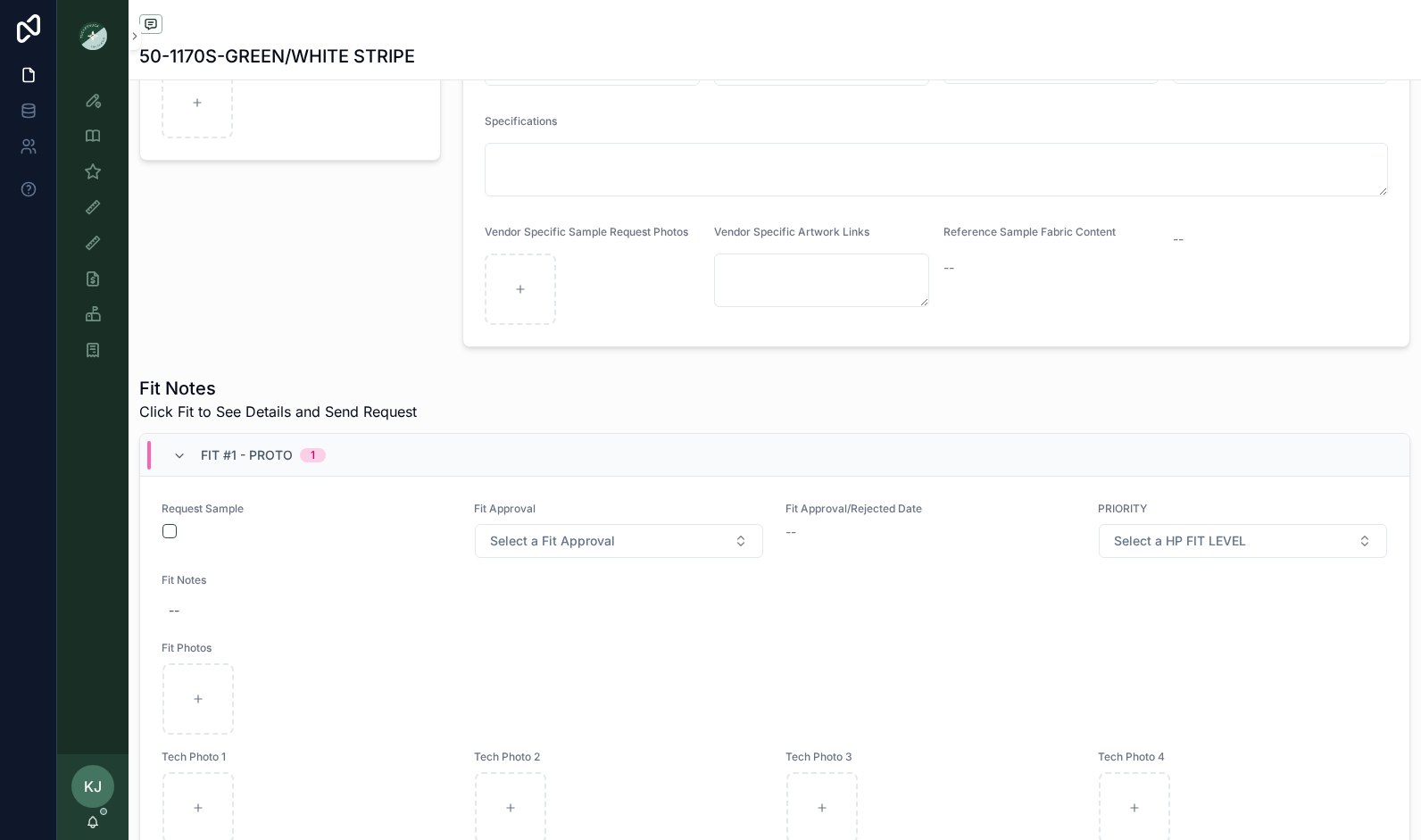
scroll to position [348, 0]
click at [167, 524] on button "scrollable content" at bounding box center [169, 530] width 14 height 14
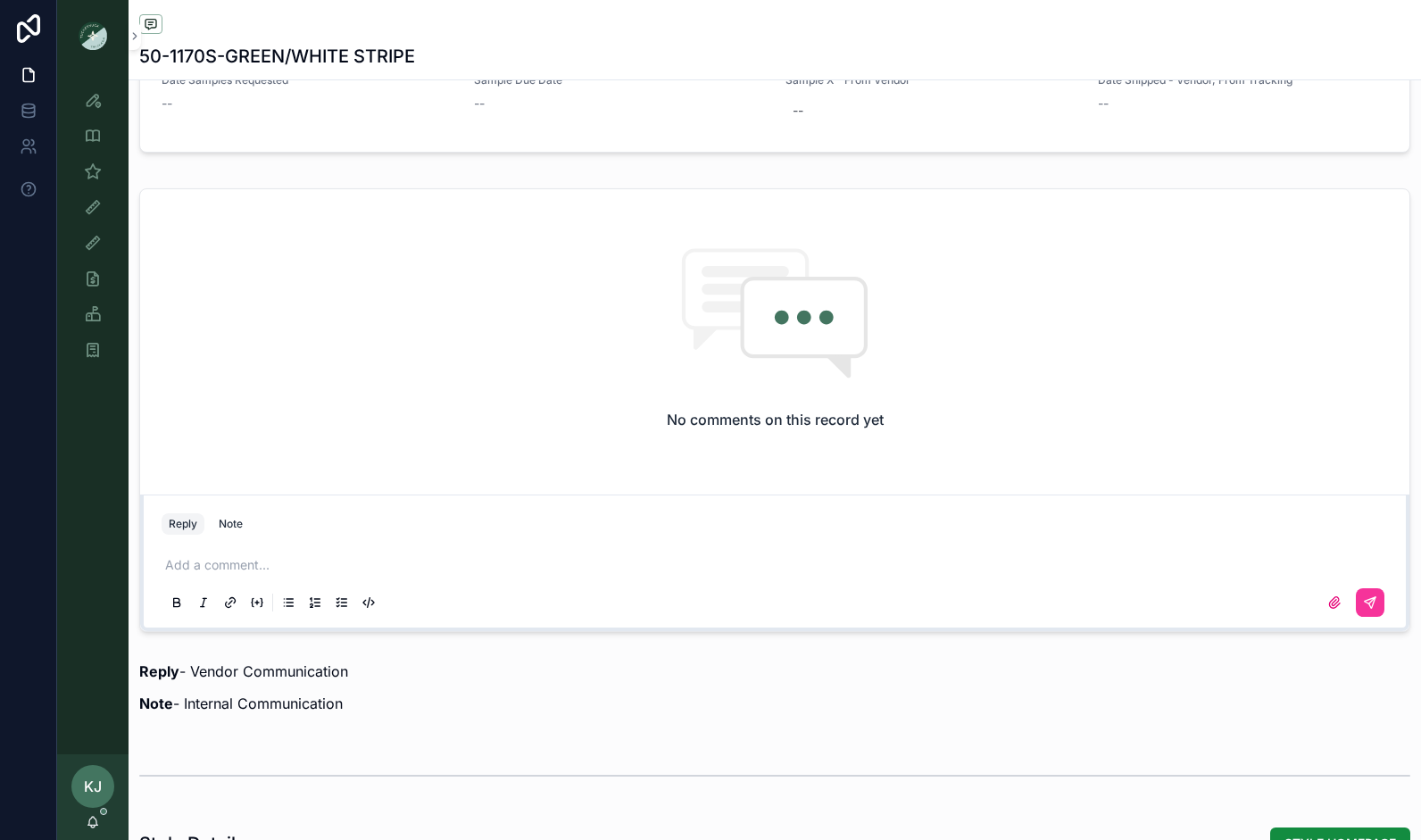
scroll to position [1243, 0]
click at [239, 555] on p "scrollable content" at bounding box center [777, 563] width 1226 height 18
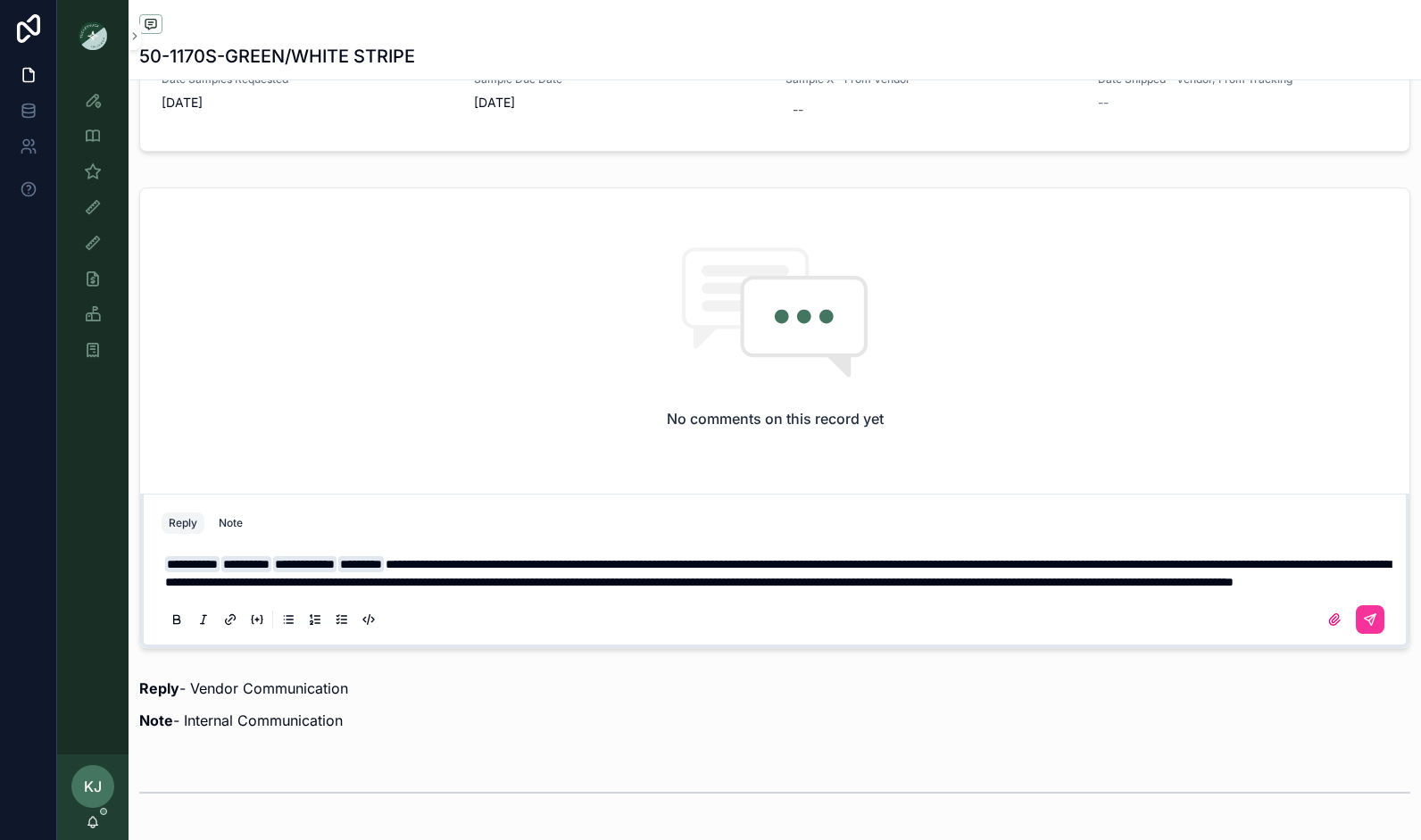
drag, startPoint x: 487, startPoint y: 596, endPoint x: 758, endPoint y: 590, distance: 271.1
click at [758, 590] on p "**********" at bounding box center [777, 572] width 1226 height 36
drag, startPoint x: 500, startPoint y: 598, endPoint x: 529, endPoint y: 583, distance: 32.6
click at [764, 590] on p "**********" at bounding box center [777, 572] width 1226 height 36
click at [670, 588] on span "**********" at bounding box center [777, 572] width 1225 height 30
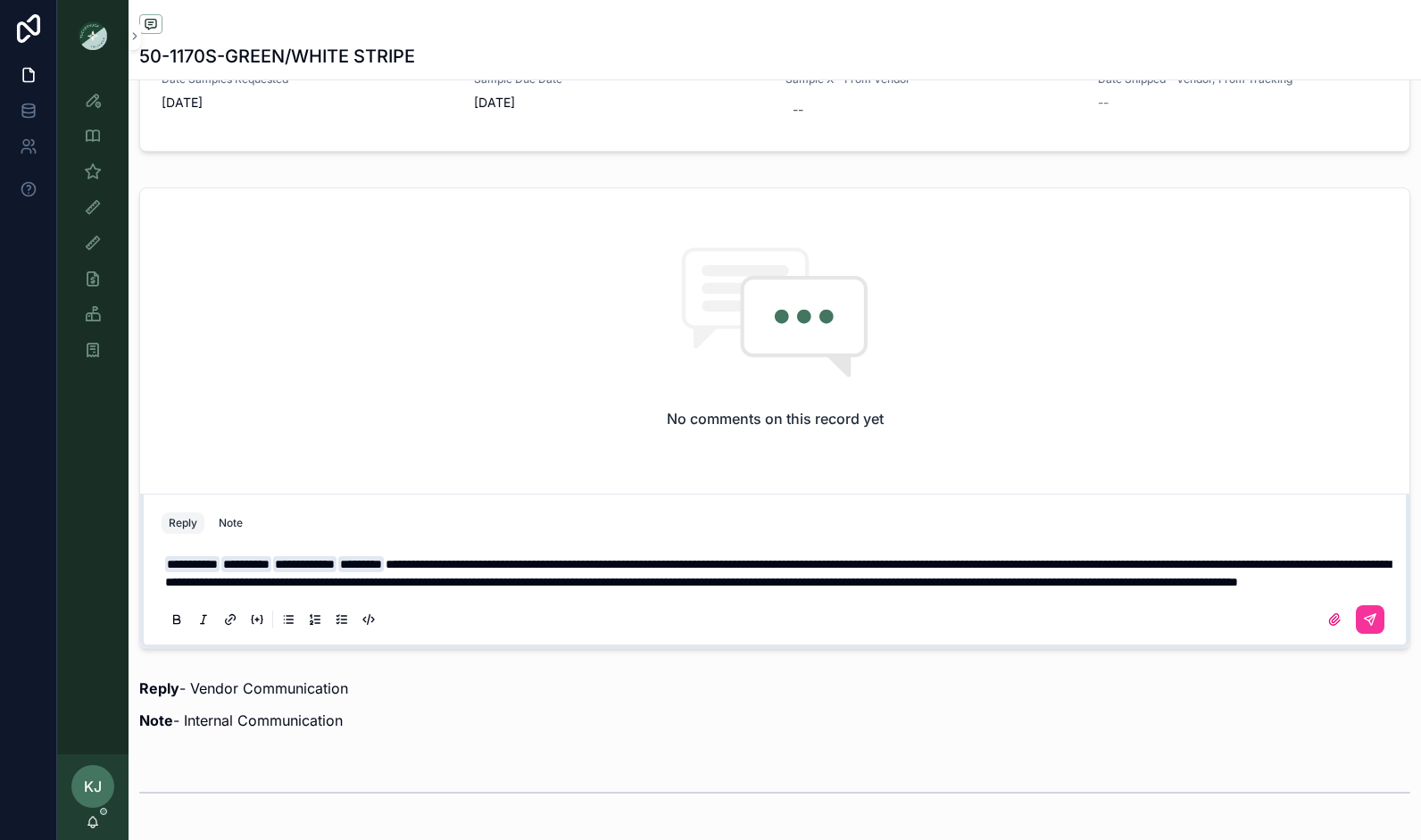
click at [673, 588] on span "**********" at bounding box center [777, 572] width 1225 height 30
click at [743, 586] on p "**********" at bounding box center [777, 572] width 1226 height 36
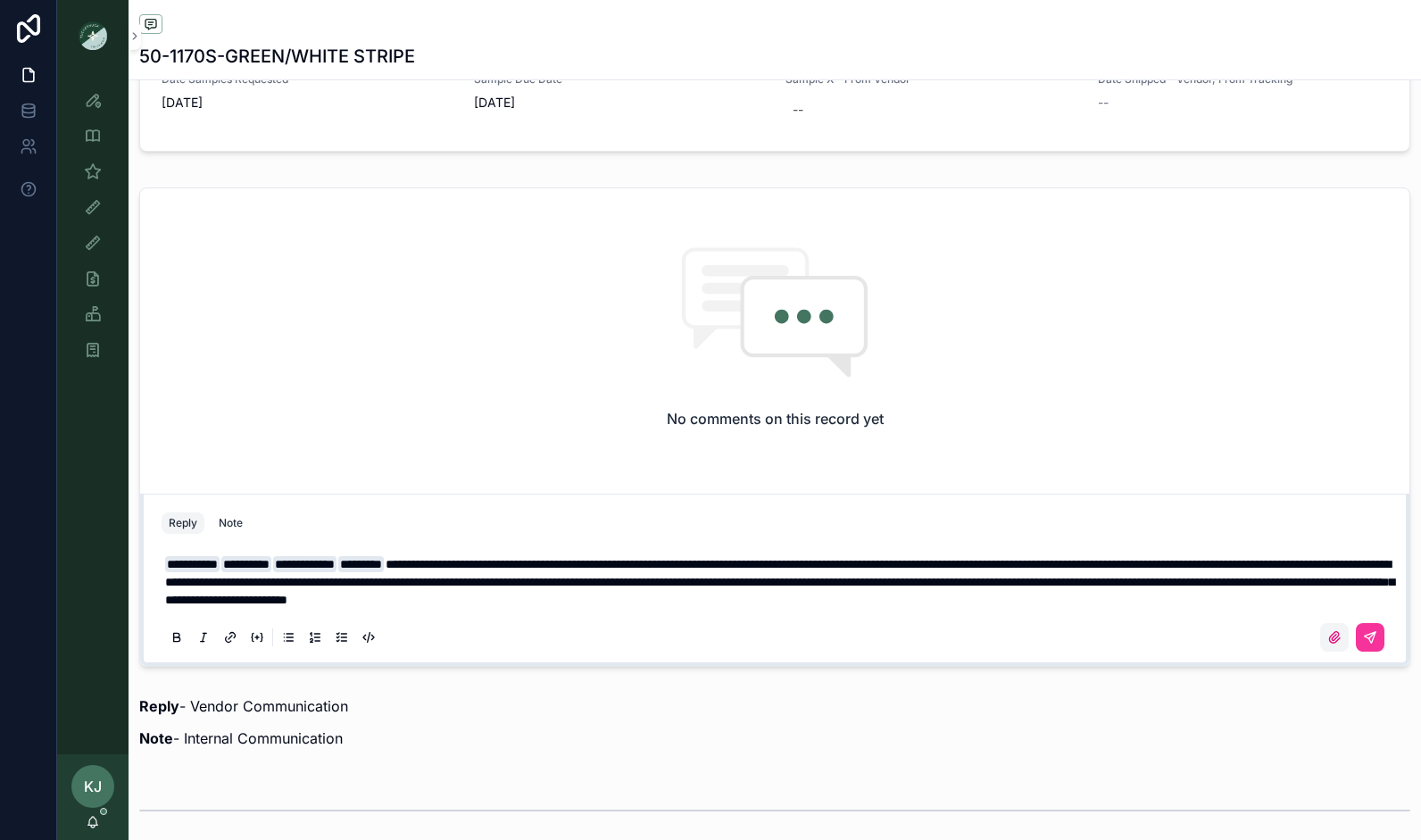
click at [1327, 636] on icon "scrollable content" at bounding box center [1333, 636] width 14 height 14
click at [0, 0] on input "scrollable content" at bounding box center [0, 0] width 0 height 0
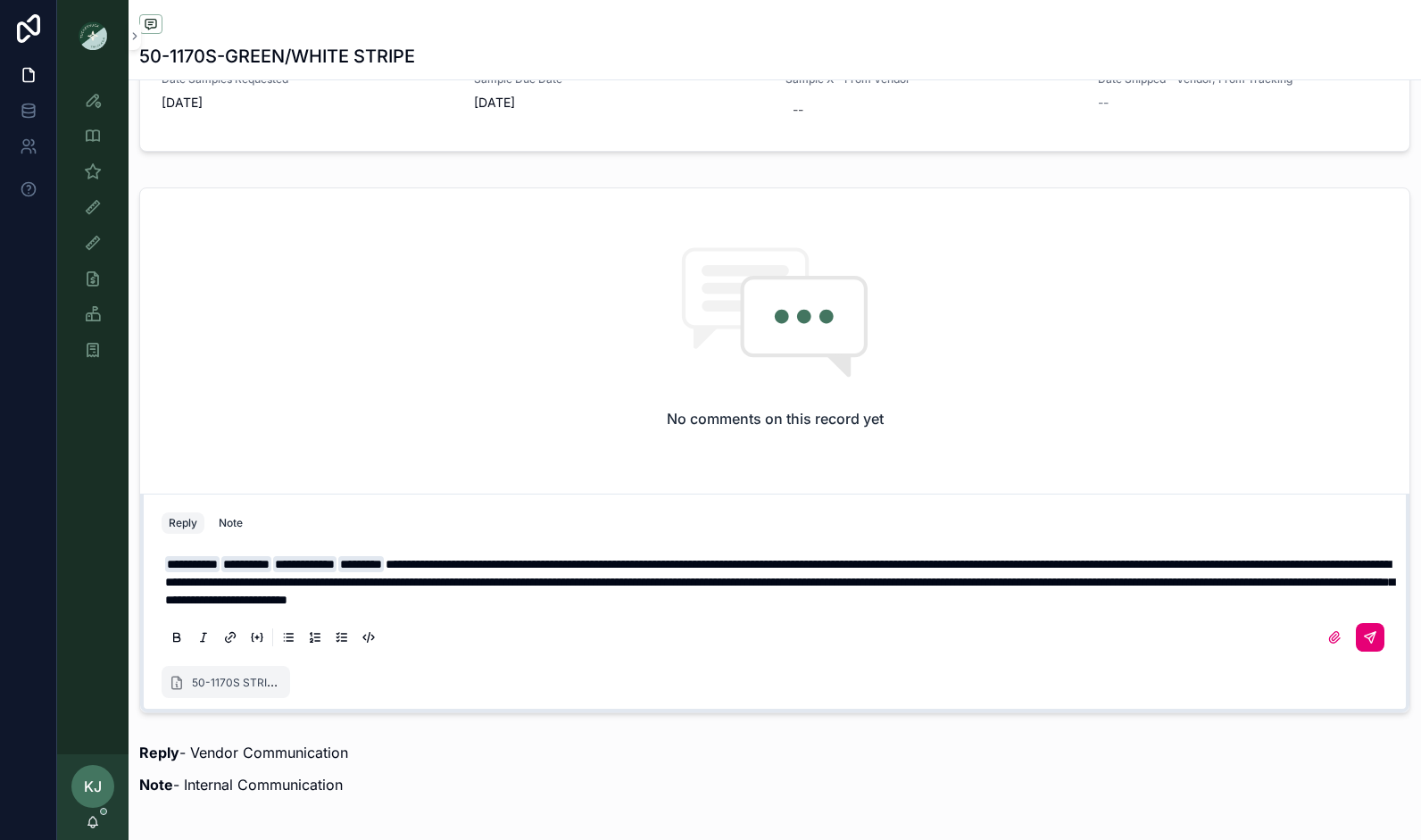
click at [1363, 634] on icon "scrollable content" at bounding box center [1370, 636] width 14 height 14
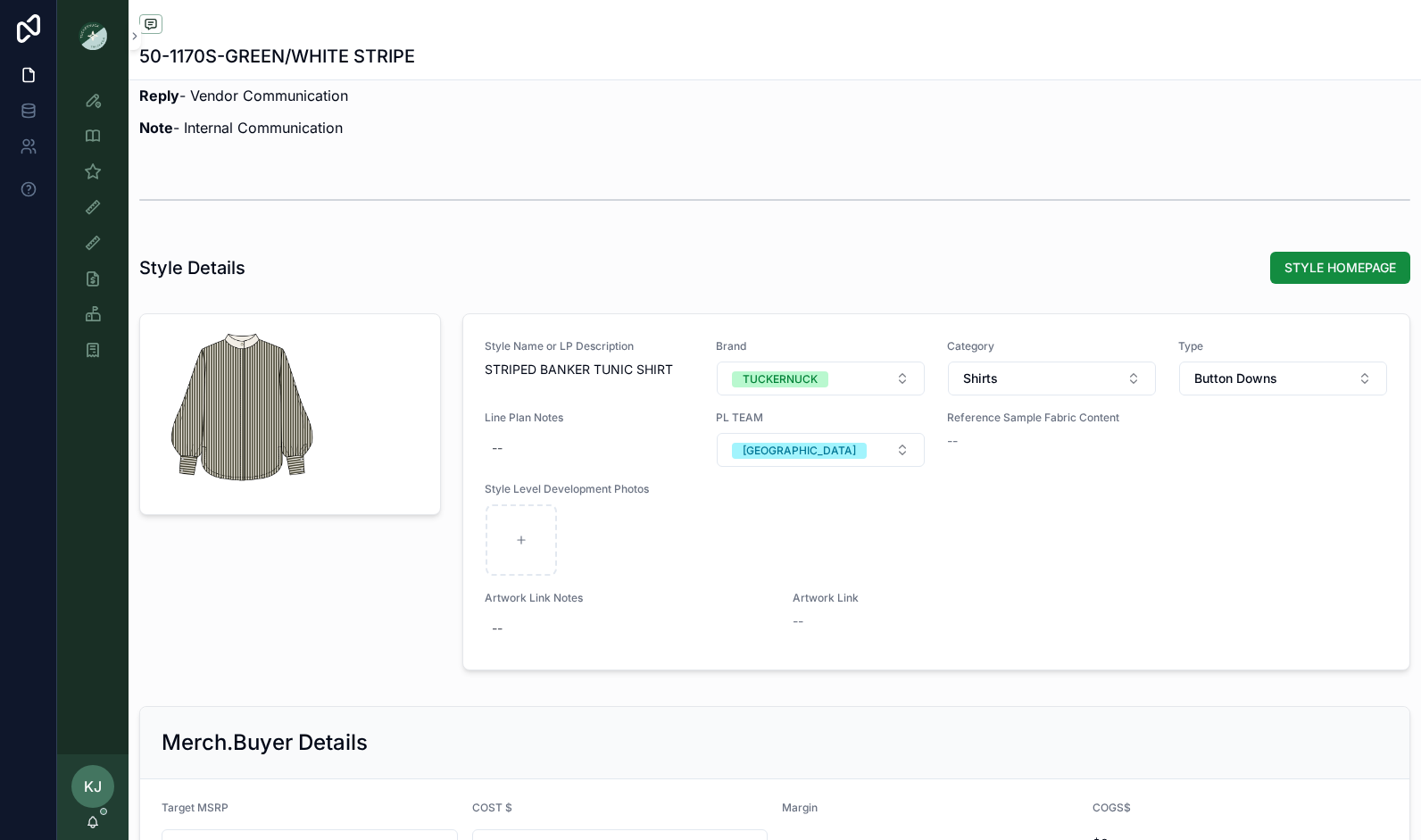
scroll to position [1724, 0]
